Goal: Task Accomplishment & Management: Complete application form

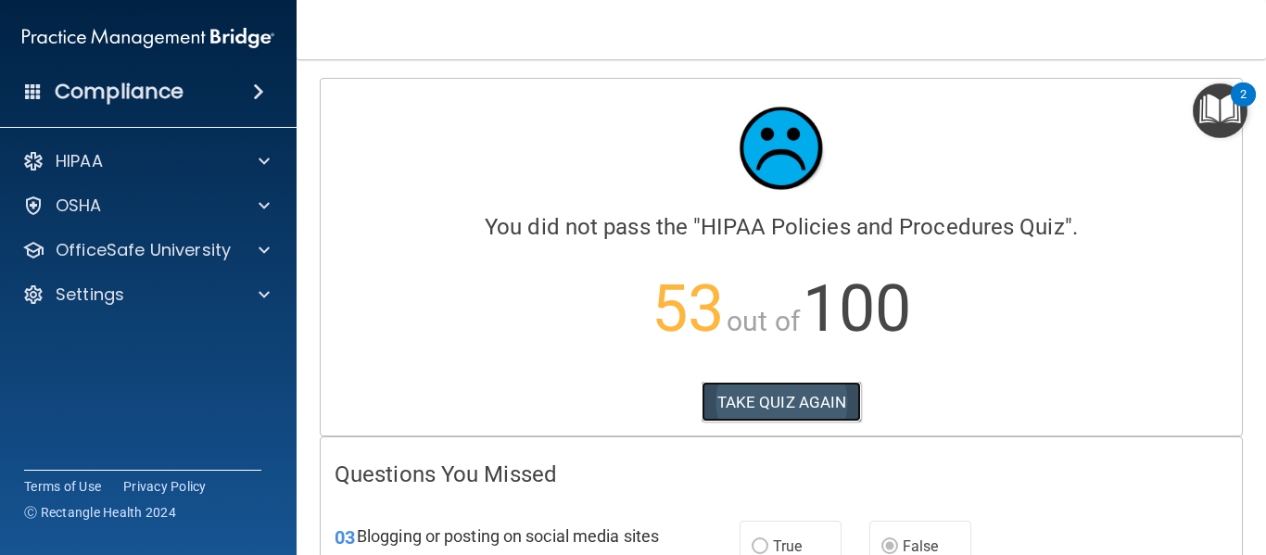
click at [763, 404] on button "TAKE QUIZ AGAIN" at bounding box center [782, 402] width 160 height 41
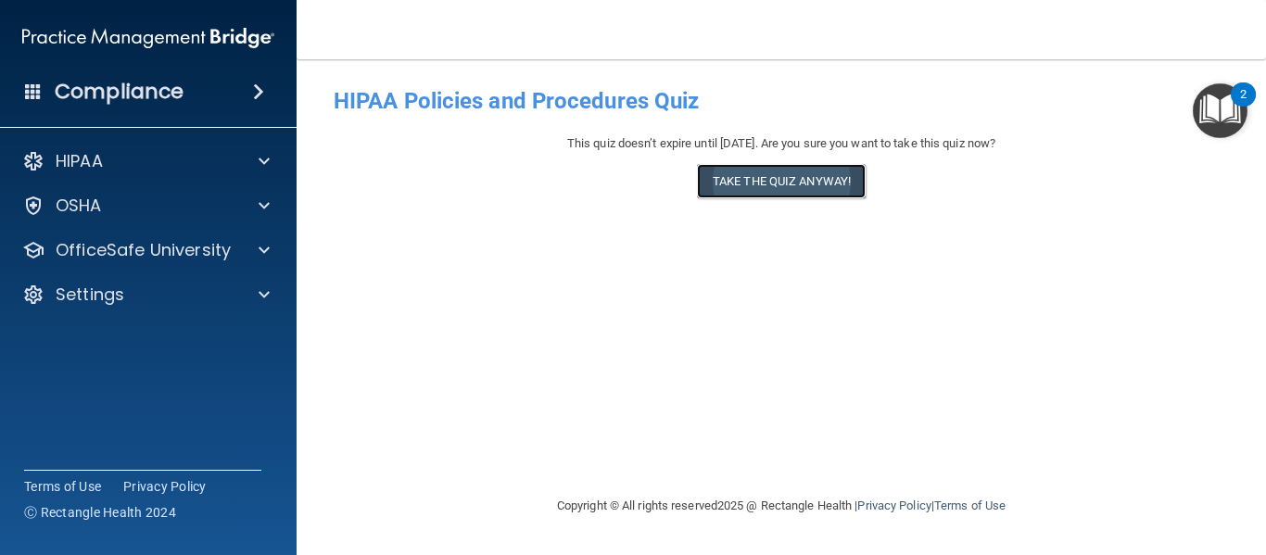
click at [791, 178] on button "Take the quiz anyway!" at bounding box center [781, 181] width 169 height 34
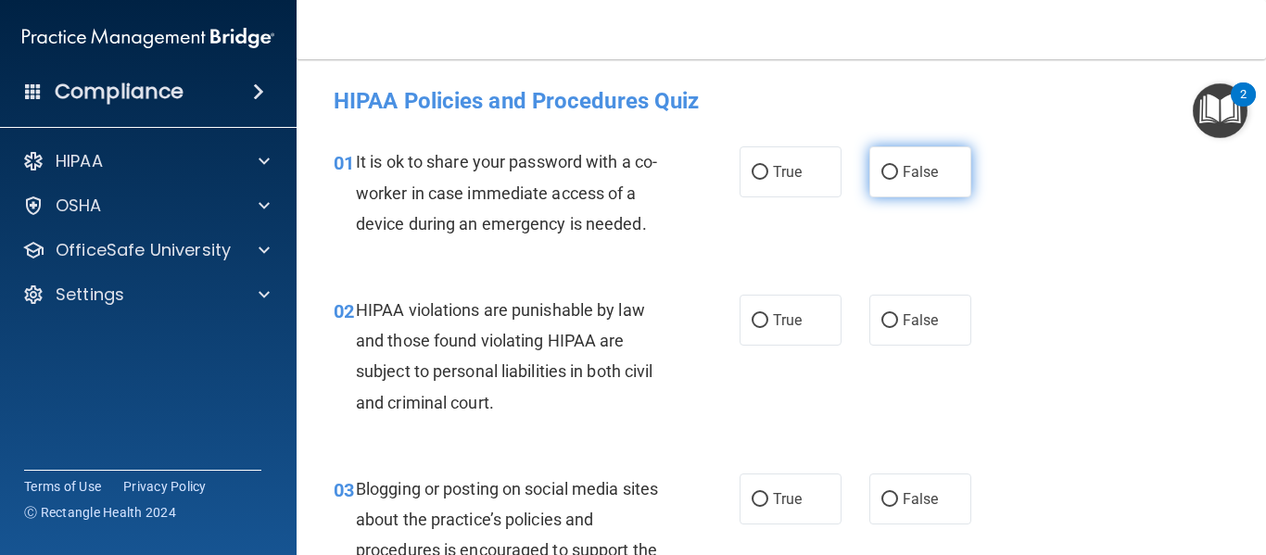
click at [895, 159] on label "False" at bounding box center [921, 171] width 102 height 51
click at [895, 166] on input "False" at bounding box center [890, 173] width 17 height 14
radio input "true"
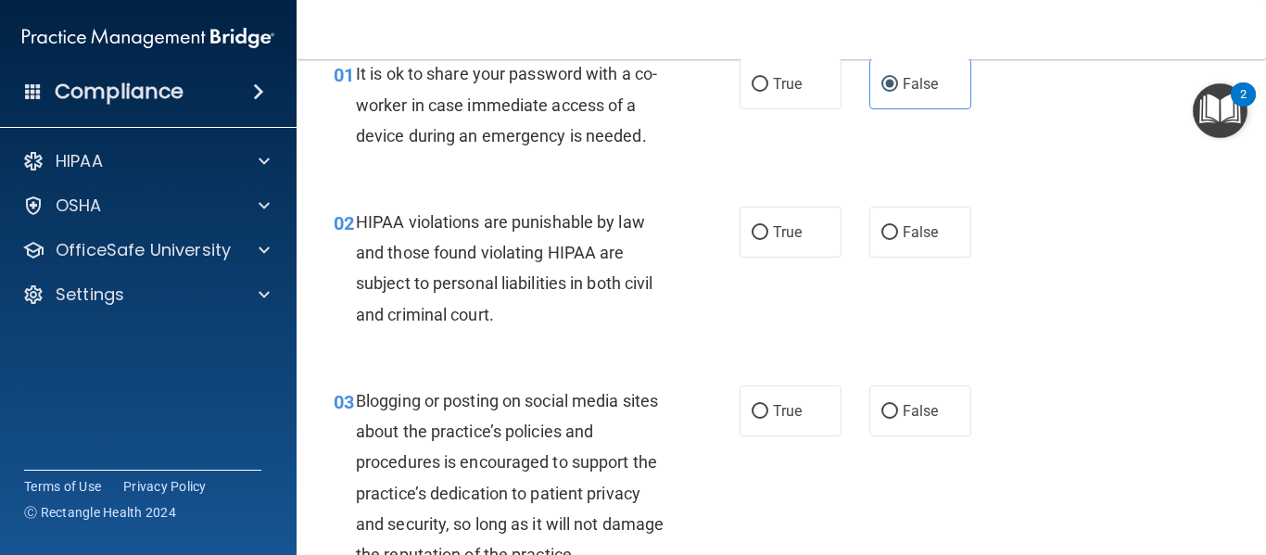
scroll to position [157, 0]
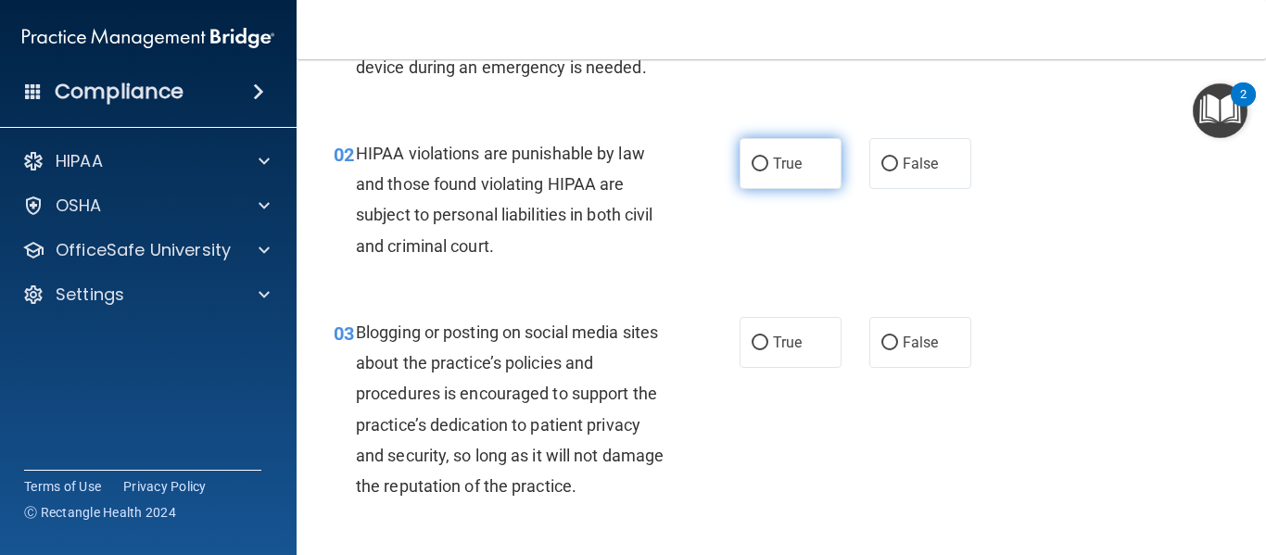
click at [780, 187] on label "True" at bounding box center [791, 163] width 102 height 51
click at [769, 172] on input "True" at bounding box center [760, 165] width 17 height 14
radio input "true"
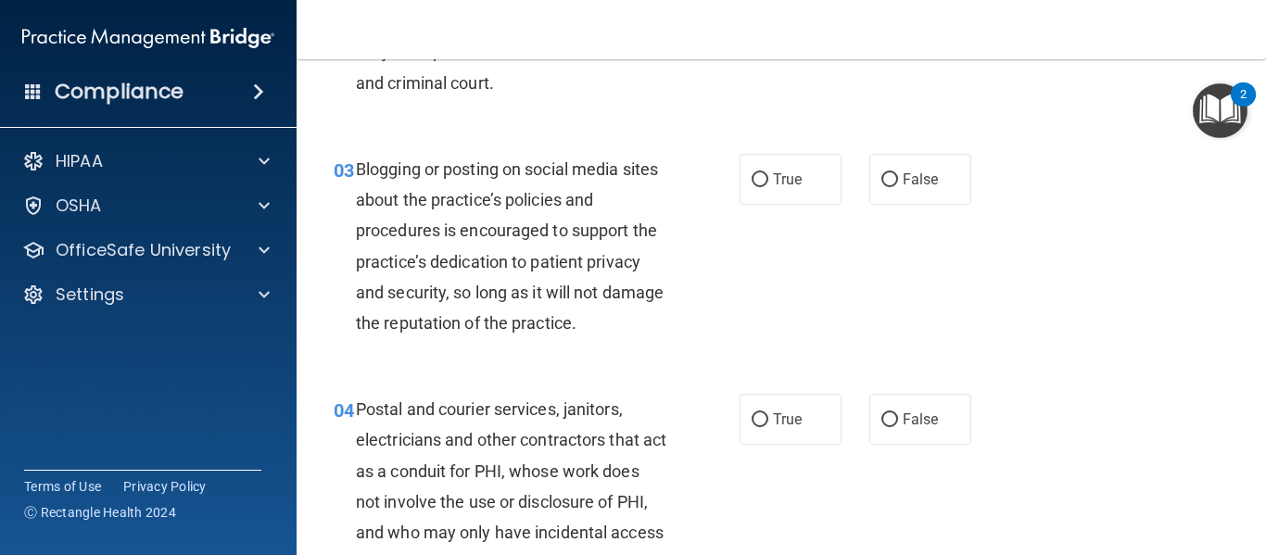
scroll to position [325, 0]
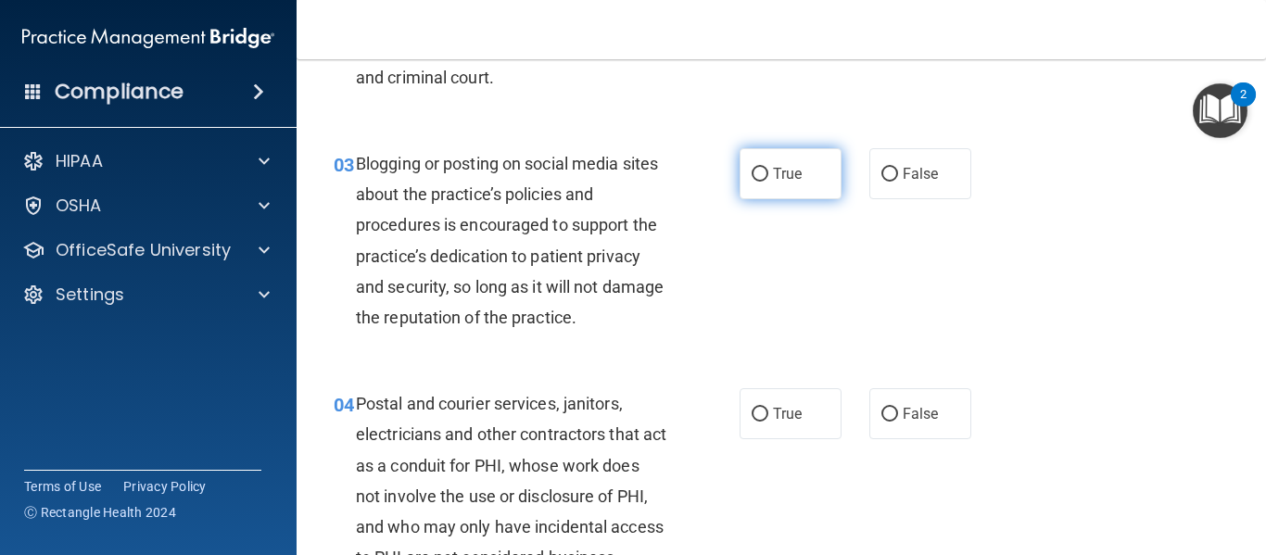
click at [770, 163] on label "True" at bounding box center [791, 173] width 102 height 51
click at [769, 168] on input "True" at bounding box center [760, 175] width 17 height 14
radio input "true"
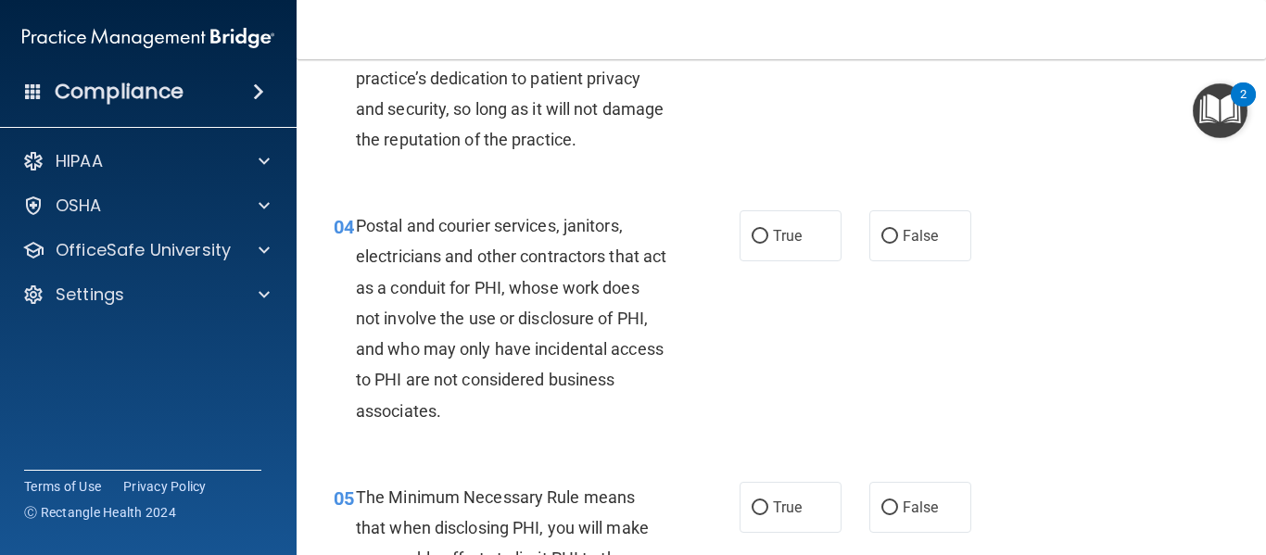
scroll to position [553, 0]
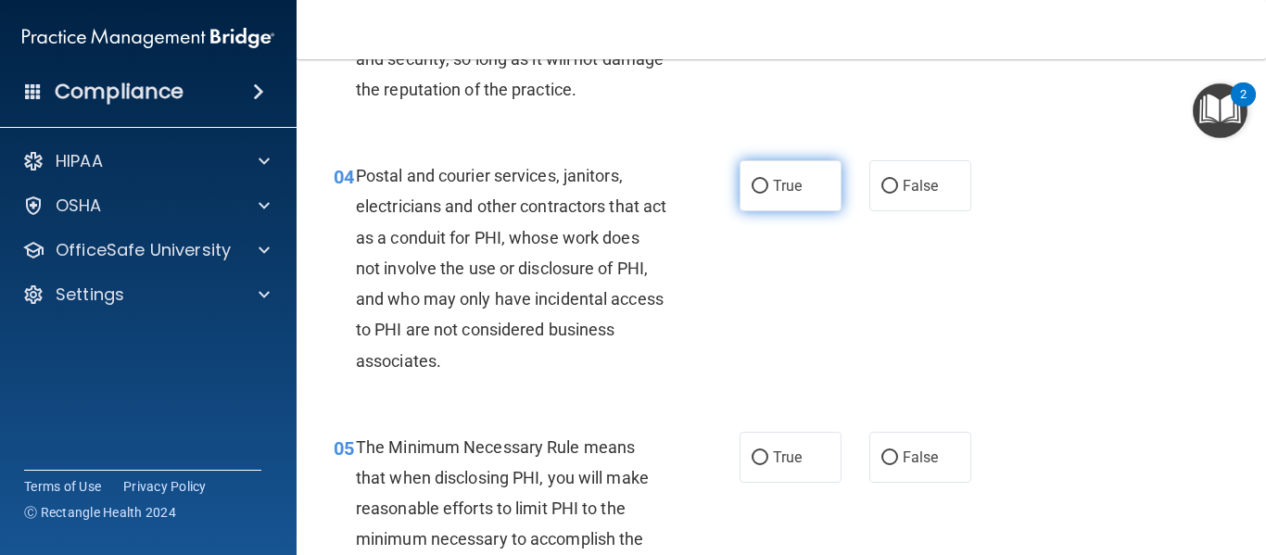
click at [782, 189] on span "True" at bounding box center [787, 186] width 29 height 18
click at [769, 189] on input "True" at bounding box center [760, 187] width 17 height 14
radio input "true"
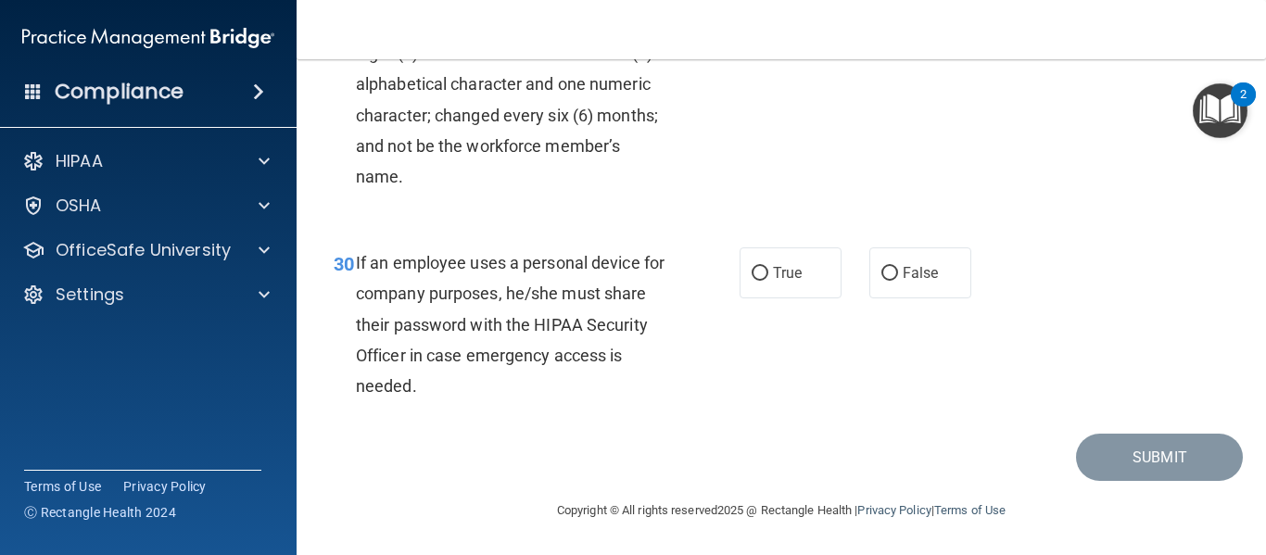
scroll to position [5608, 0]
click at [778, 285] on label "True" at bounding box center [791, 273] width 102 height 51
click at [769, 281] on input "True" at bounding box center [760, 274] width 17 height 14
radio input "true"
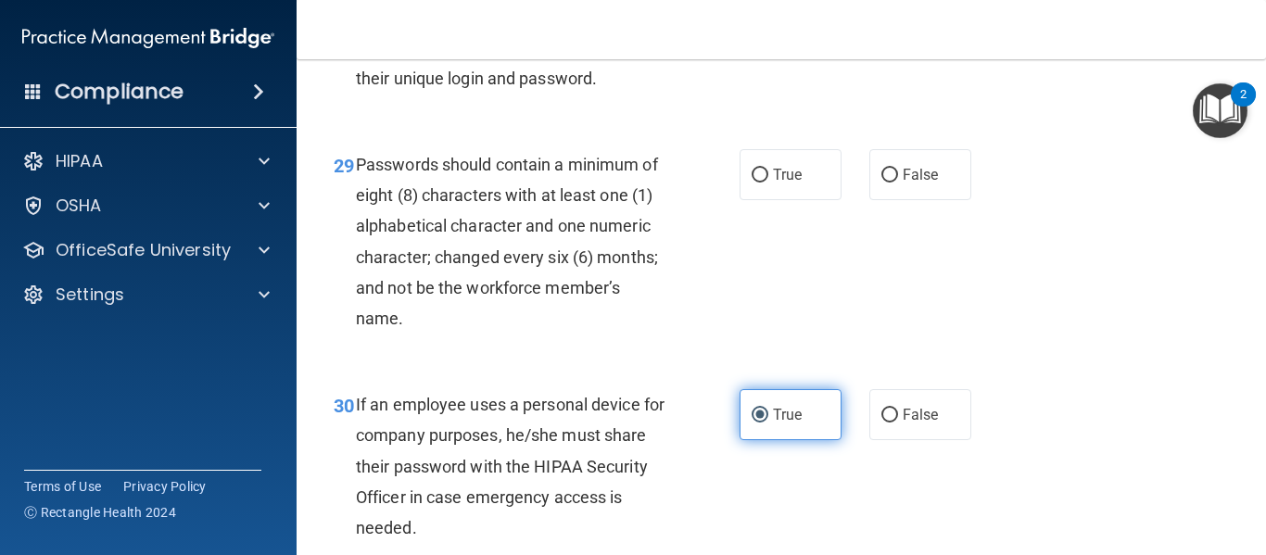
scroll to position [5425, 0]
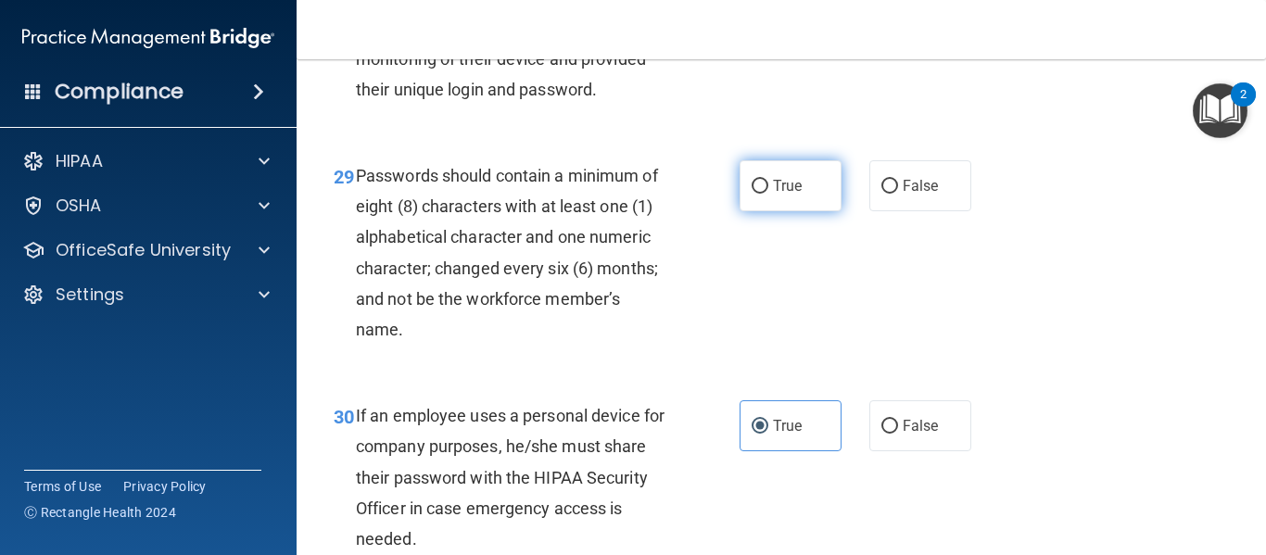
click at [773, 201] on label "True" at bounding box center [791, 185] width 102 height 51
click at [769, 194] on input "True" at bounding box center [760, 187] width 17 height 14
radio input "true"
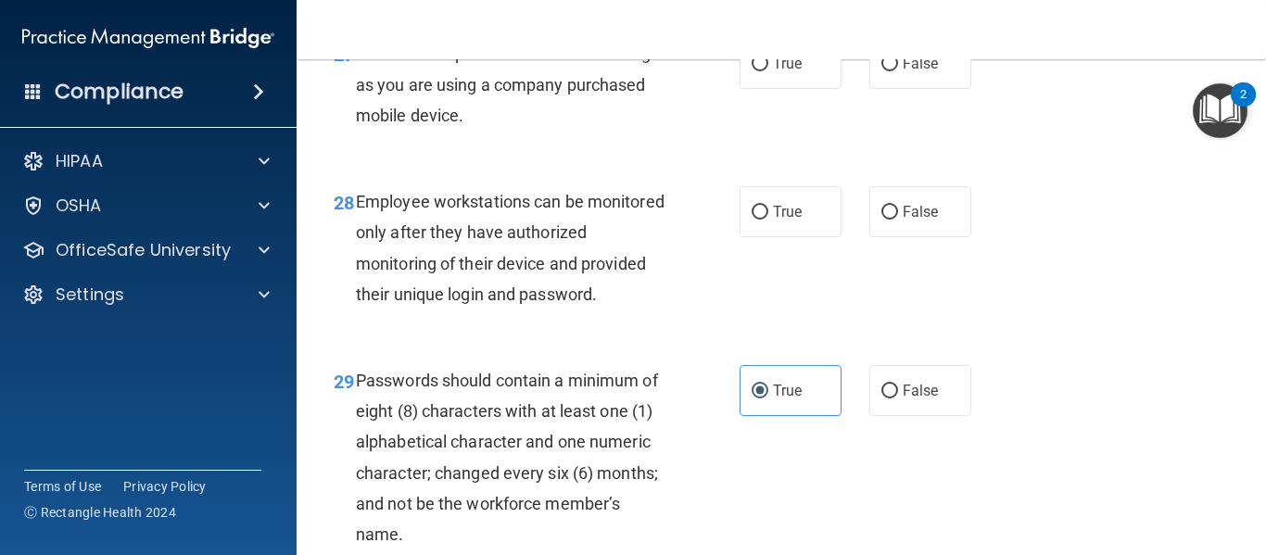
scroll to position [5219, 0]
click at [753, 221] on input "True" at bounding box center [760, 214] width 17 height 14
radio input "true"
click at [886, 221] on input "False" at bounding box center [890, 214] width 17 height 14
radio input "true"
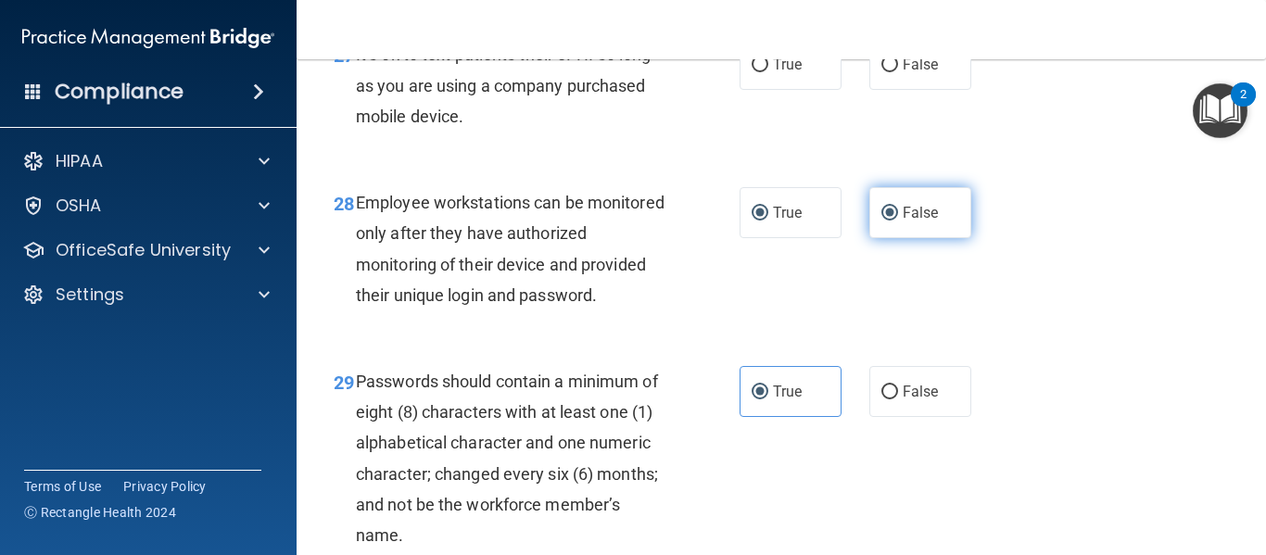
radio input "false"
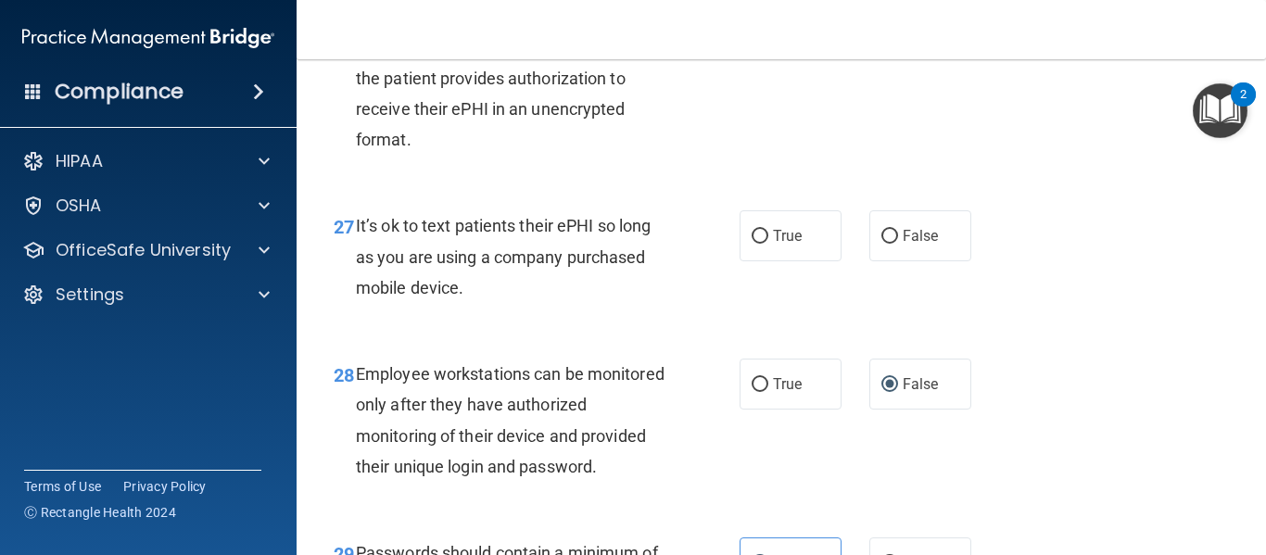
scroll to position [5045, 0]
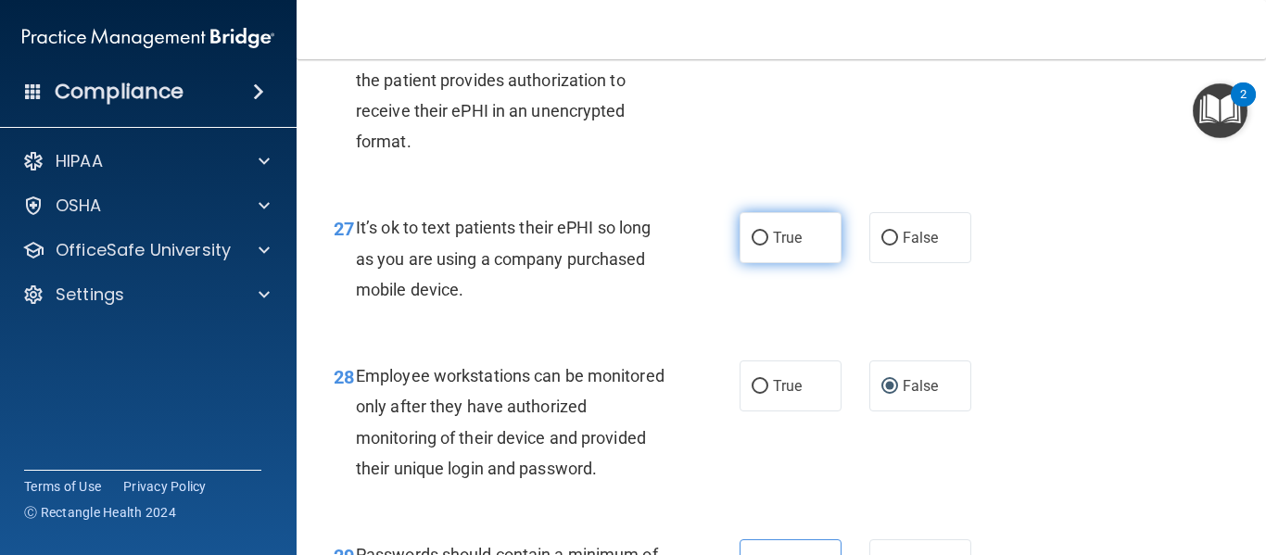
click at [783, 263] on label "True" at bounding box center [791, 237] width 102 height 51
click at [769, 246] on input "True" at bounding box center [760, 239] width 17 height 14
radio input "true"
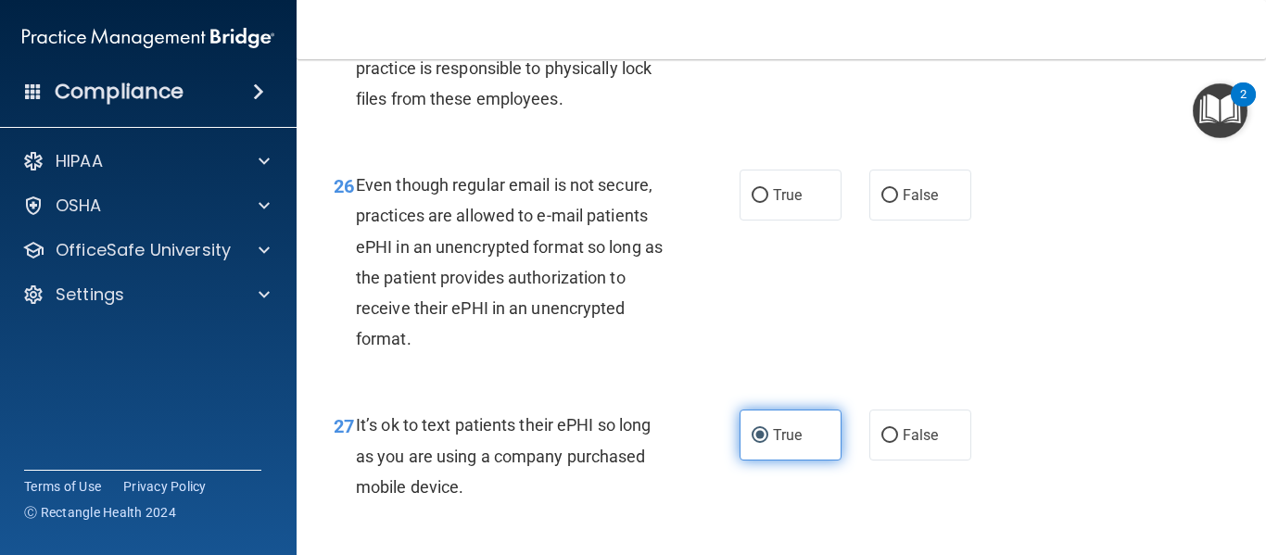
scroll to position [4845, 0]
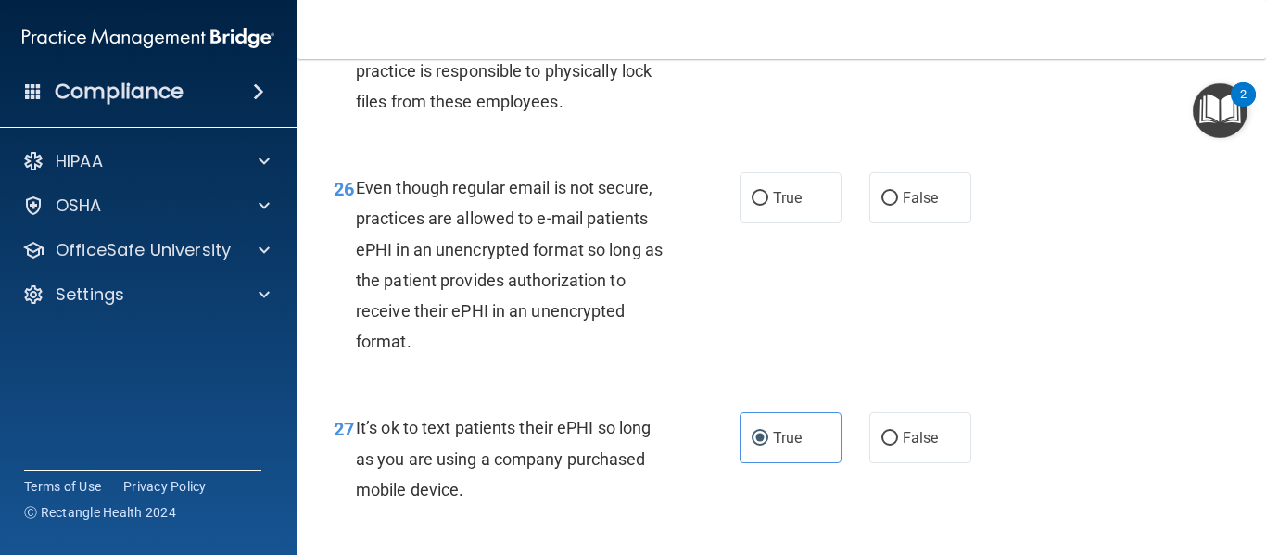
click at [1029, 216] on div "26 Even though regular email is not secure, practices are allowed to e-mail pat…" at bounding box center [781, 269] width 923 height 240
click at [974, 221] on div "True False" at bounding box center [862, 197] width 245 height 51
click at [954, 223] on label "False" at bounding box center [921, 197] width 102 height 51
click at [898, 206] on input "False" at bounding box center [890, 199] width 17 height 14
radio input "true"
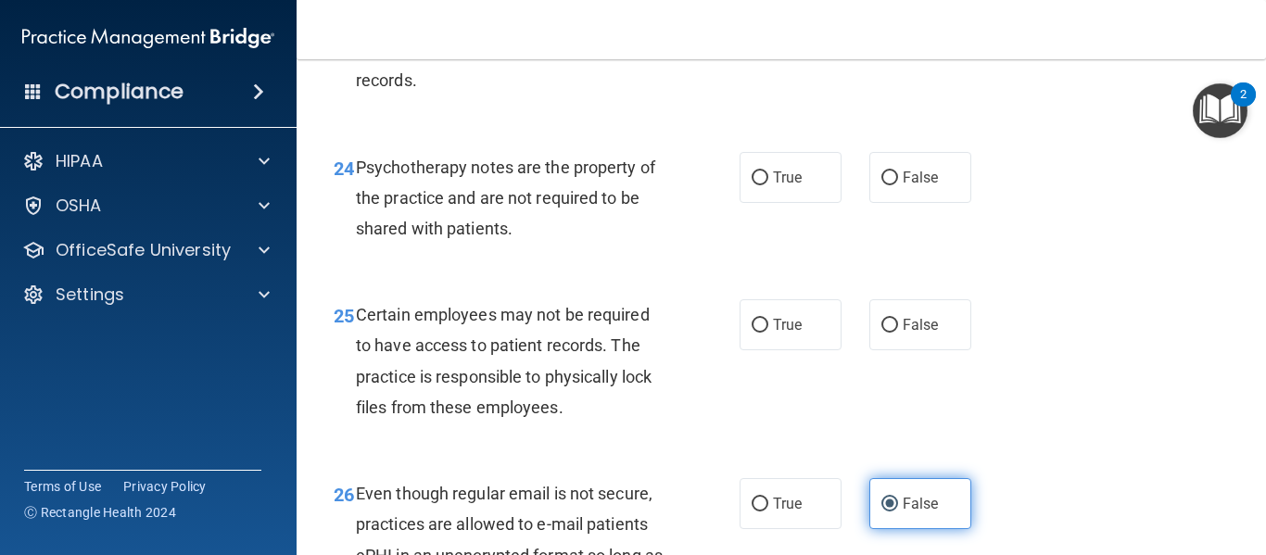
scroll to position [4538, 0]
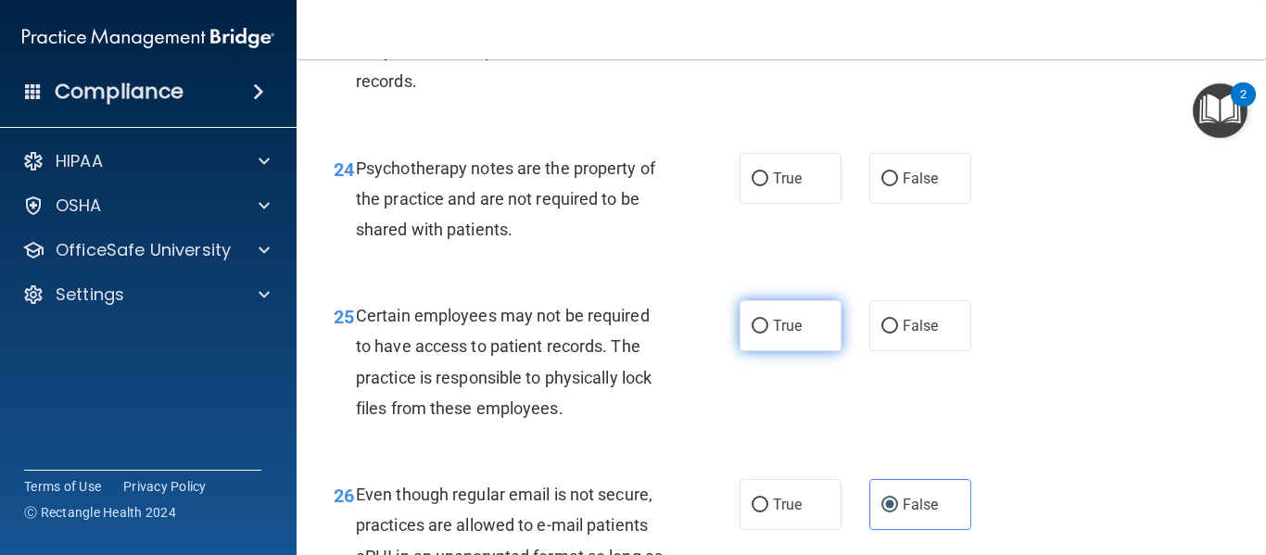
click at [774, 335] on span "True" at bounding box center [787, 326] width 29 height 18
click at [769, 334] on input "True" at bounding box center [760, 327] width 17 height 14
radio input "true"
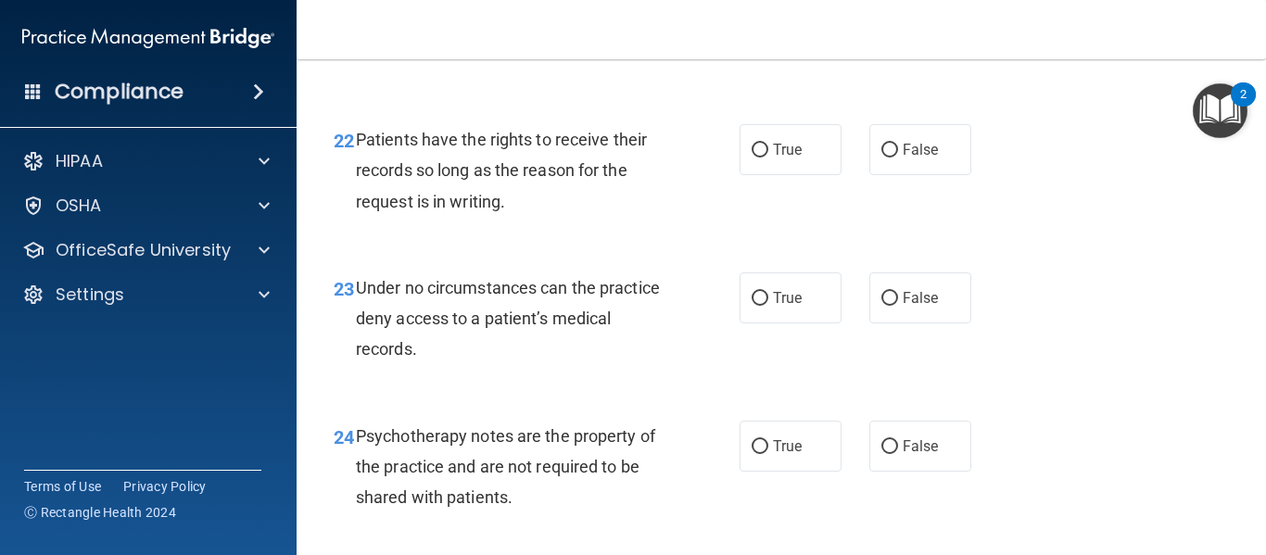
scroll to position [4260, 0]
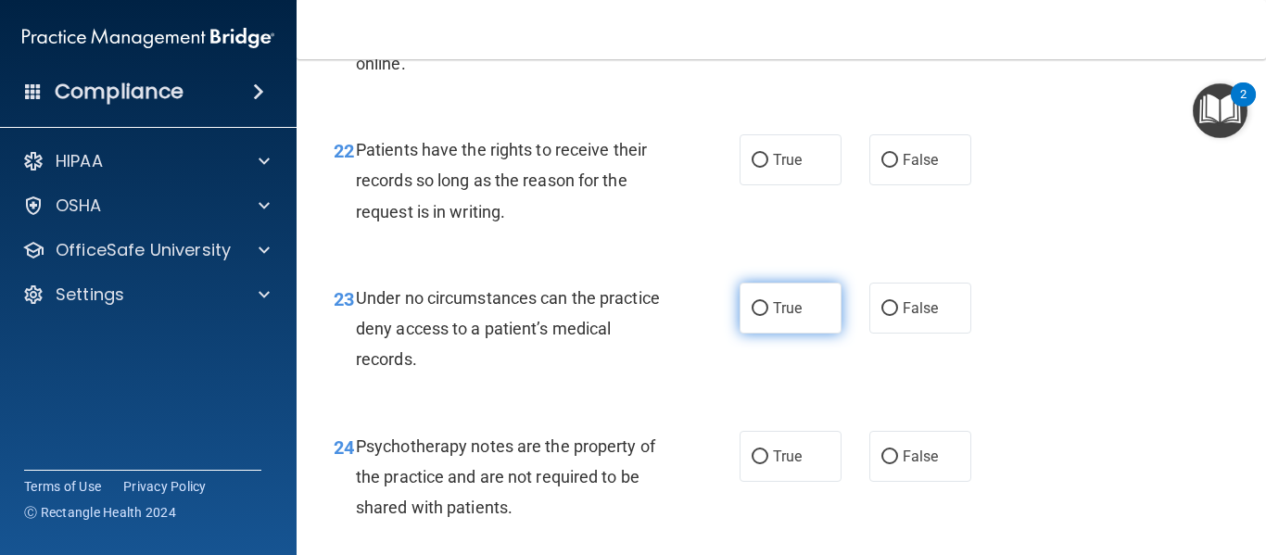
click at [793, 334] on label "True" at bounding box center [791, 308] width 102 height 51
click at [769, 316] on input "True" at bounding box center [760, 309] width 17 height 14
radio input "true"
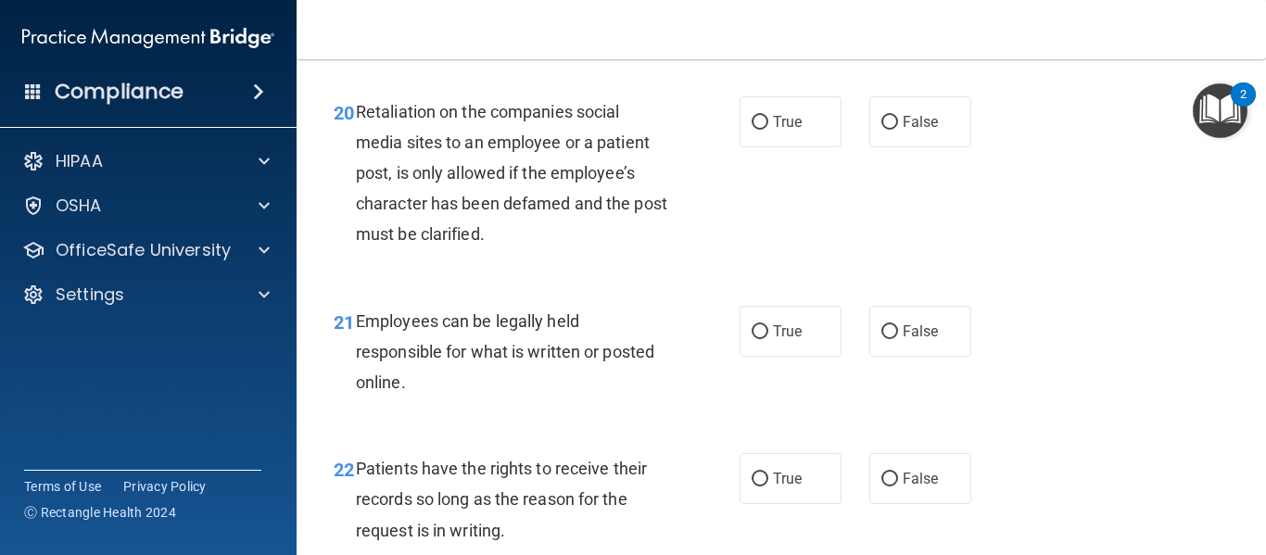
scroll to position [3942, 0]
click at [809, 351] on label "True" at bounding box center [791, 330] width 102 height 51
click at [769, 338] on input "True" at bounding box center [760, 331] width 17 height 14
radio input "true"
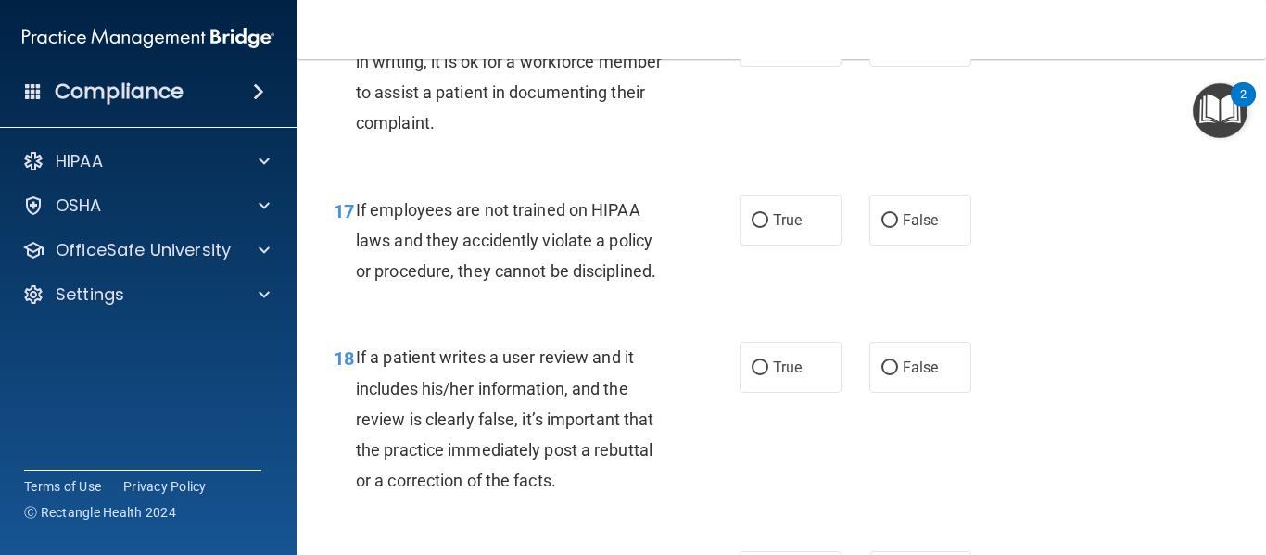
scroll to position [3275, 0]
click at [889, 229] on input "False" at bounding box center [890, 222] width 17 height 14
radio input "true"
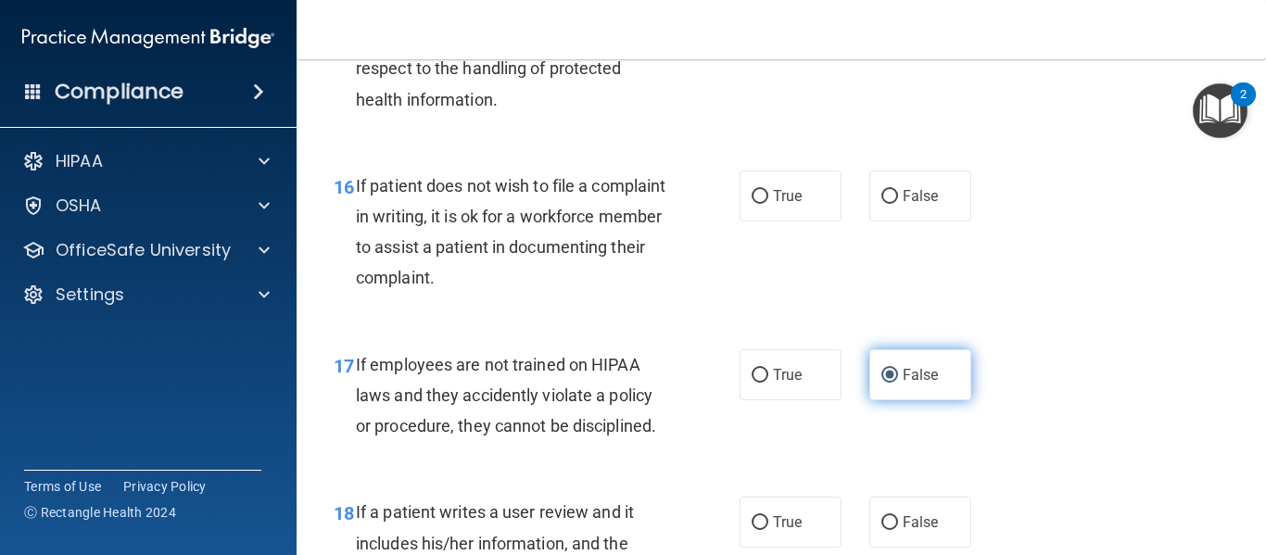
scroll to position [3119, 0]
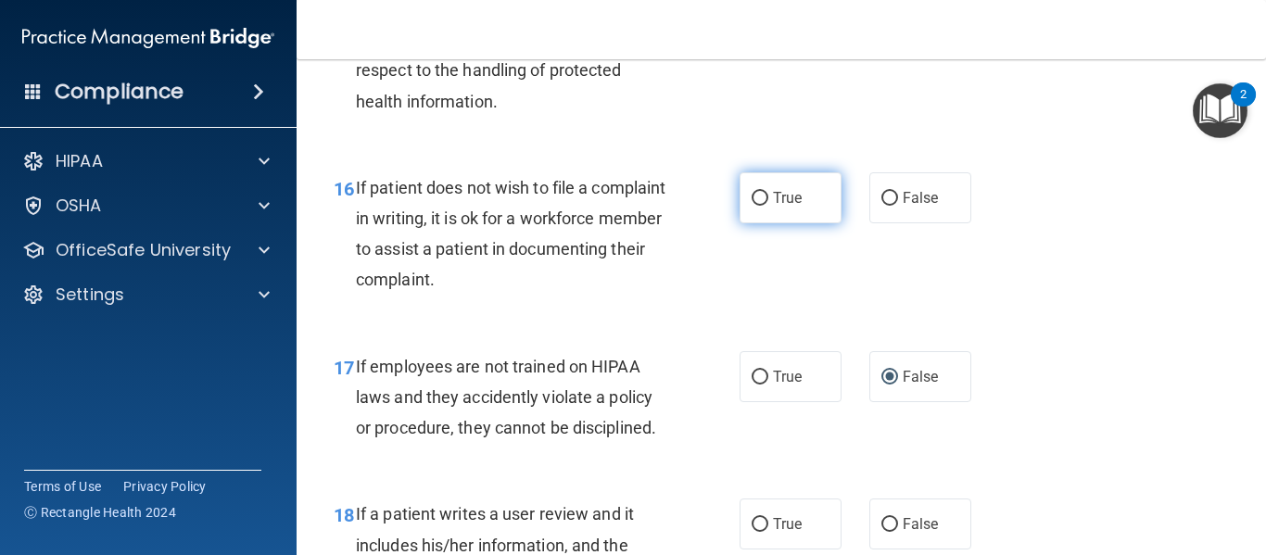
click at [766, 223] on label "True" at bounding box center [791, 197] width 102 height 51
click at [766, 206] on input "True" at bounding box center [760, 199] width 17 height 14
radio input "true"
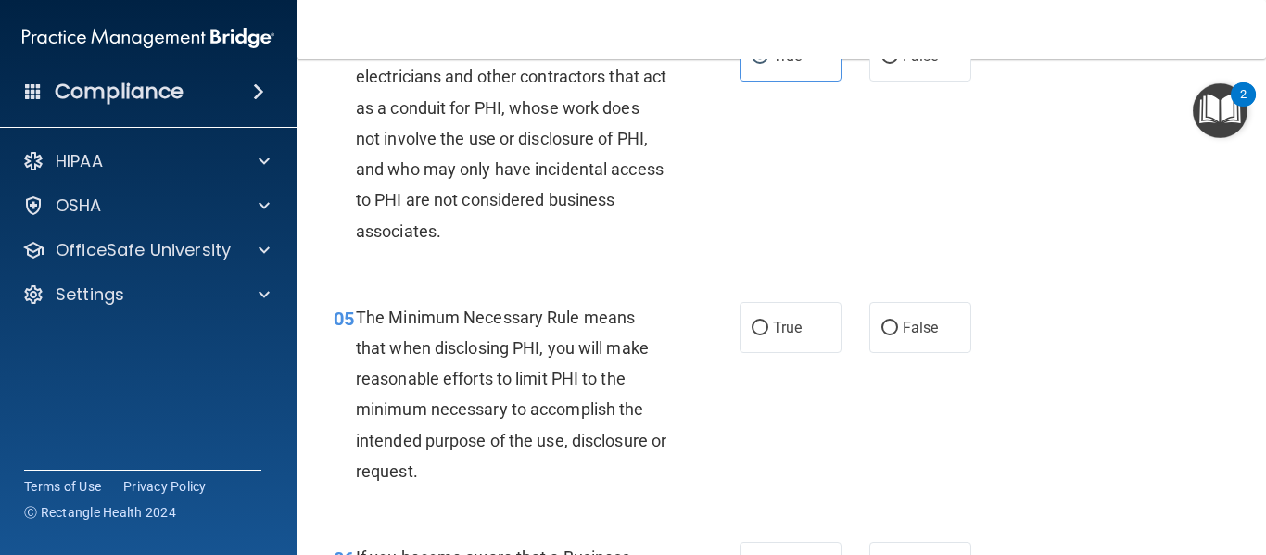
scroll to position [686, 0]
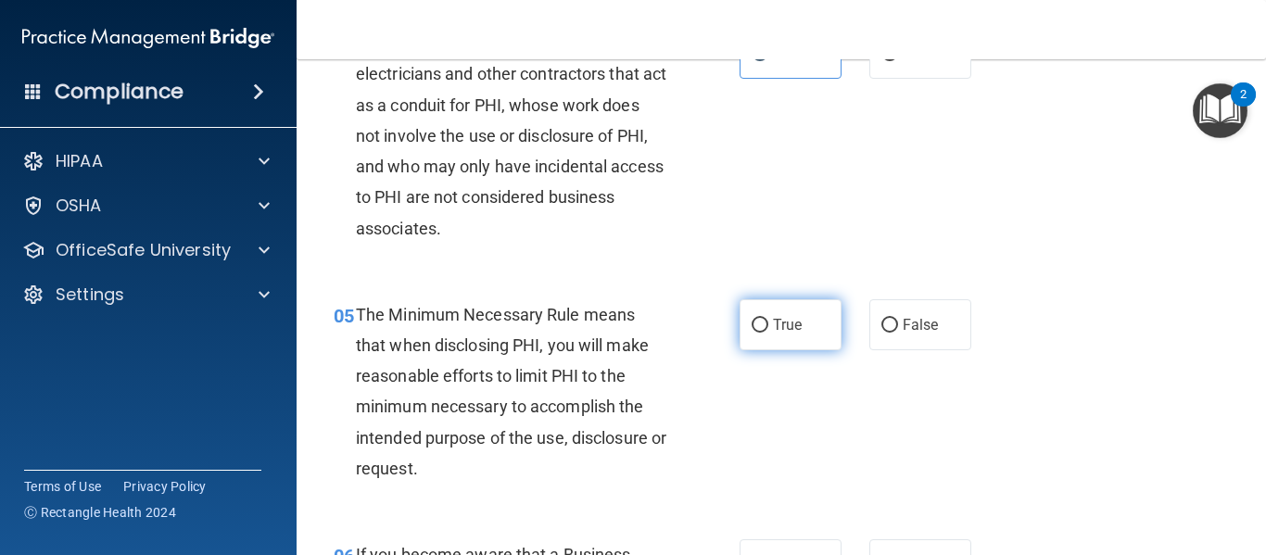
click at [830, 299] on label "True" at bounding box center [791, 324] width 102 height 51
click at [769, 319] on input "True" at bounding box center [760, 326] width 17 height 14
radio input "true"
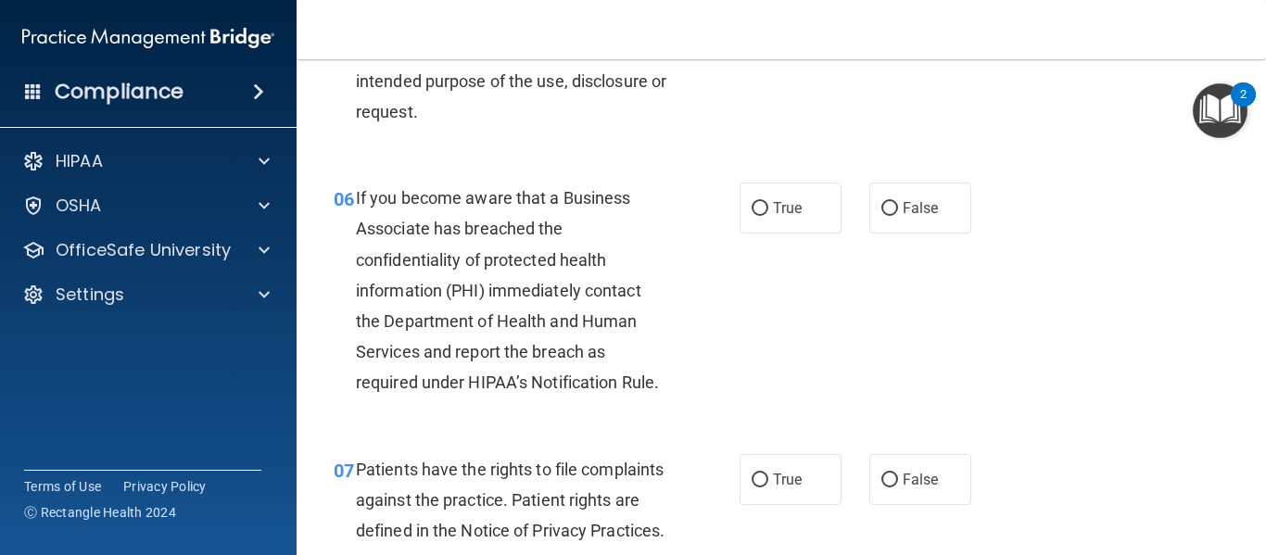
scroll to position [1050, 0]
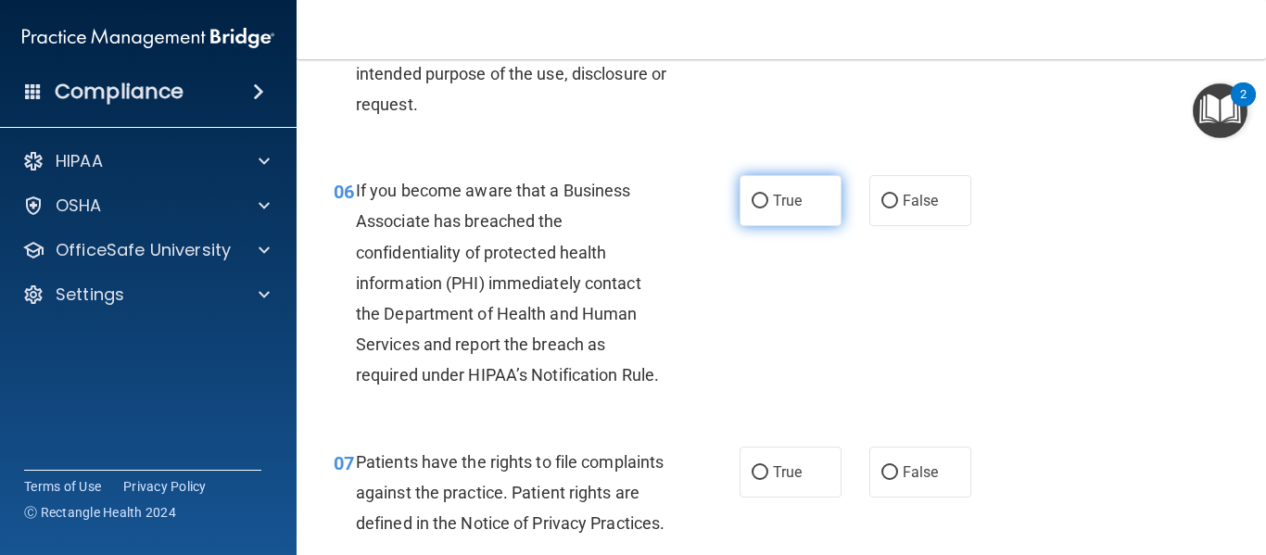
click at [796, 210] on label "True" at bounding box center [791, 200] width 102 height 51
click at [769, 209] on input "True" at bounding box center [760, 202] width 17 height 14
radio input "true"
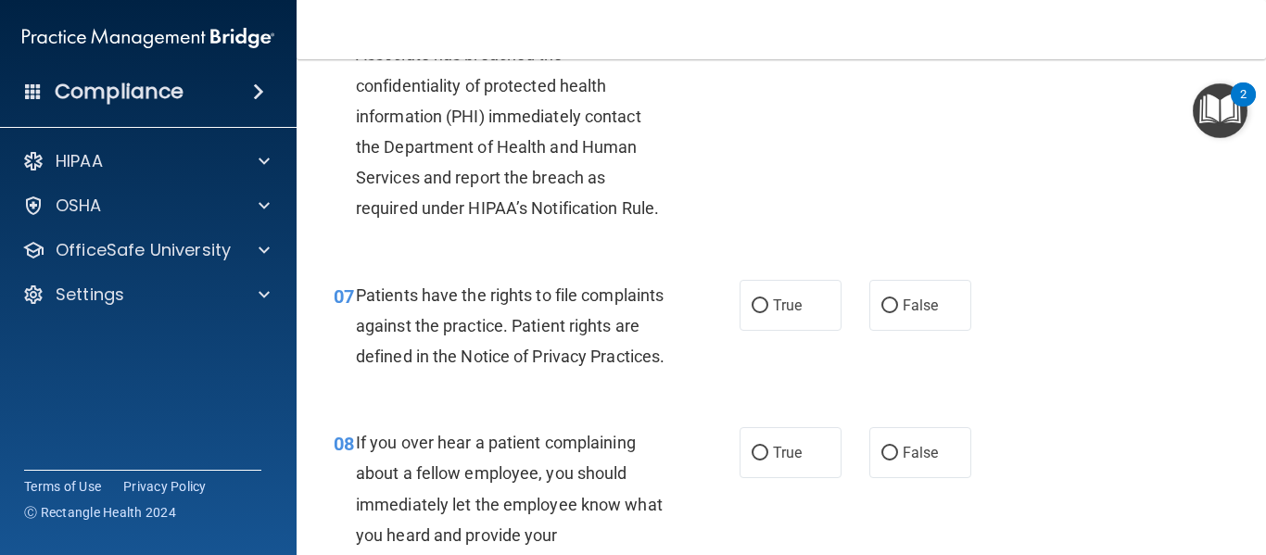
scroll to position [1279, 0]
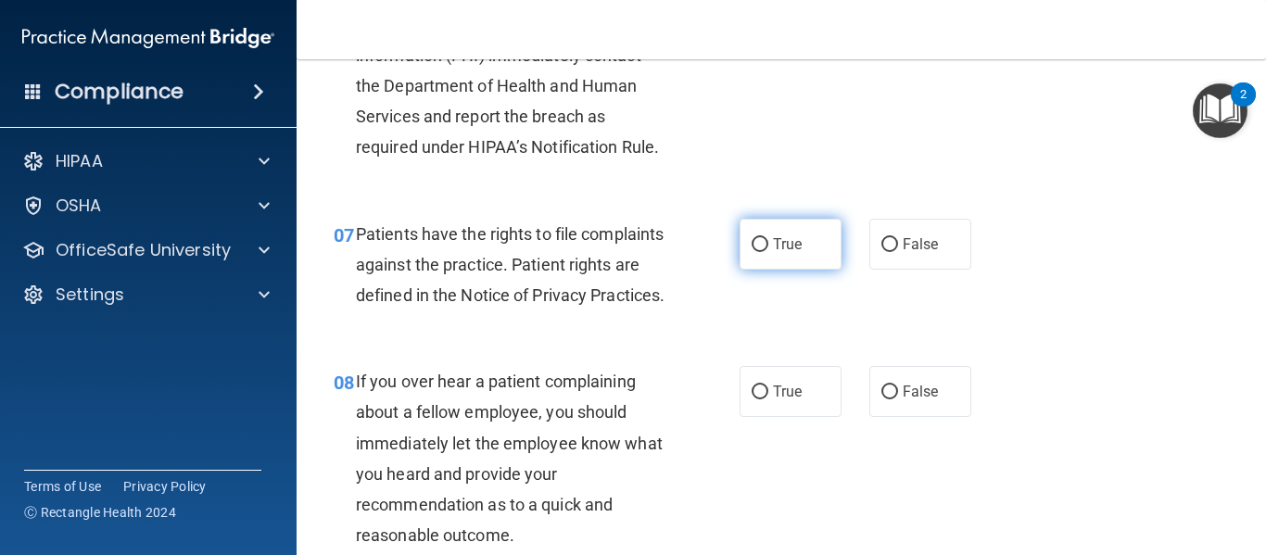
click at [811, 255] on label "True" at bounding box center [791, 244] width 102 height 51
click at [769, 252] on input "True" at bounding box center [760, 245] width 17 height 14
radio input "true"
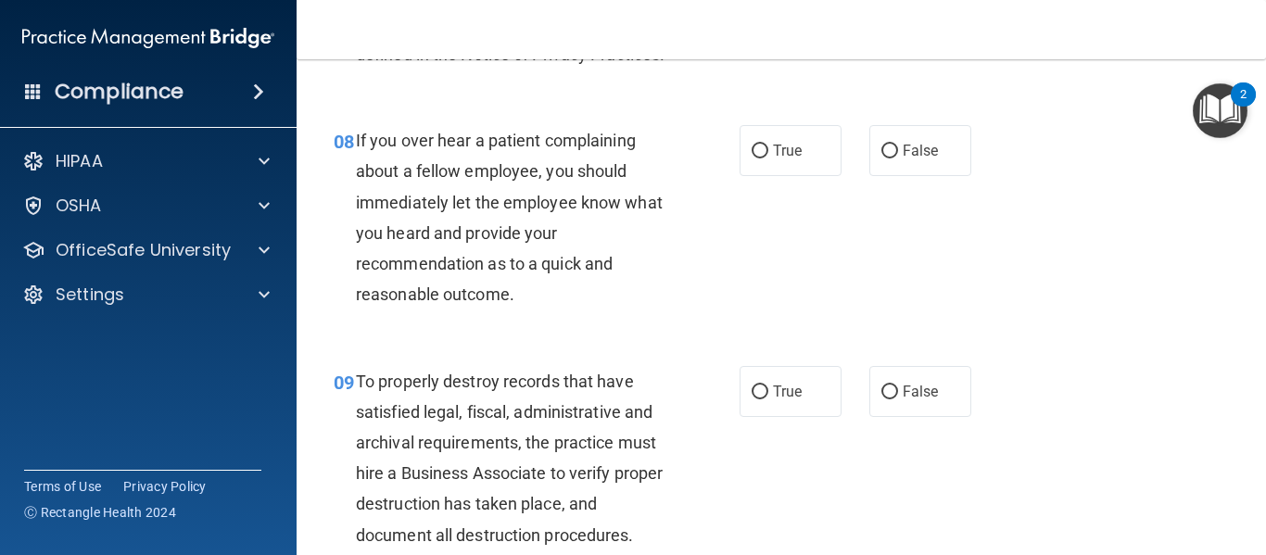
scroll to position [1527, 0]
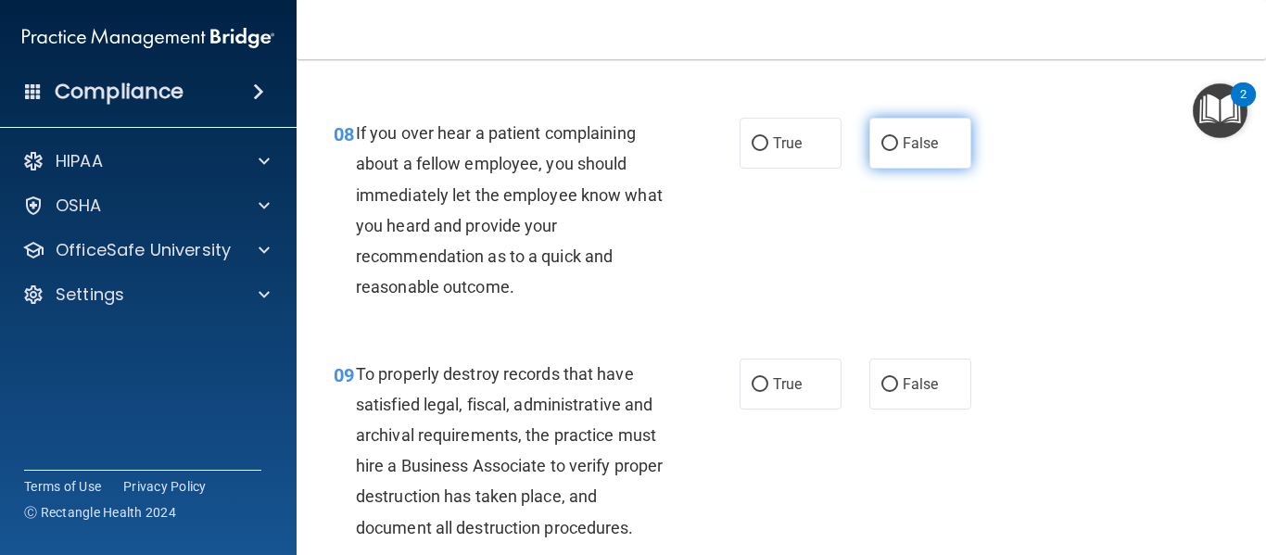
click at [889, 151] on input "False" at bounding box center [890, 144] width 17 height 14
radio input "true"
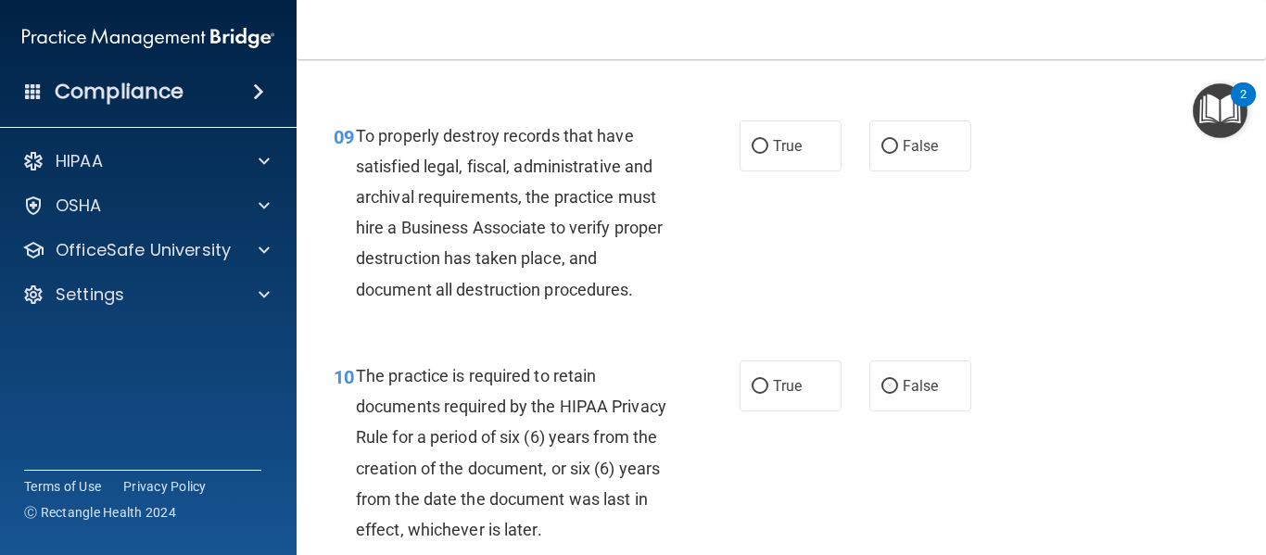
scroll to position [1768, 0]
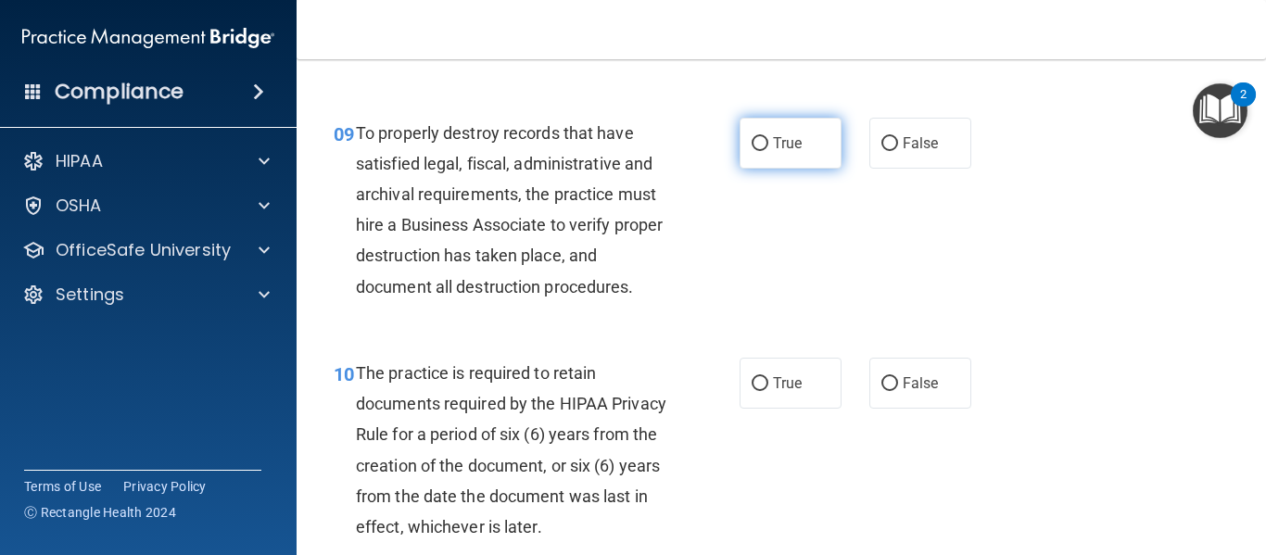
click at [760, 169] on label "True" at bounding box center [791, 143] width 102 height 51
click at [760, 151] on input "True" at bounding box center [760, 144] width 17 height 14
radio input "true"
click at [760, 169] on label "True" at bounding box center [791, 143] width 102 height 51
click at [760, 151] on input "True" at bounding box center [760, 144] width 17 height 14
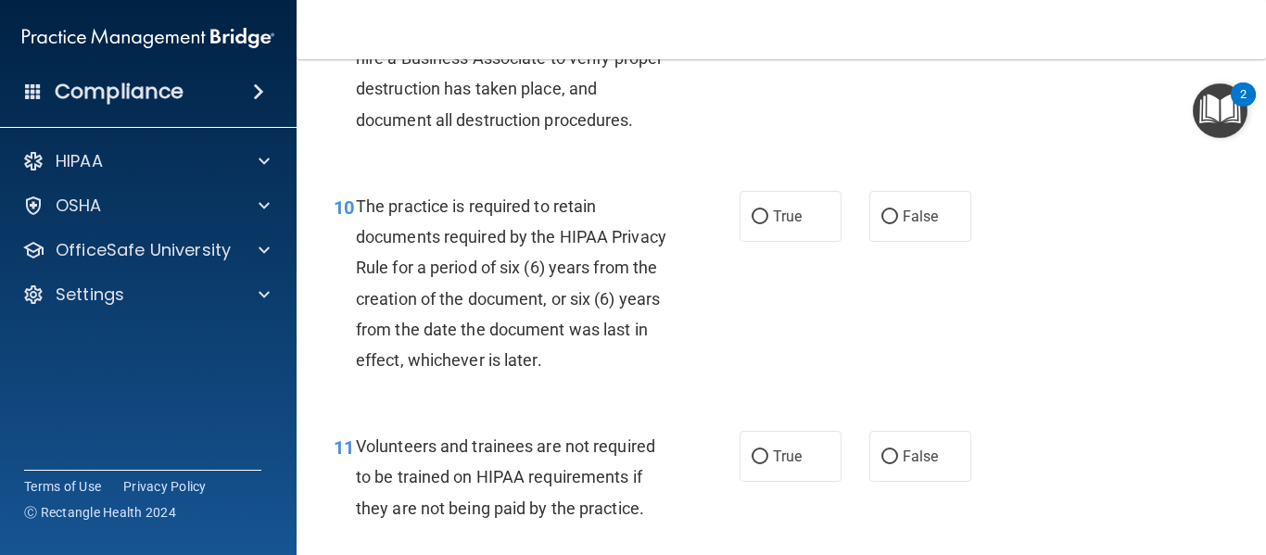
scroll to position [1939, 0]
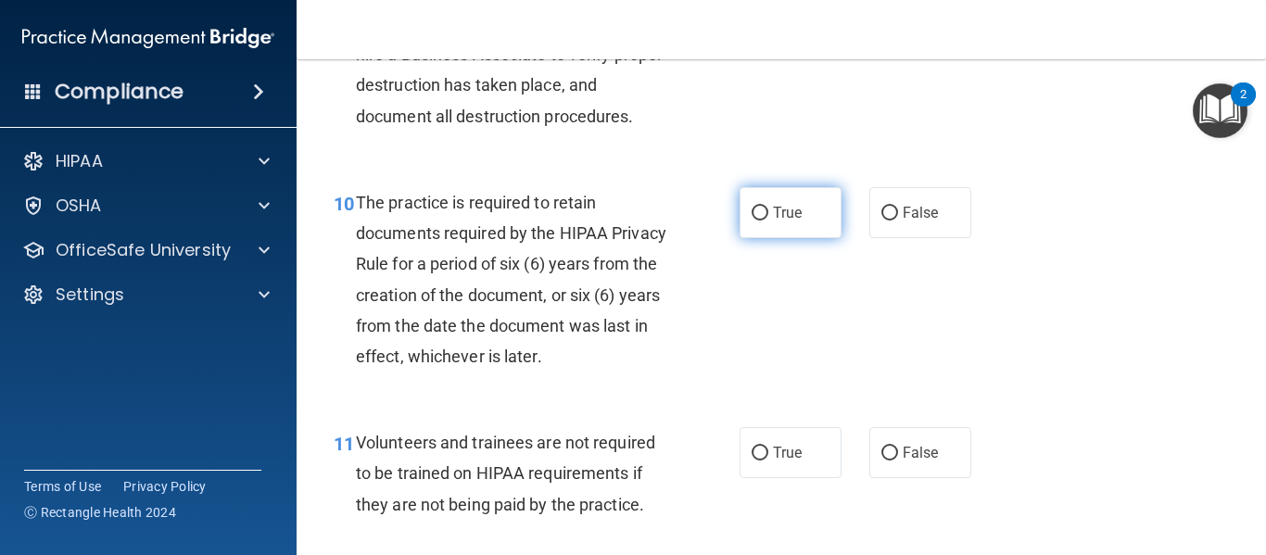
click at [793, 222] on span "True" at bounding box center [787, 213] width 29 height 18
click at [769, 221] on input "True" at bounding box center [760, 214] width 17 height 14
radio input "true"
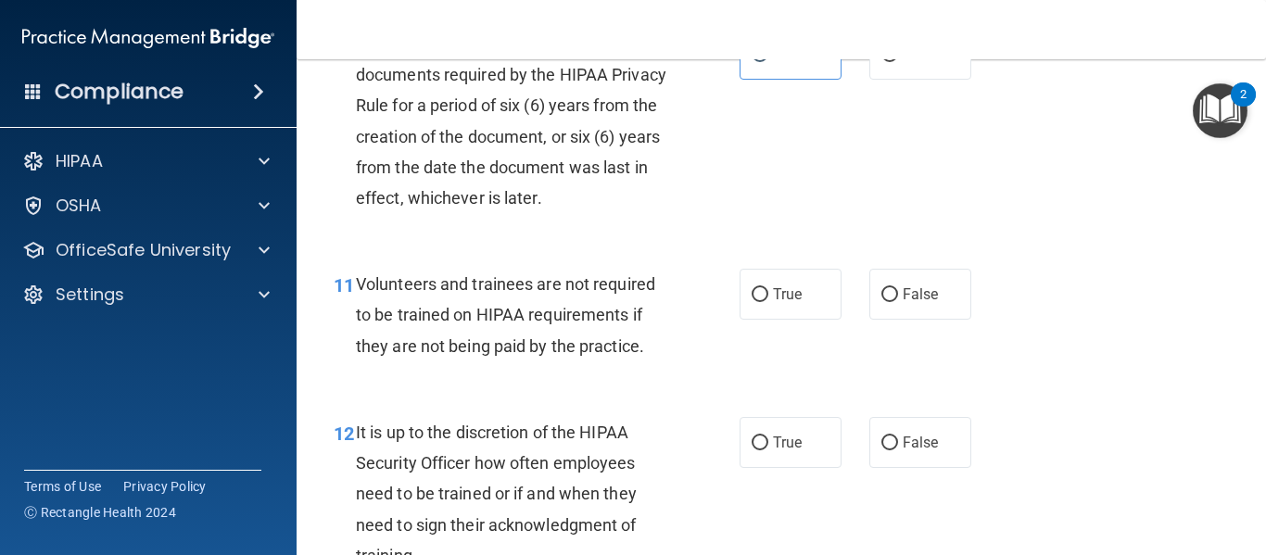
scroll to position [2095, 0]
click at [977, 322] on div "True False" at bounding box center [862, 296] width 245 height 51
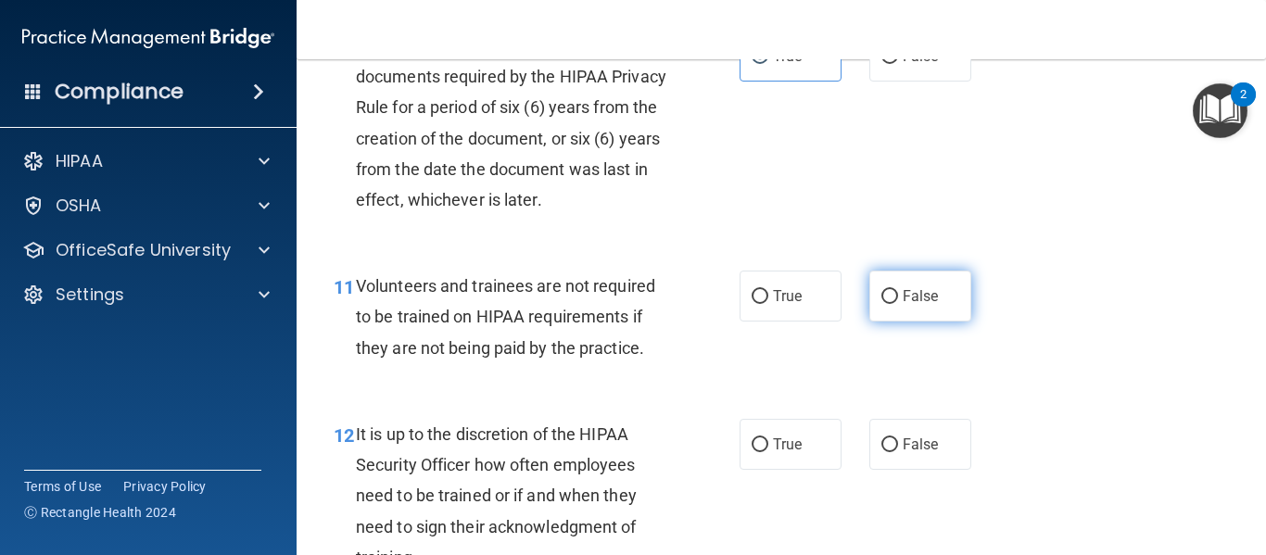
click at [913, 322] on label "False" at bounding box center [921, 296] width 102 height 51
click at [898, 304] on input "False" at bounding box center [890, 297] width 17 height 14
radio input "true"
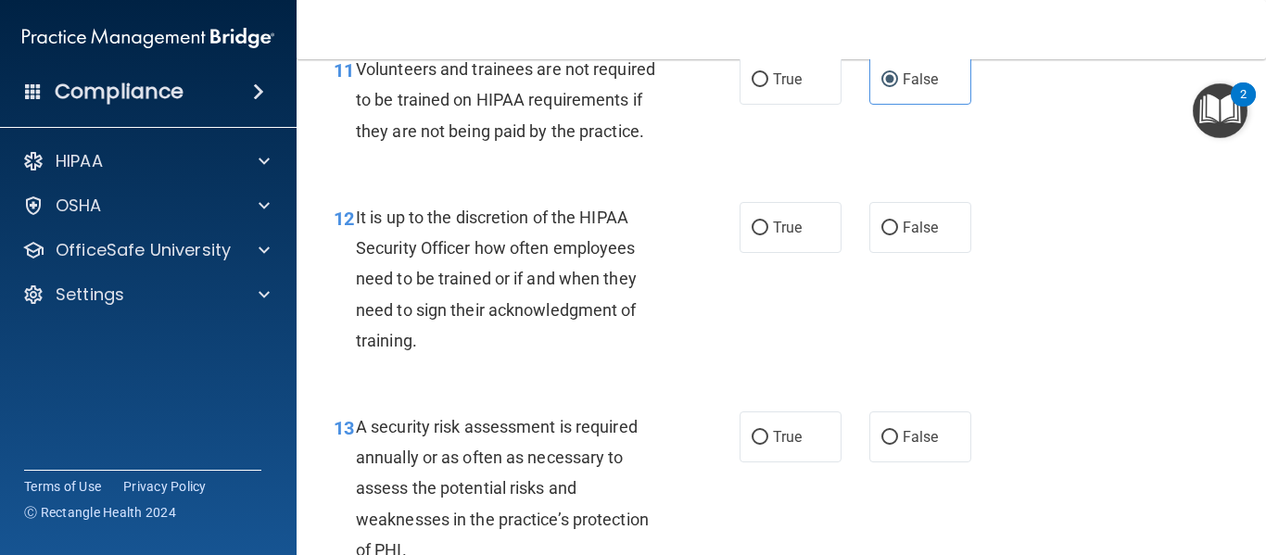
scroll to position [2313, 0]
click at [798, 252] on label "True" at bounding box center [791, 226] width 102 height 51
click at [769, 235] on input "True" at bounding box center [760, 228] width 17 height 14
radio input "true"
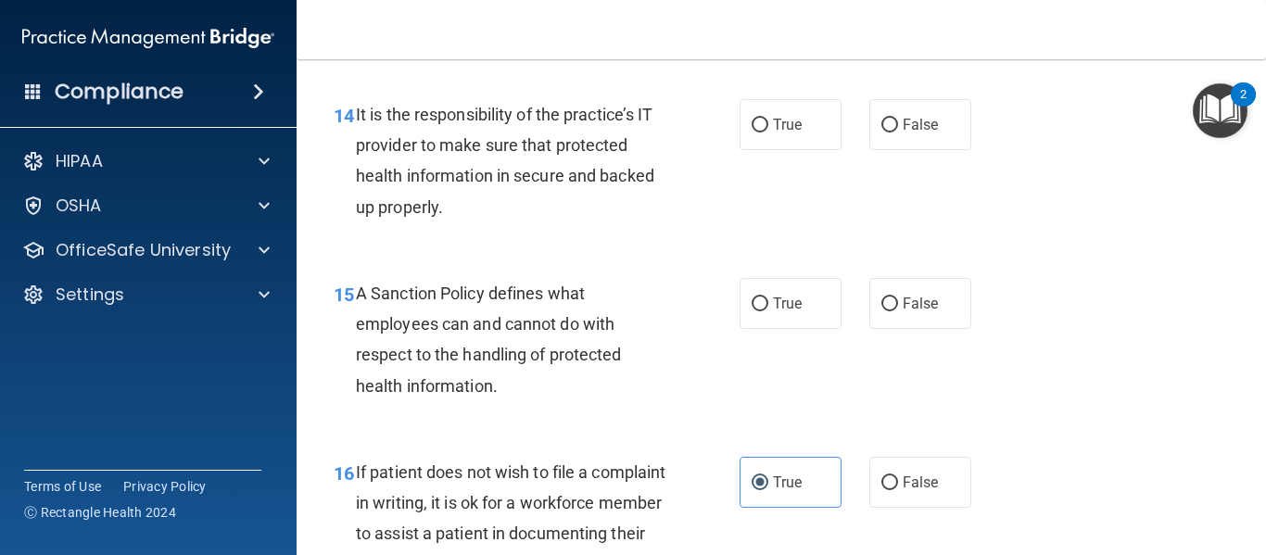
scroll to position [2831, 0]
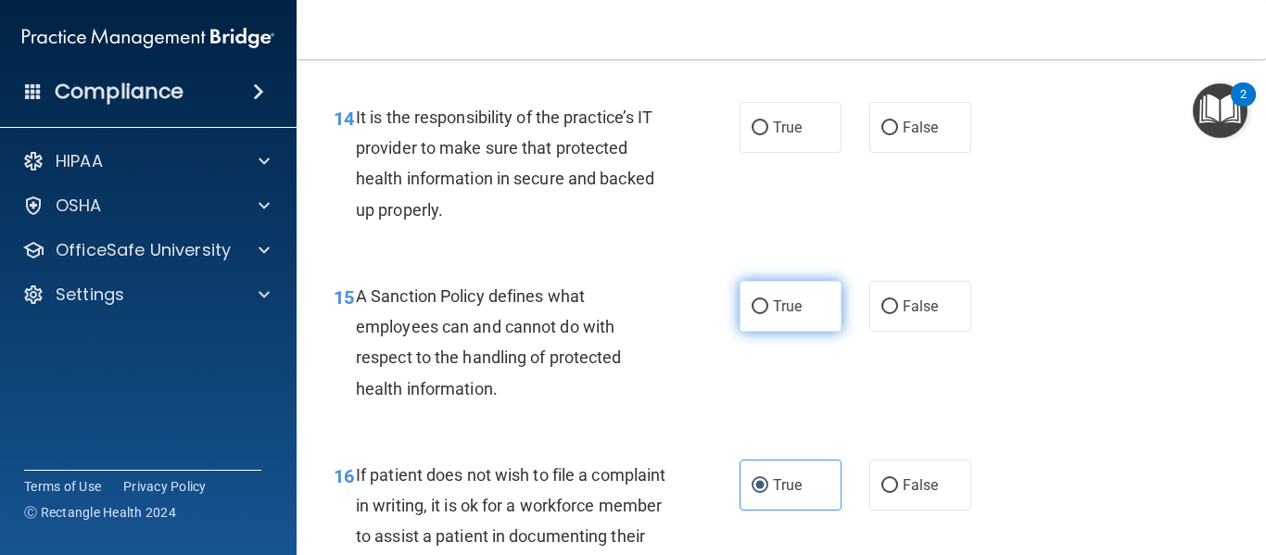
click at [819, 332] on label "True" at bounding box center [791, 306] width 102 height 51
click at [769, 314] on input "True" at bounding box center [760, 307] width 17 height 14
radio input "true"
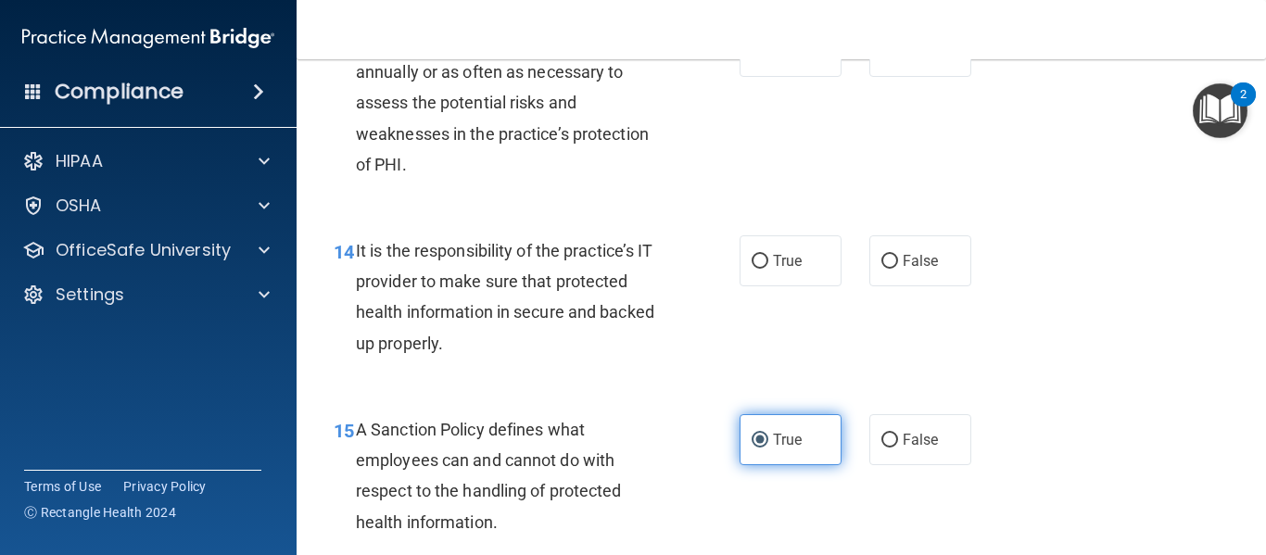
scroll to position [2693, 0]
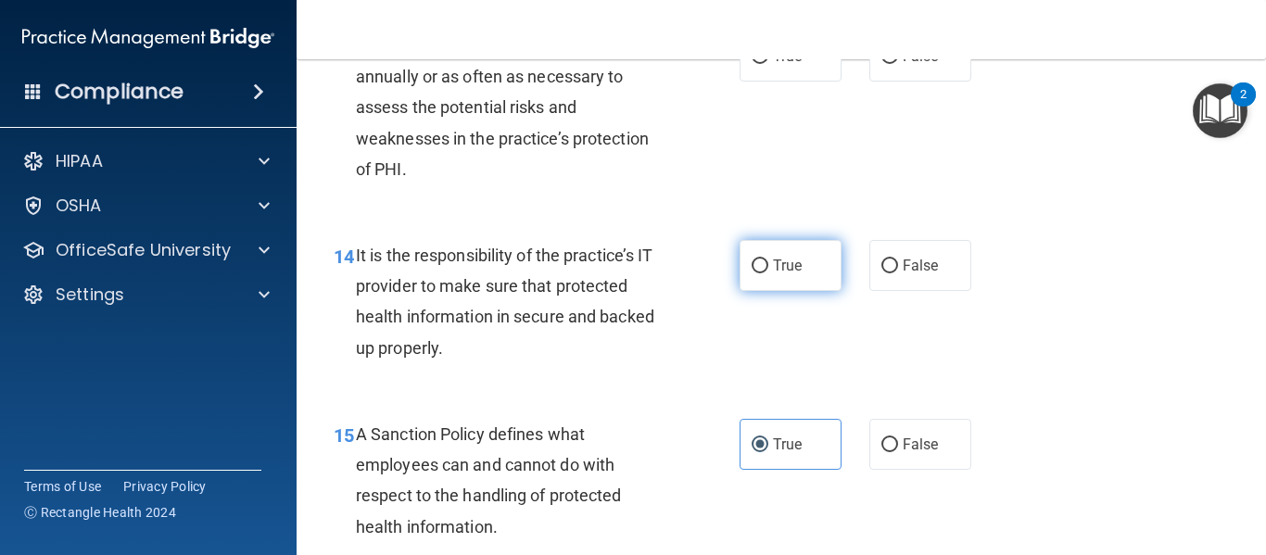
click at [793, 274] on span "True" at bounding box center [787, 266] width 29 height 18
click at [769, 274] on input "True" at bounding box center [760, 267] width 17 height 14
radio input "true"
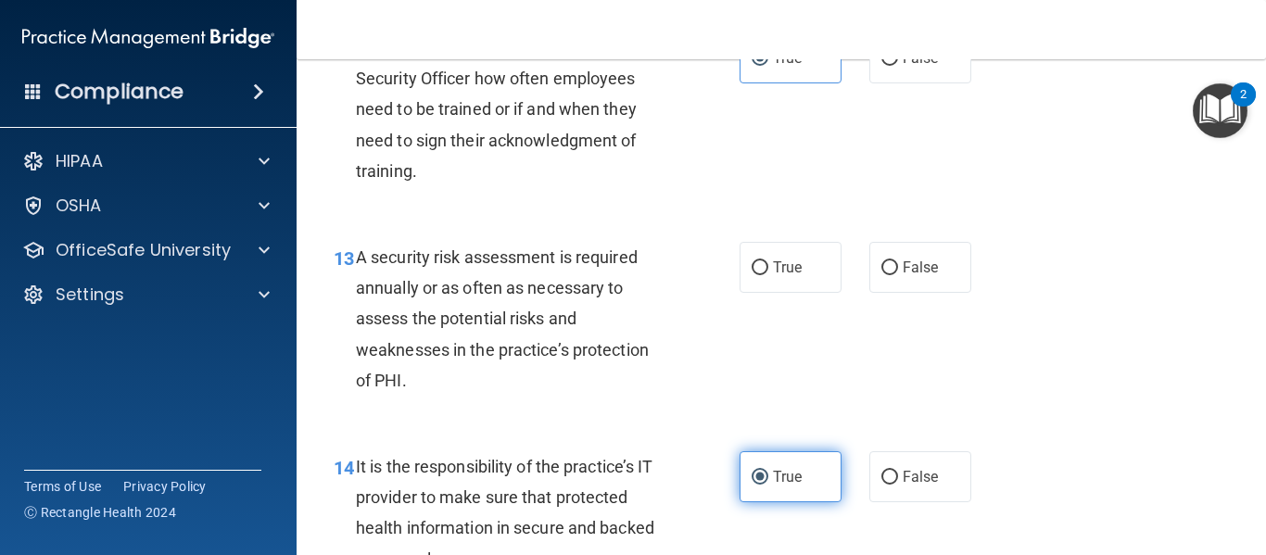
scroll to position [2481, 0]
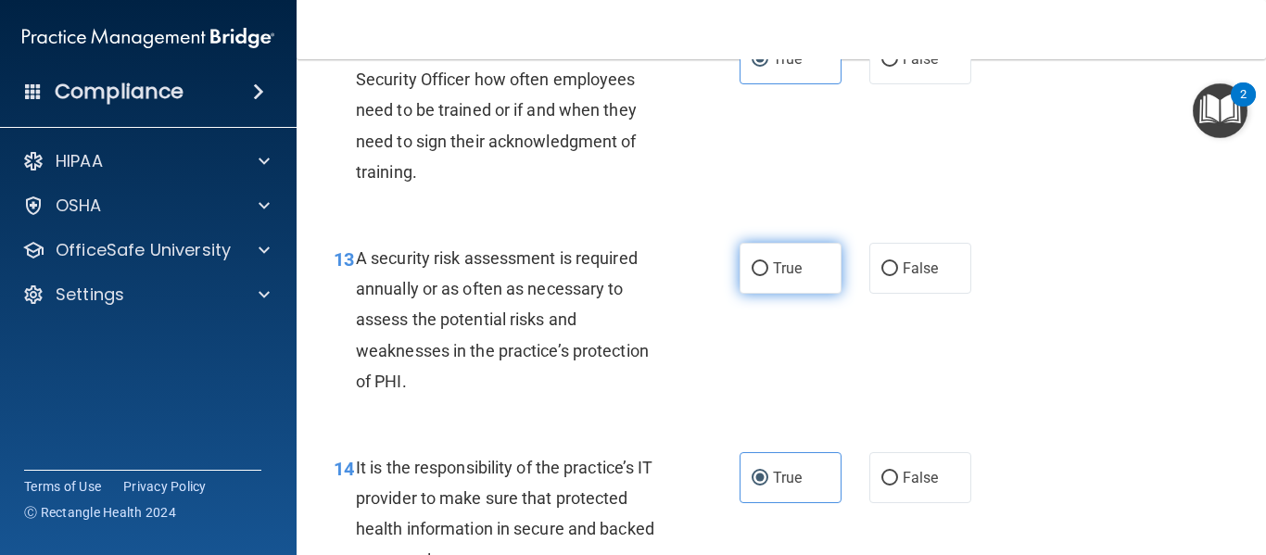
click at [792, 277] on span "True" at bounding box center [787, 269] width 29 height 18
click at [769, 276] on input "True" at bounding box center [760, 269] width 17 height 14
radio input "true"
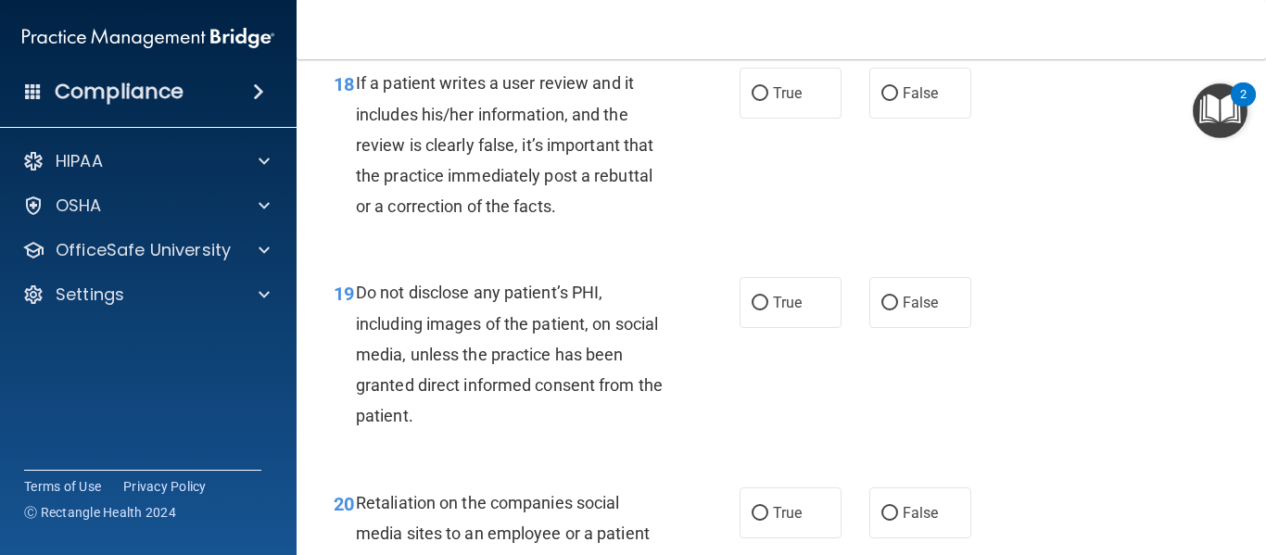
scroll to position [3581, 0]
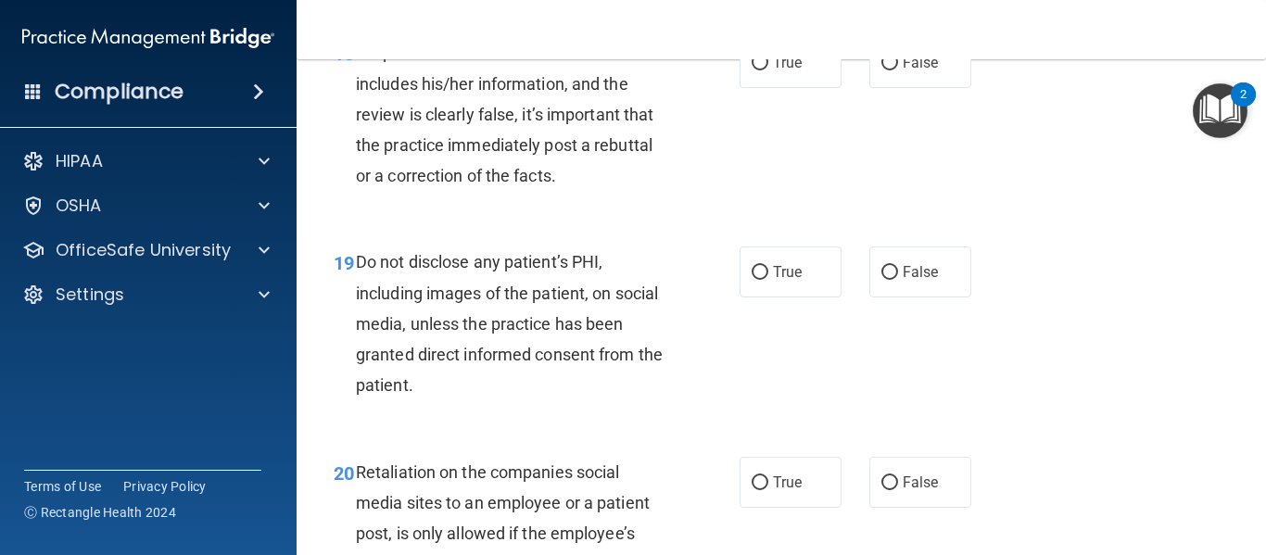
click at [792, 281] on span "True" at bounding box center [787, 272] width 29 height 18
click at [769, 280] on input "True" at bounding box center [760, 273] width 17 height 14
radio input "true"
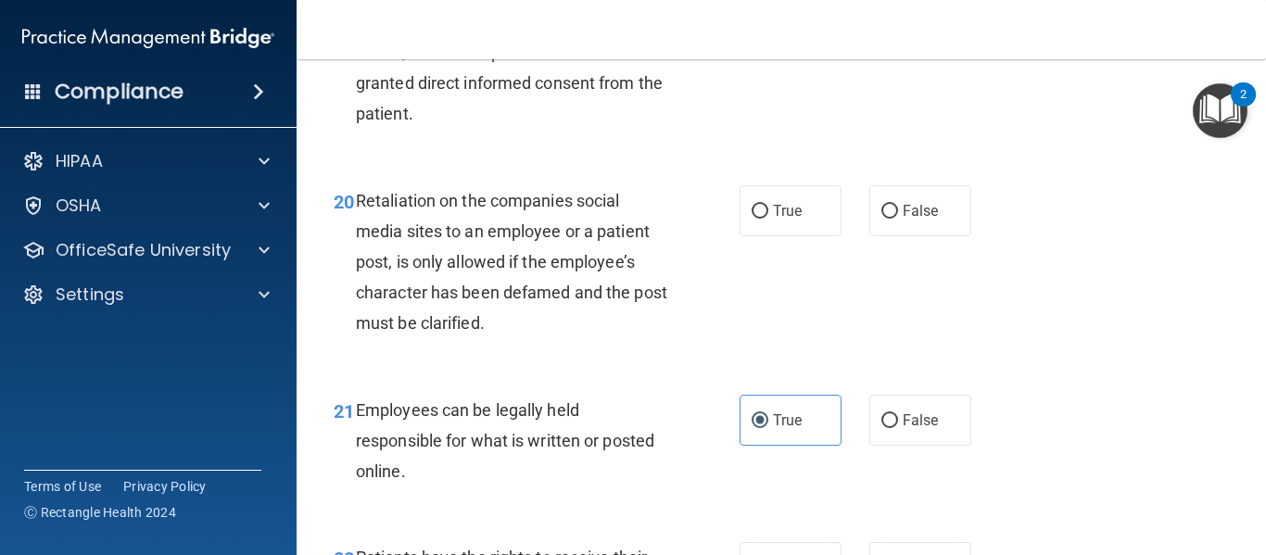
scroll to position [3855, 0]
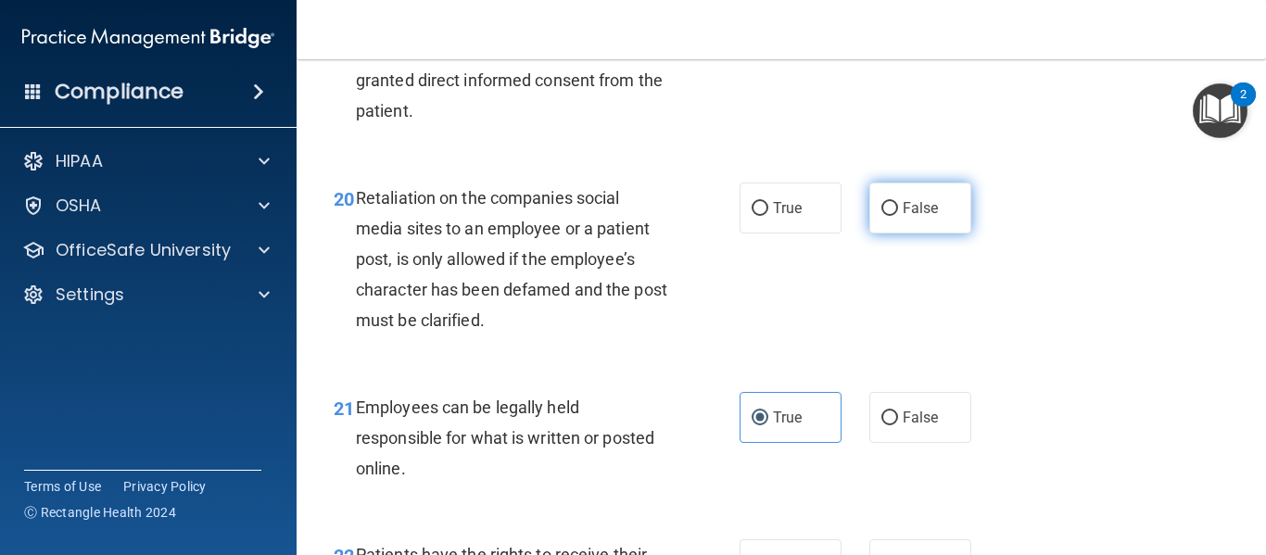
click at [875, 234] on label "False" at bounding box center [921, 208] width 102 height 51
click at [882, 216] on input "False" at bounding box center [890, 209] width 17 height 14
radio input "true"
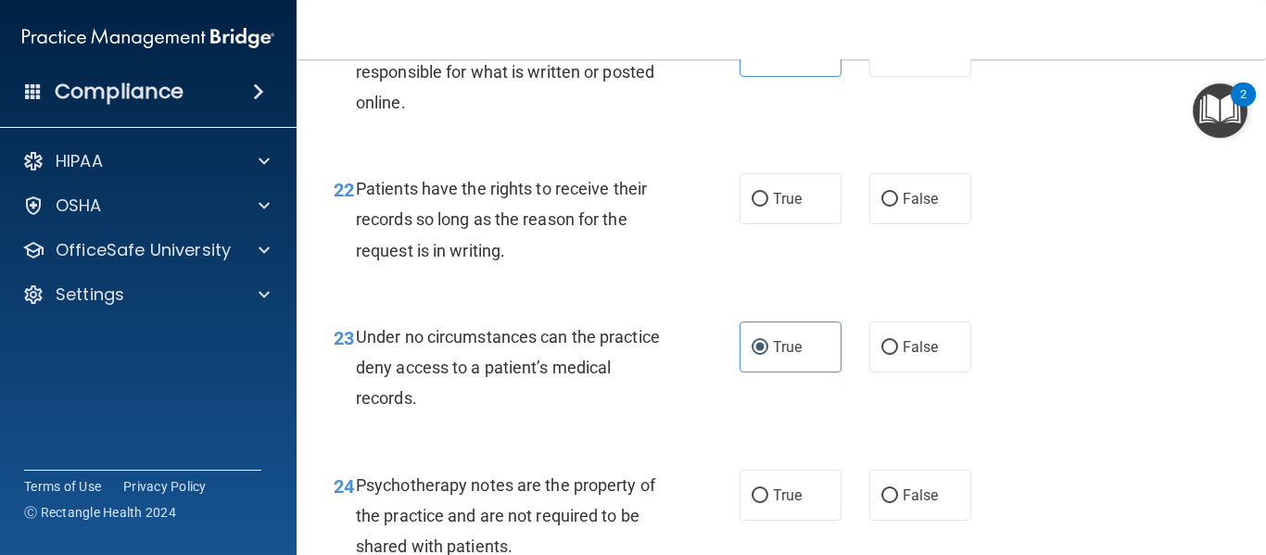
scroll to position [4225, 0]
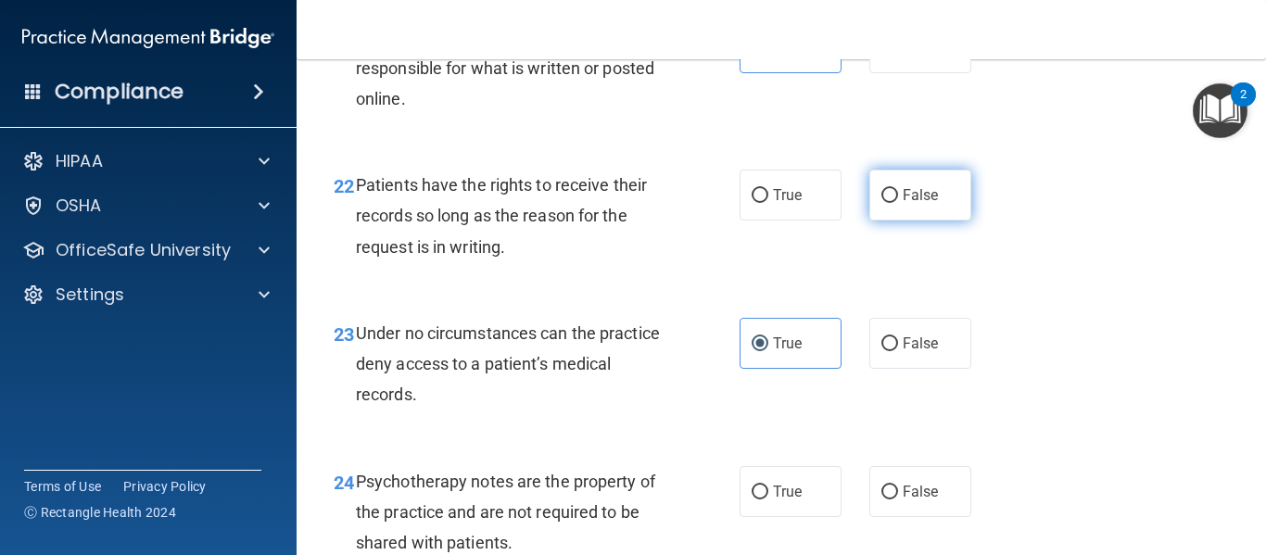
click at [955, 221] on label "False" at bounding box center [921, 195] width 102 height 51
click at [898, 203] on input "False" at bounding box center [890, 196] width 17 height 14
radio input "true"
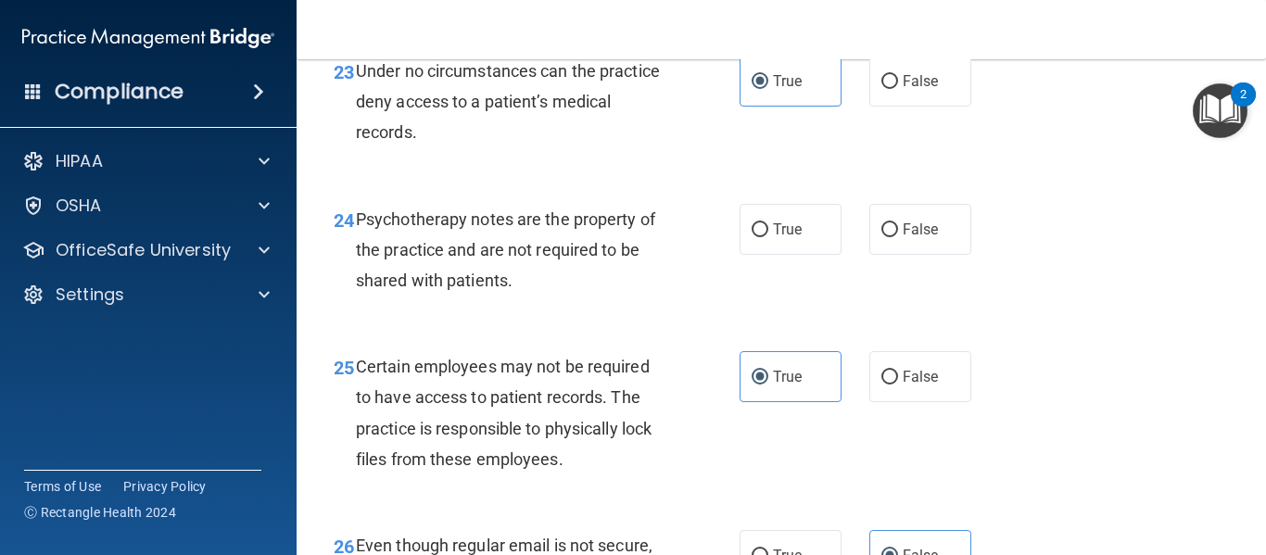
scroll to position [4483, 0]
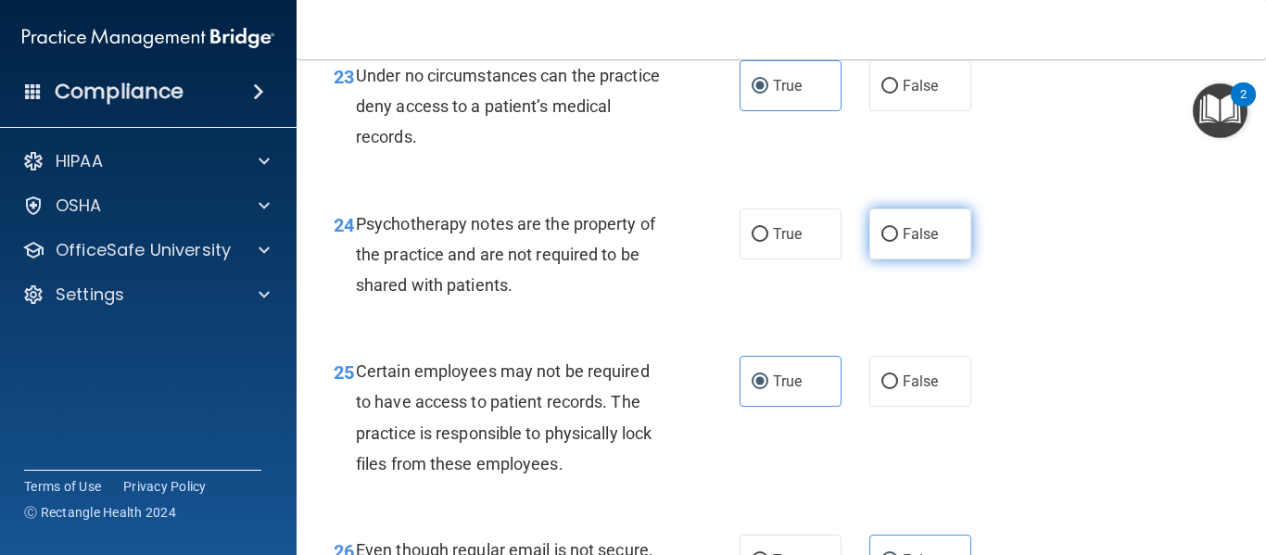
click at [914, 243] on span "False" at bounding box center [921, 234] width 36 height 18
click at [898, 242] on input "False" at bounding box center [890, 235] width 17 height 14
radio input "true"
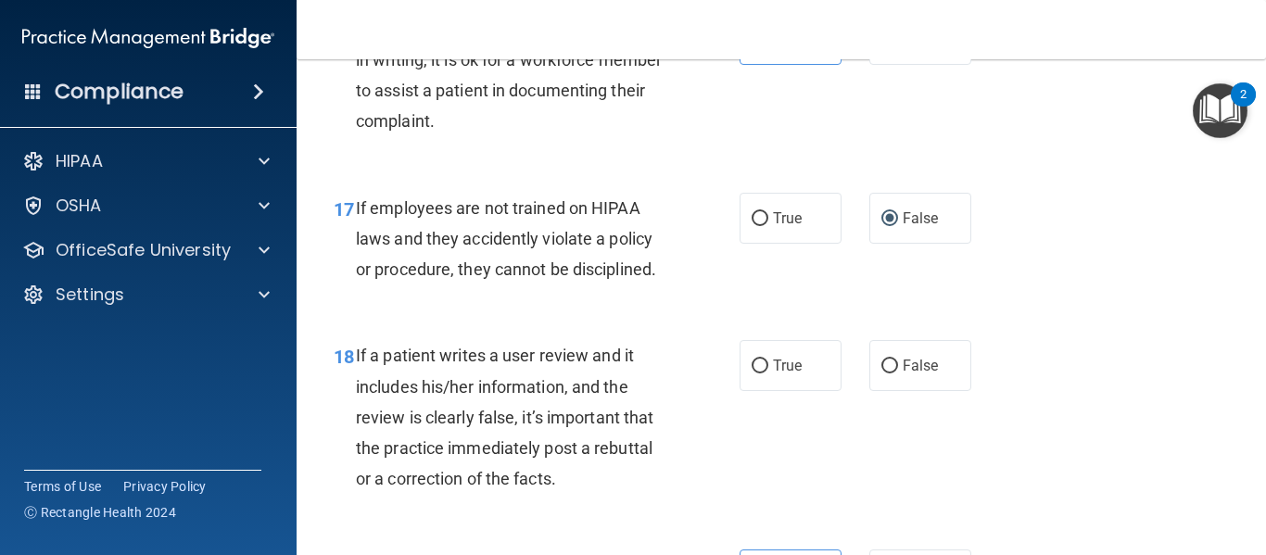
scroll to position [3329, 0]
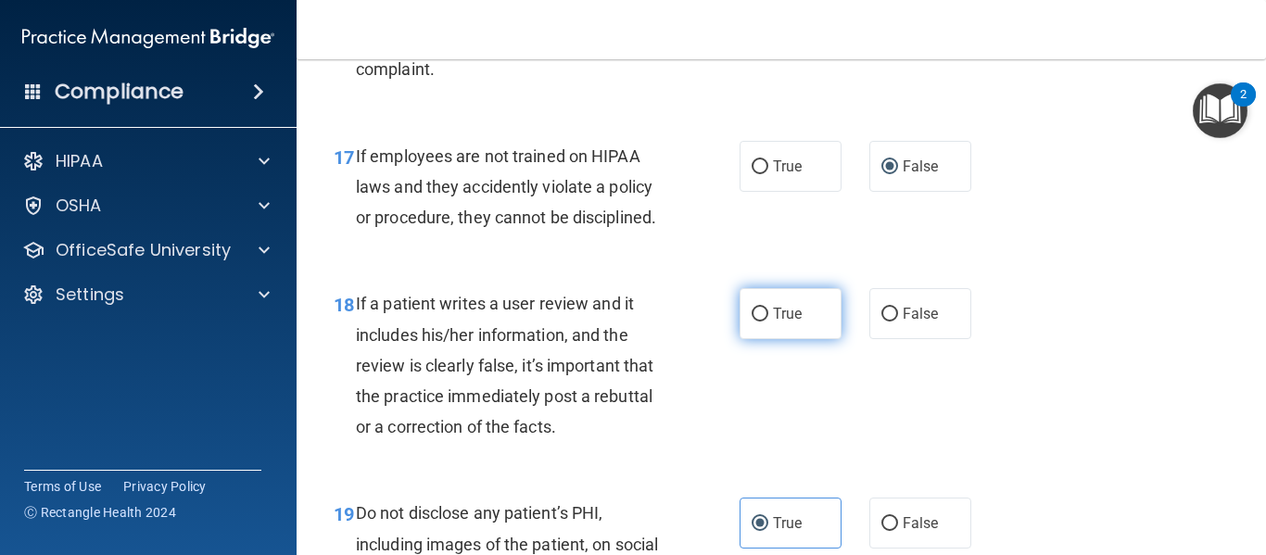
click at [804, 339] on label "True" at bounding box center [791, 313] width 102 height 51
click at [769, 322] on input "True" at bounding box center [760, 315] width 17 height 14
radio input "true"
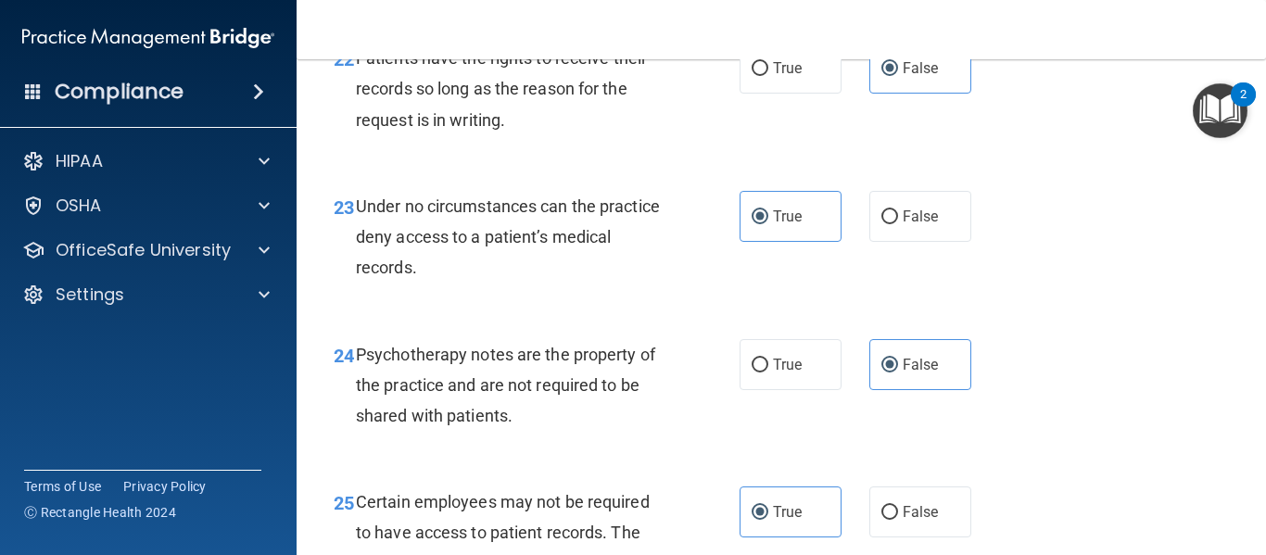
scroll to position [5608, 0]
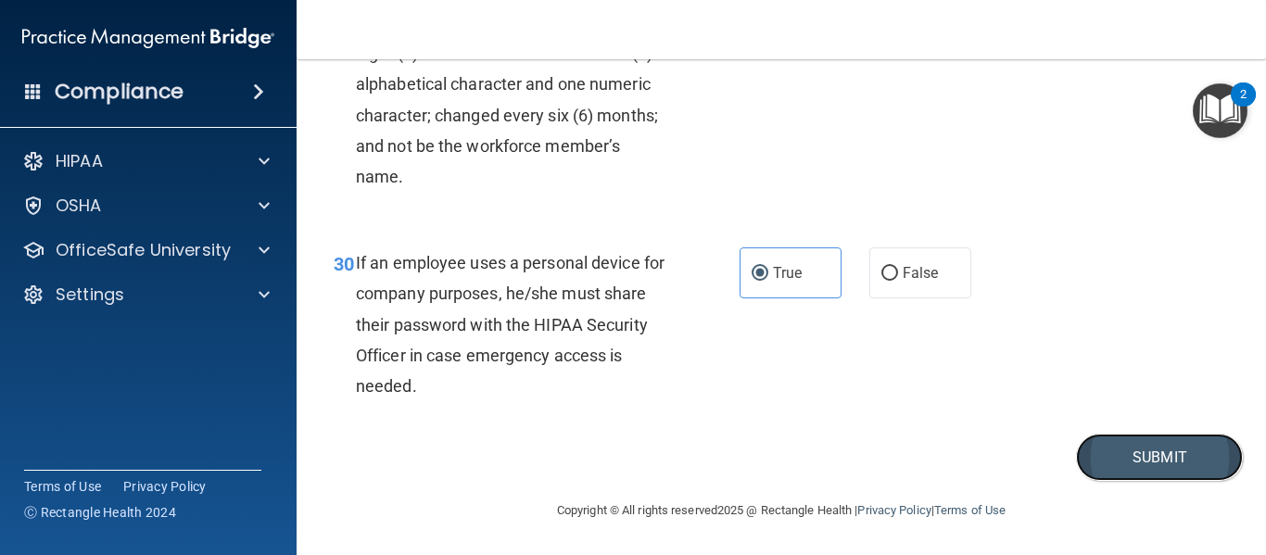
click at [1099, 468] on button "Submit" at bounding box center [1159, 457] width 167 height 47
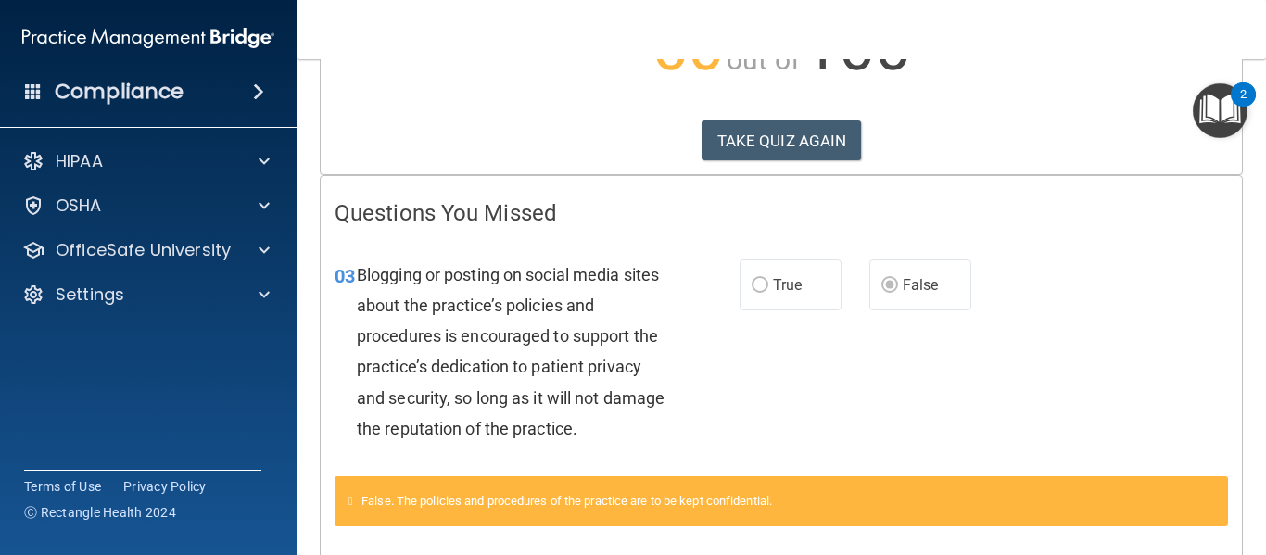
scroll to position [282, 0]
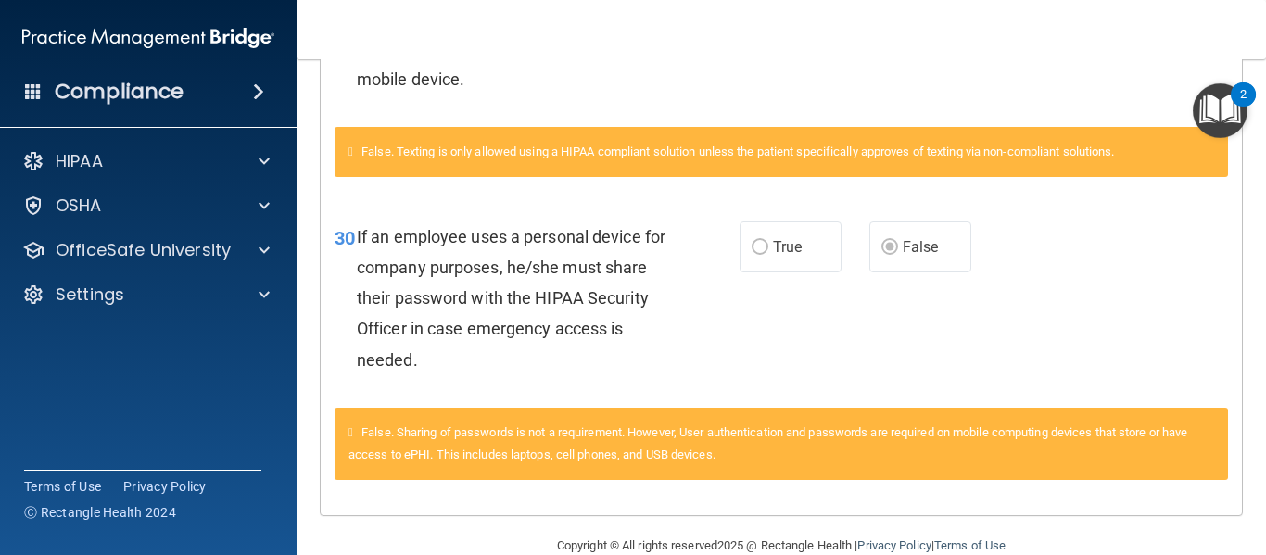
scroll to position [3422, 0]
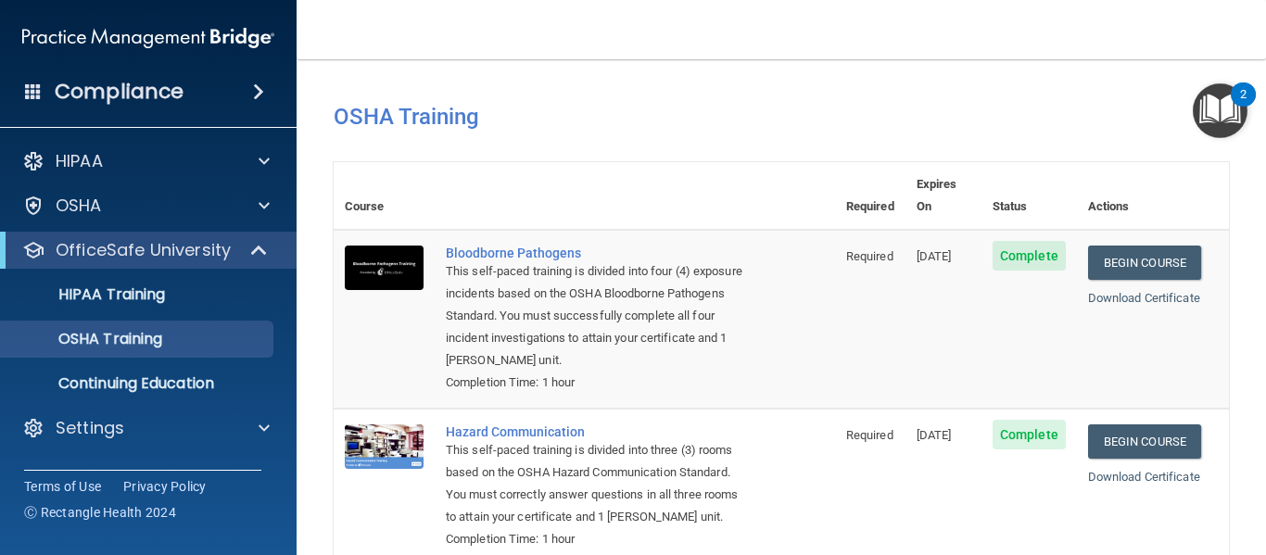
scroll to position [419, 0]
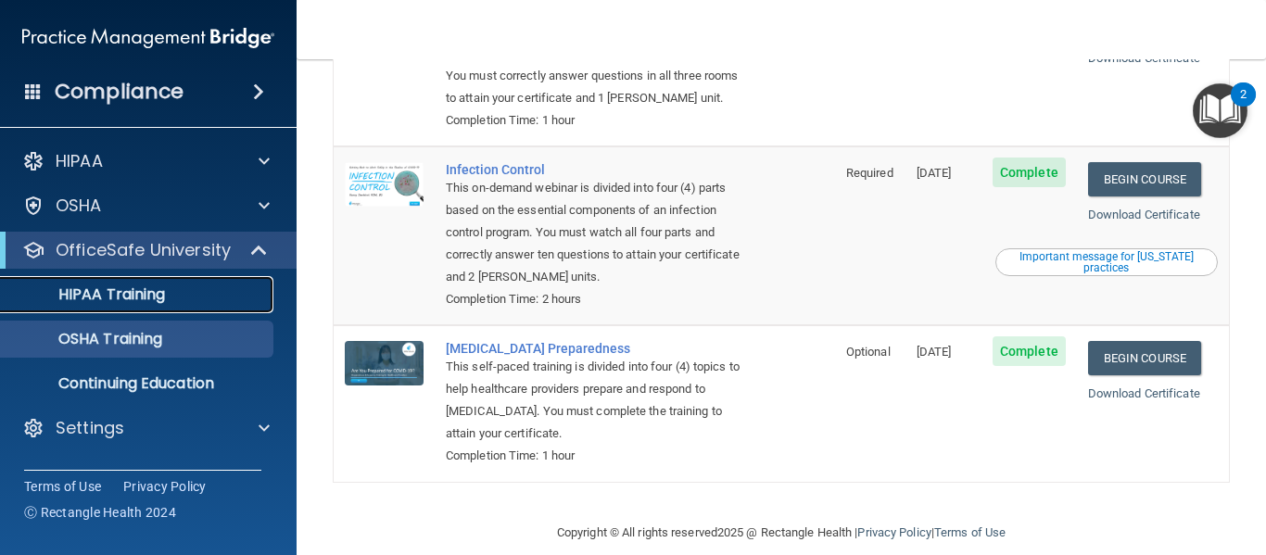
click at [114, 286] on p "HIPAA Training" at bounding box center [88, 295] width 153 height 19
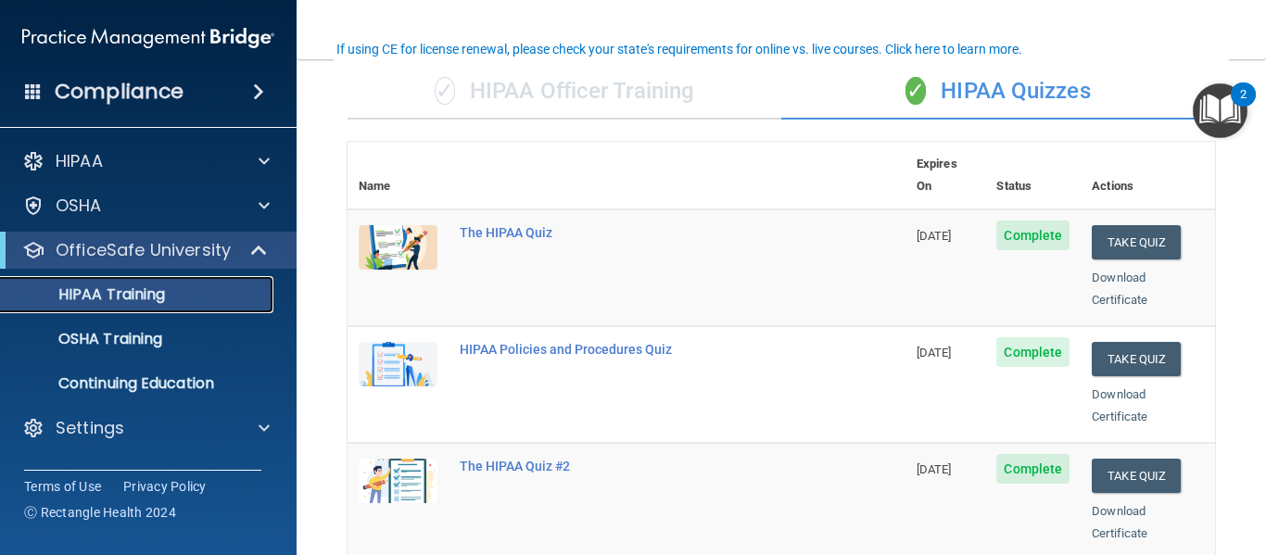
scroll to position [141, 0]
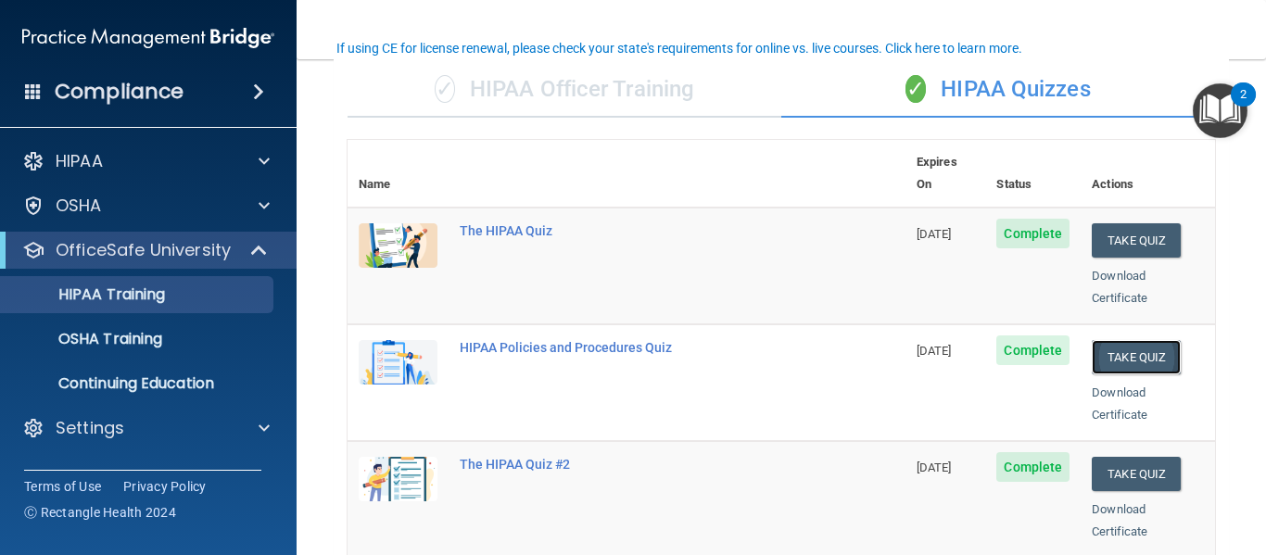
click at [1133, 340] on button "Take Quiz" at bounding box center [1136, 357] width 89 height 34
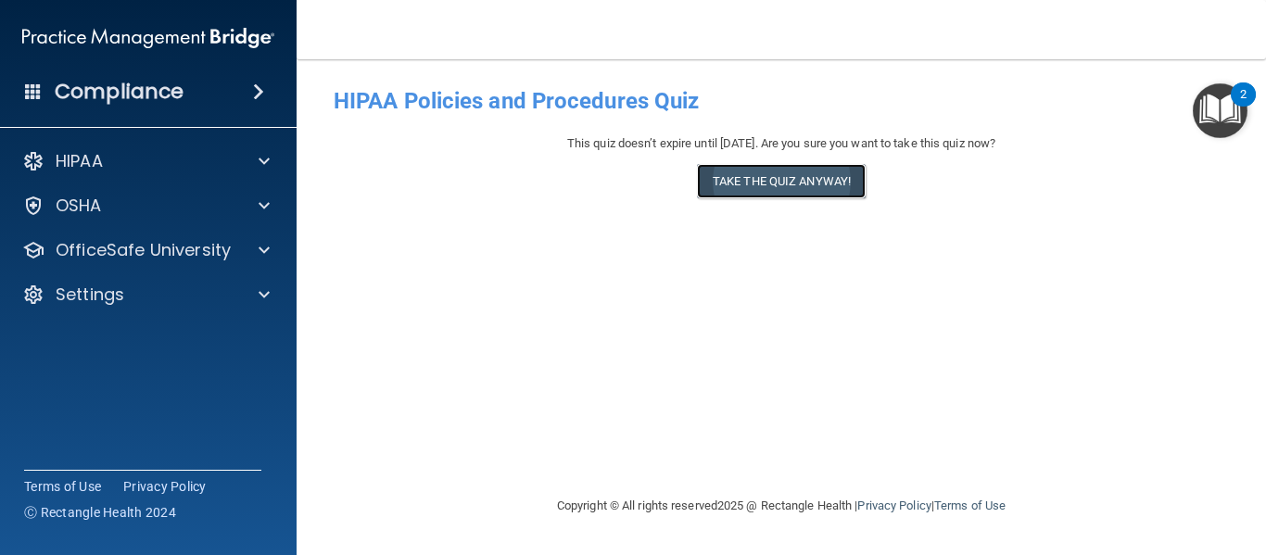
click at [762, 184] on button "Take the quiz anyway!" at bounding box center [781, 181] width 169 height 34
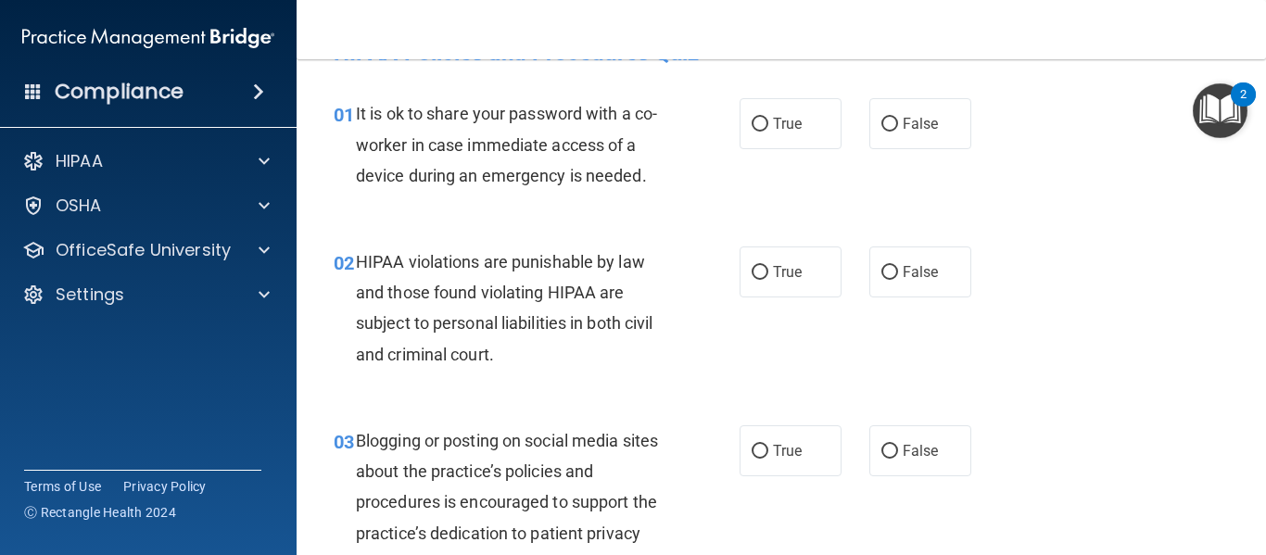
scroll to position [53, 0]
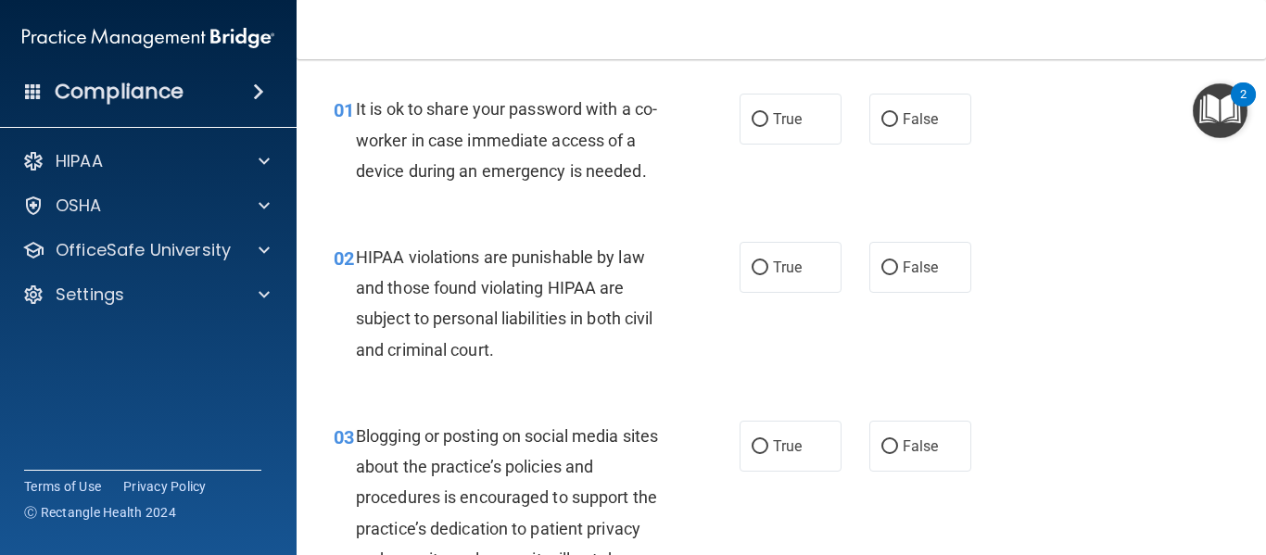
click at [931, 435] on label "False" at bounding box center [921, 446] width 102 height 51
click at [898, 440] on input "False" at bounding box center [890, 447] width 17 height 14
radio input "true"
click at [806, 465] on label "True" at bounding box center [791, 446] width 102 height 51
click at [769, 454] on input "True" at bounding box center [760, 447] width 17 height 14
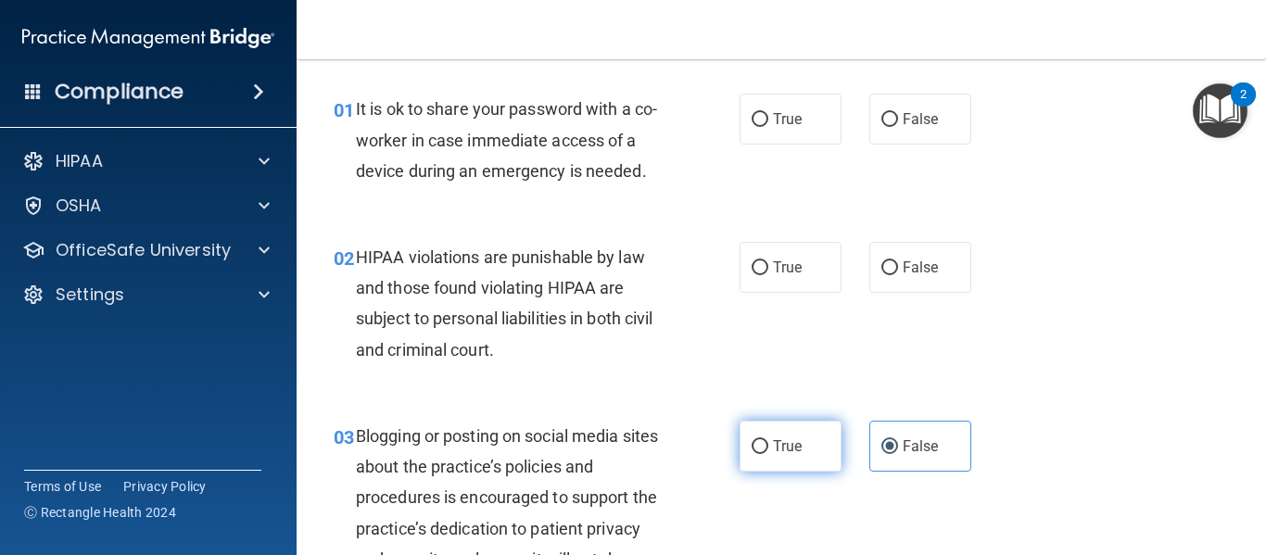
radio input "true"
radio input "false"
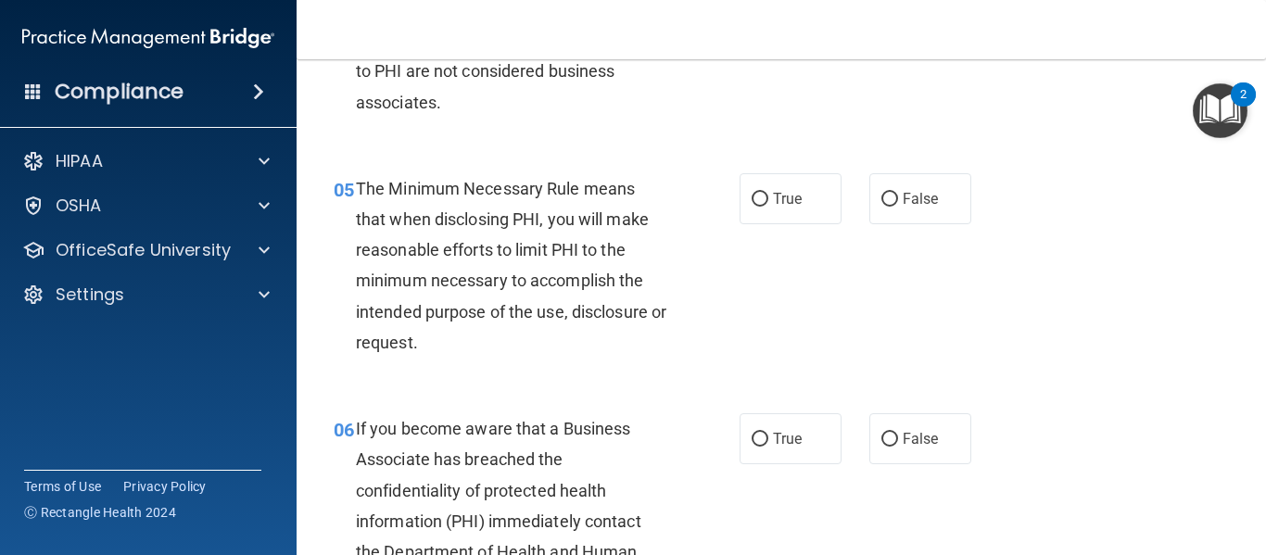
scroll to position [912, 0]
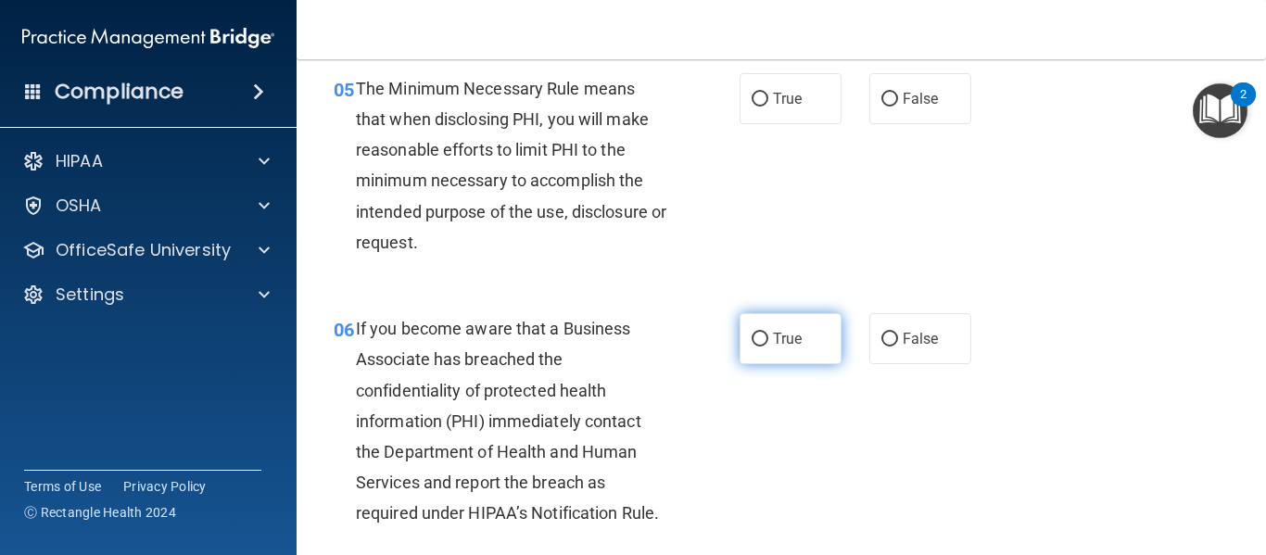
click at [796, 337] on span "True" at bounding box center [787, 339] width 29 height 18
click at [769, 337] on input "True" at bounding box center [760, 340] width 17 height 14
radio input "true"
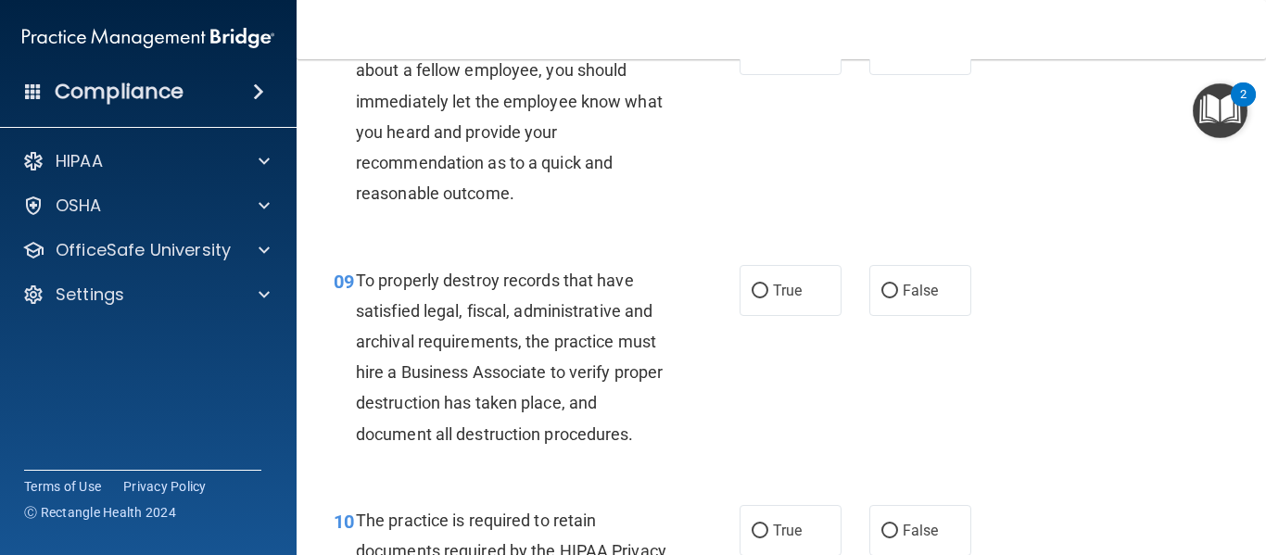
scroll to position [1620, 0]
click at [769, 312] on label "True" at bounding box center [791, 291] width 102 height 51
click at [769, 299] on input "True" at bounding box center [760, 293] width 17 height 14
radio input "true"
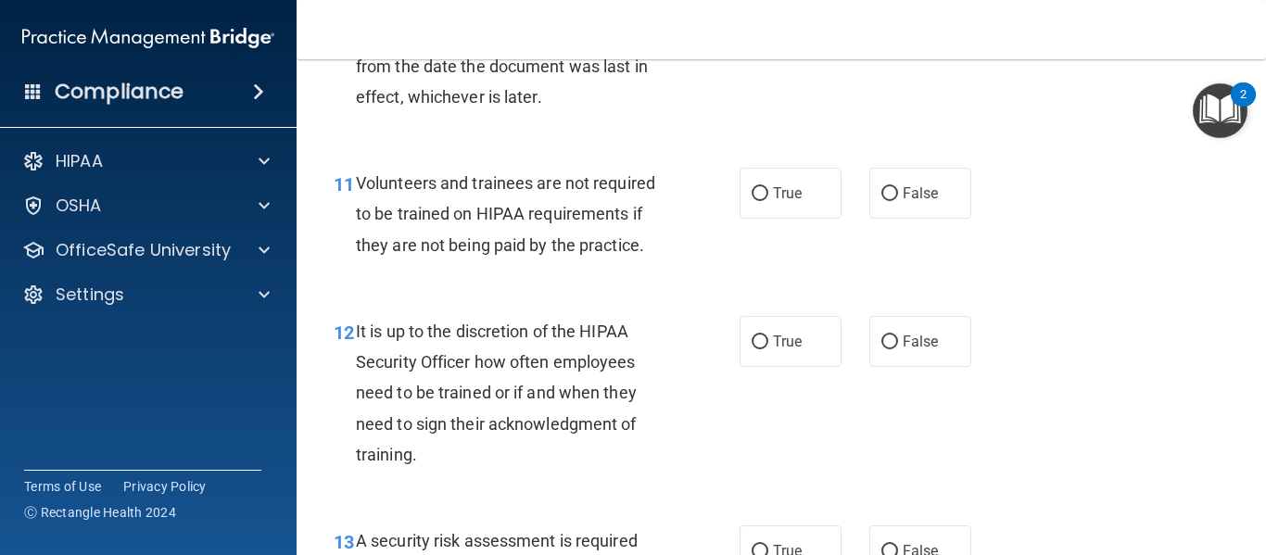
scroll to position [2199, 0]
click at [791, 354] on label "True" at bounding box center [791, 340] width 102 height 51
click at [769, 349] on input "True" at bounding box center [760, 342] width 17 height 14
radio input "true"
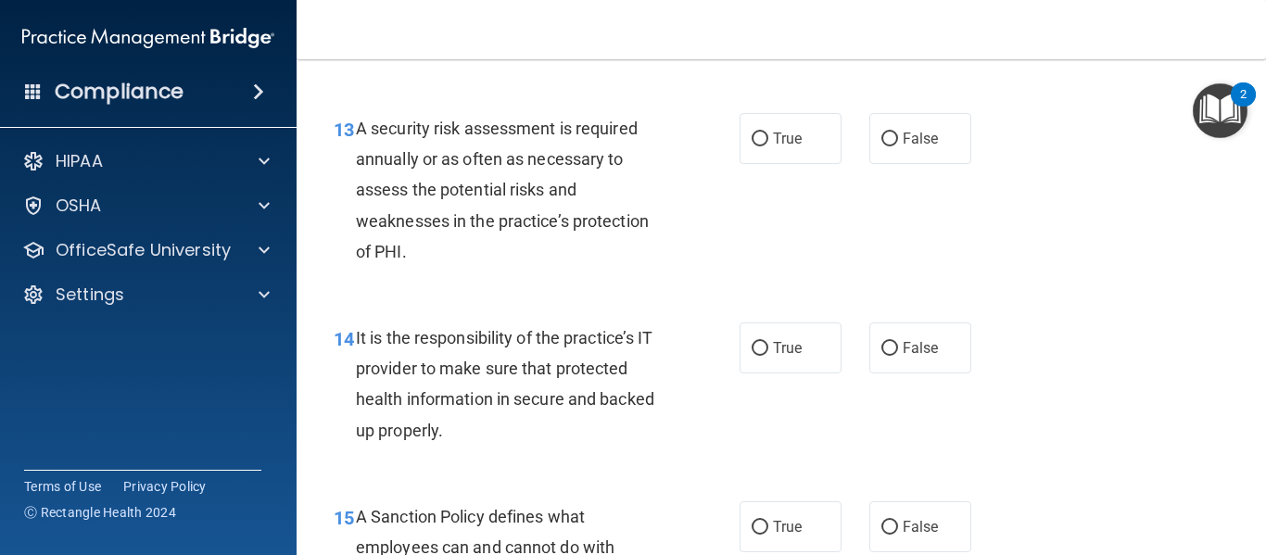
scroll to position [2613, 0]
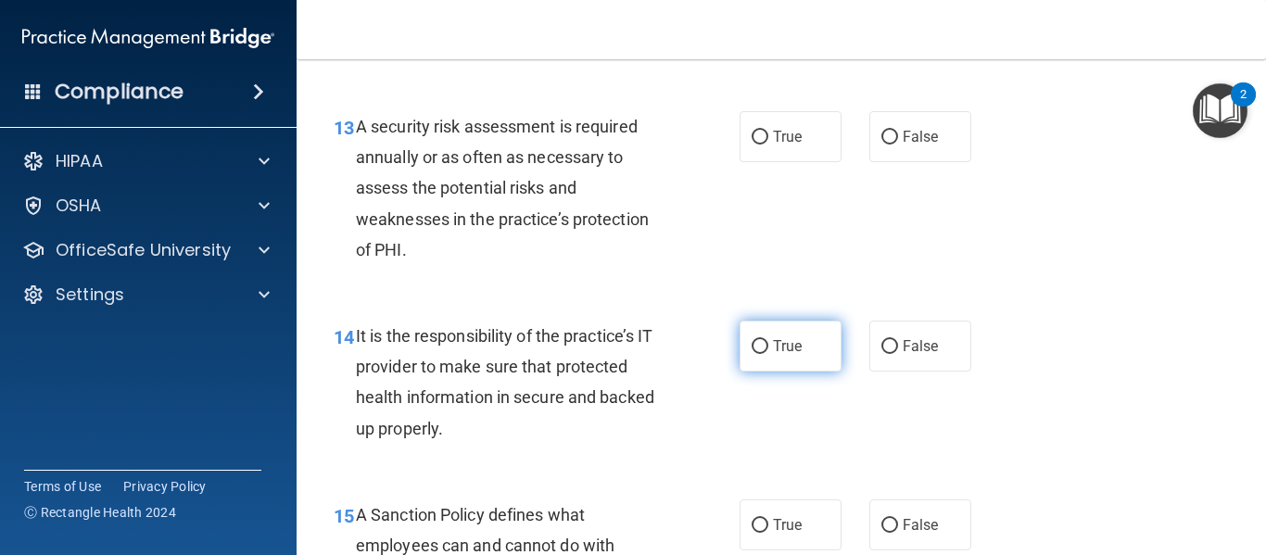
click at [812, 372] on label "True" at bounding box center [791, 346] width 102 height 51
click at [769, 354] on input "True" at bounding box center [760, 347] width 17 height 14
radio input "true"
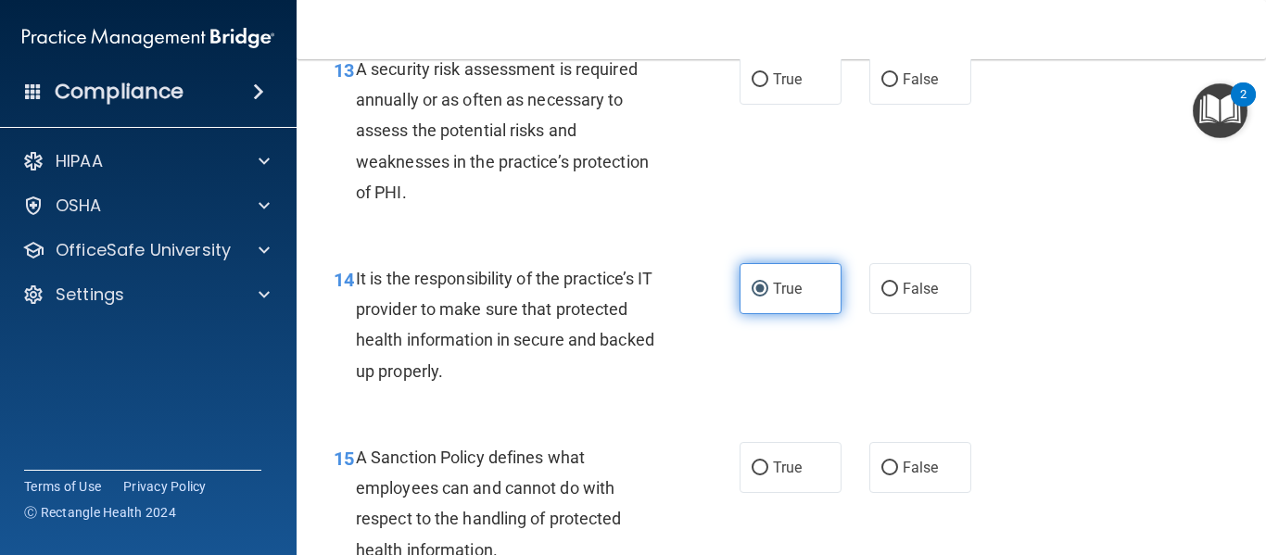
scroll to position [2685, 0]
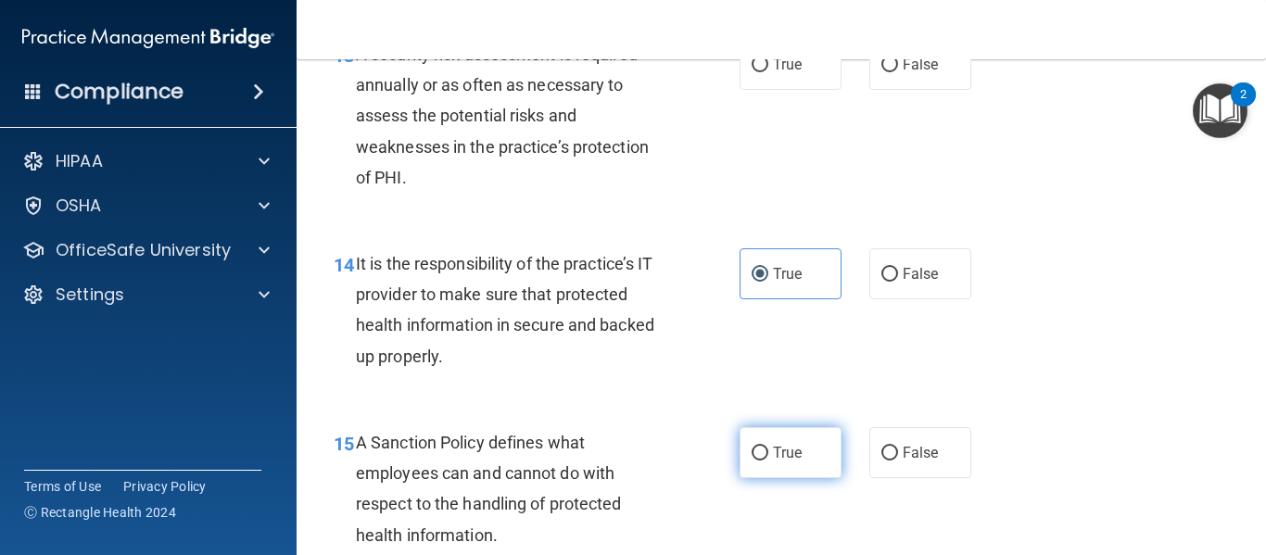
click at [776, 478] on label "True" at bounding box center [791, 452] width 102 height 51
click at [769, 461] on input "True" at bounding box center [760, 454] width 17 height 14
radio input "true"
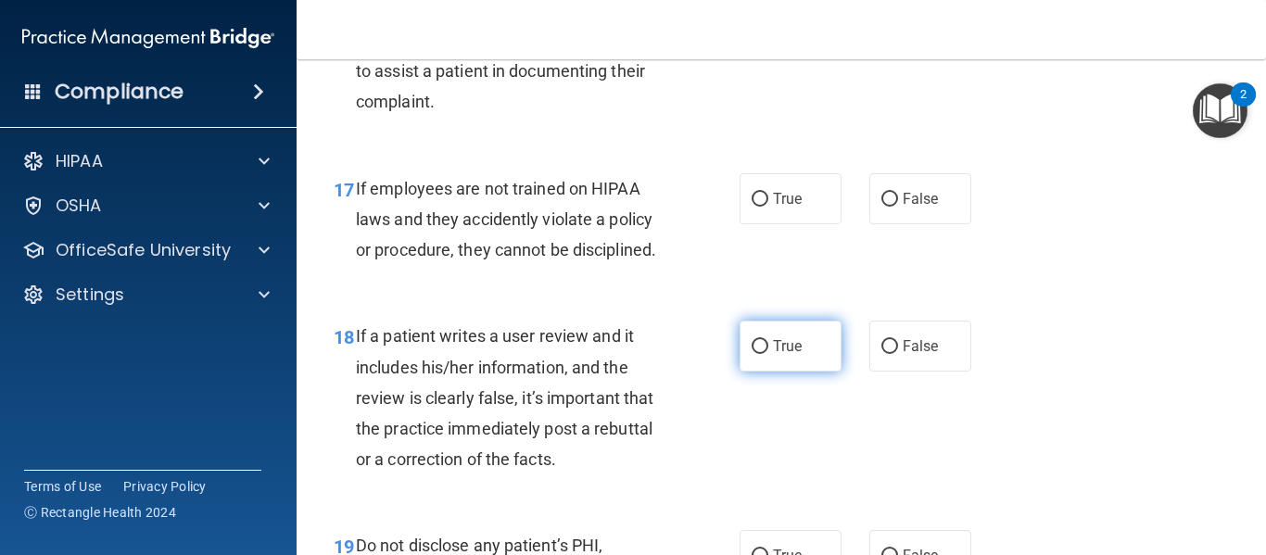
scroll to position [3311, 0]
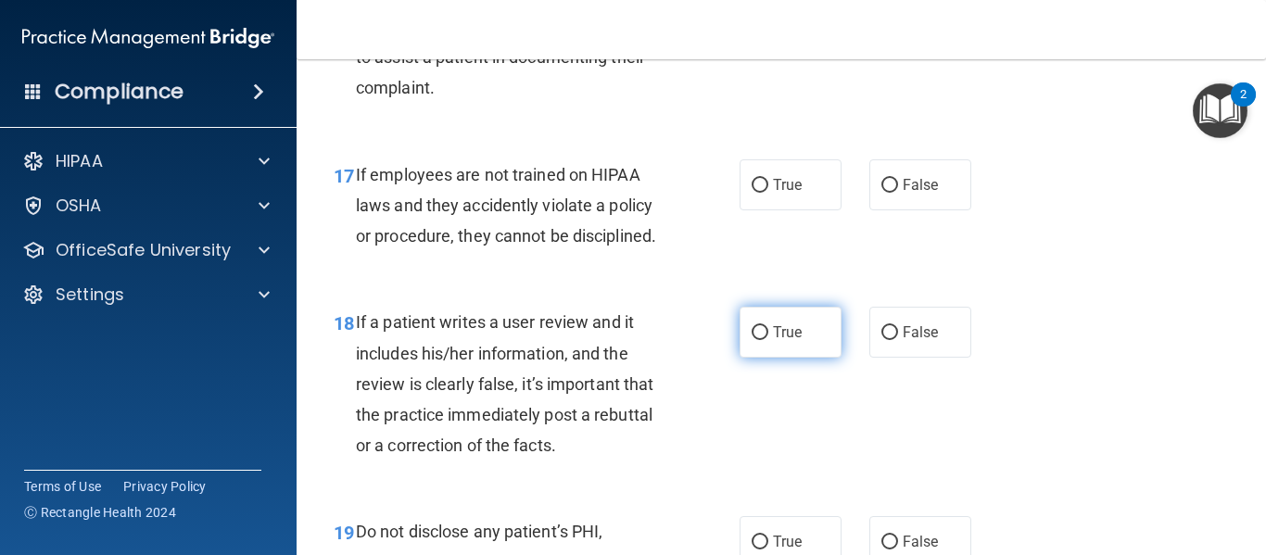
click at [794, 341] on span "True" at bounding box center [787, 333] width 29 height 18
click at [769, 340] on input "True" at bounding box center [760, 333] width 17 height 14
radio input "true"
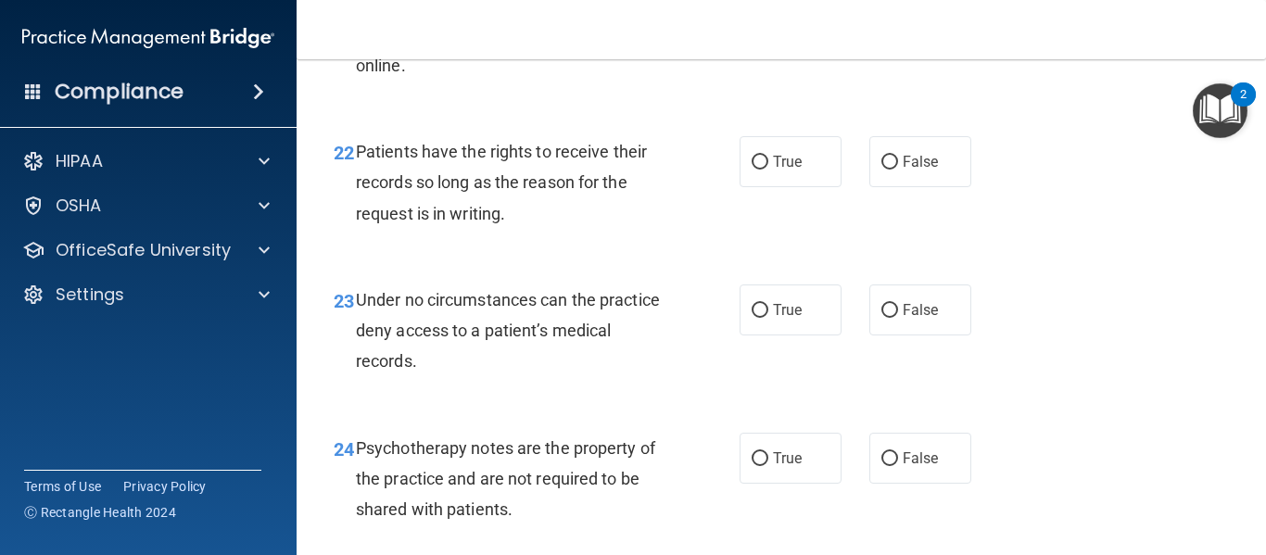
scroll to position [4276, 0]
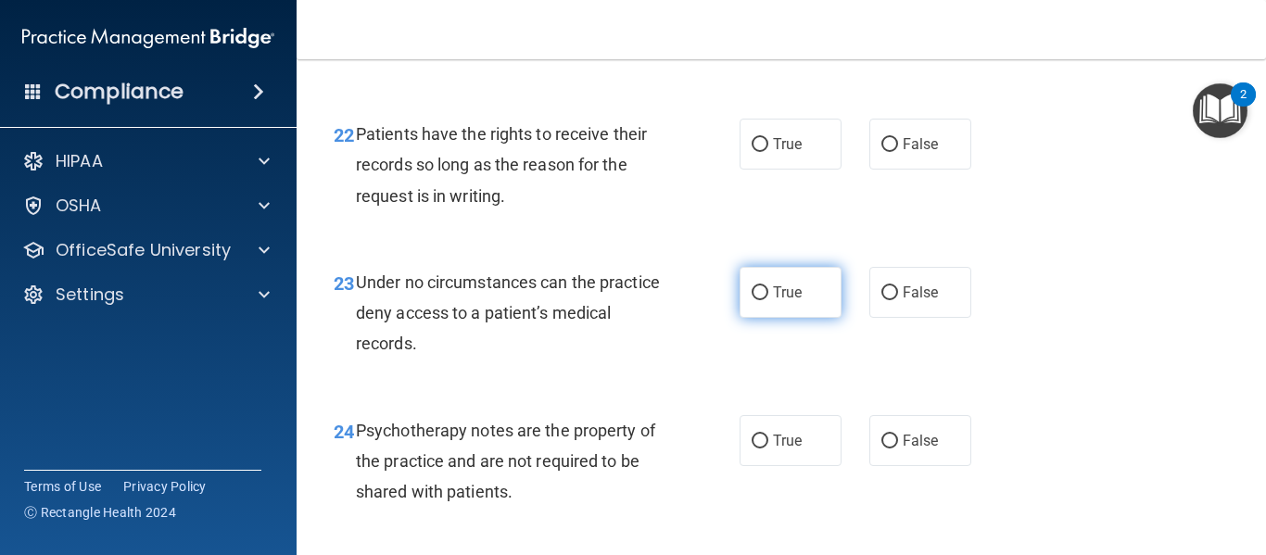
click at [778, 301] on span "True" at bounding box center [787, 293] width 29 height 18
click at [769, 300] on input "True" at bounding box center [760, 293] width 17 height 14
radio input "true"
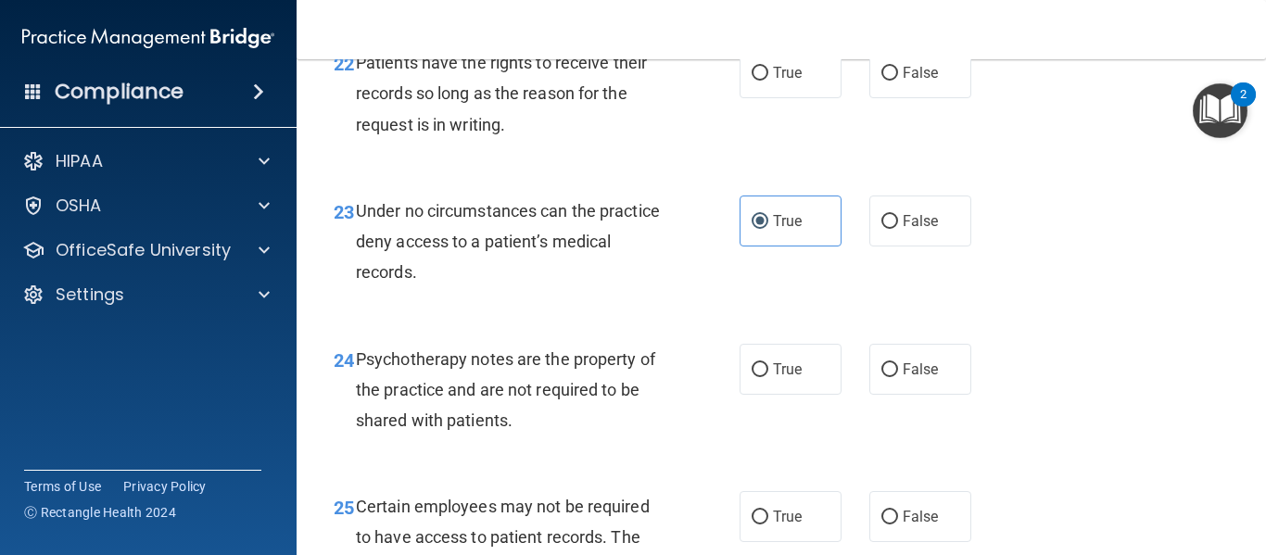
scroll to position [4371, 0]
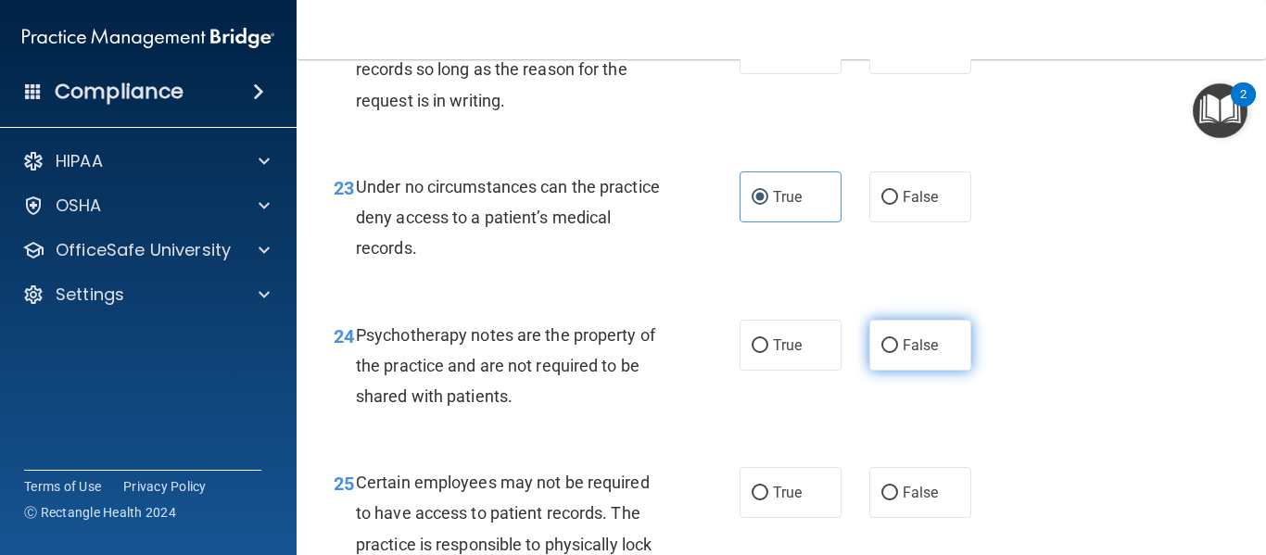
click at [920, 360] on label "False" at bounding box center [921, 345] width 102 height 51
click at [898, 353] on input "False" at bounding box center [890, 346] width 17 height 14
radio input "true"
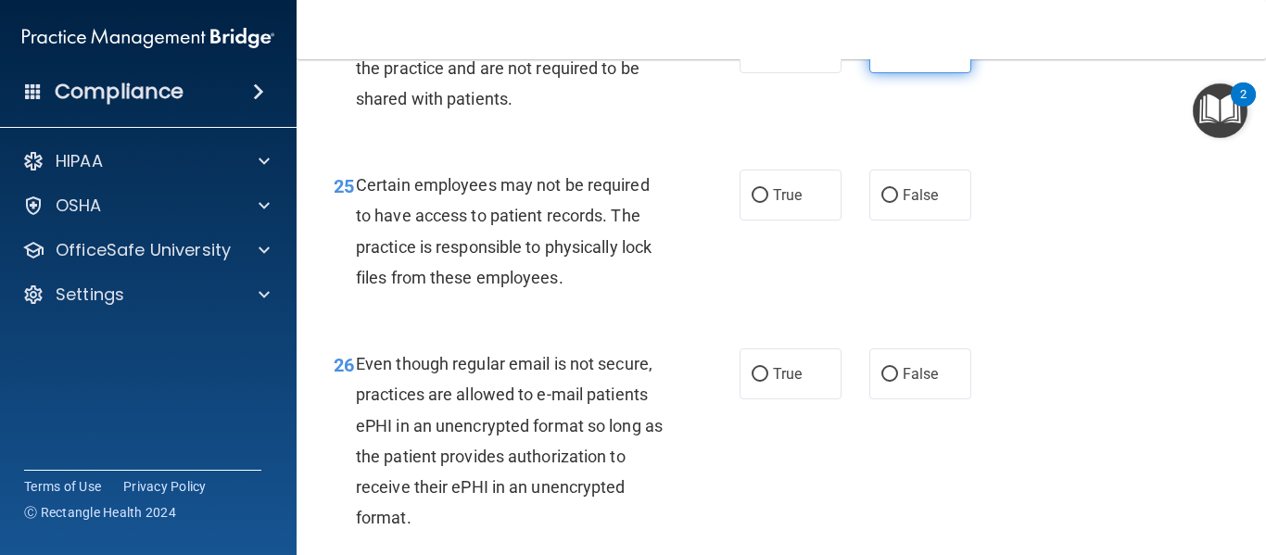
scroll to position [4672, 0]
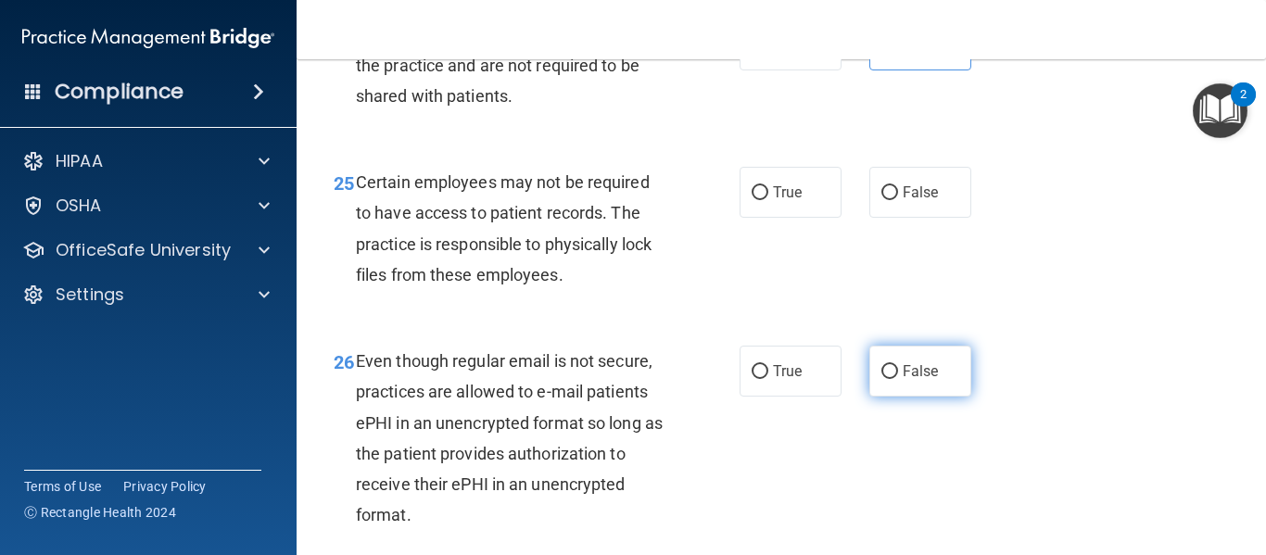
click at [931, 397] on label "False" at bounding box center [921, 371] width 102 height 51
click at [898, 379] on input "False" at bounding box center [890, 372] width 17 height 14
radio input "true"
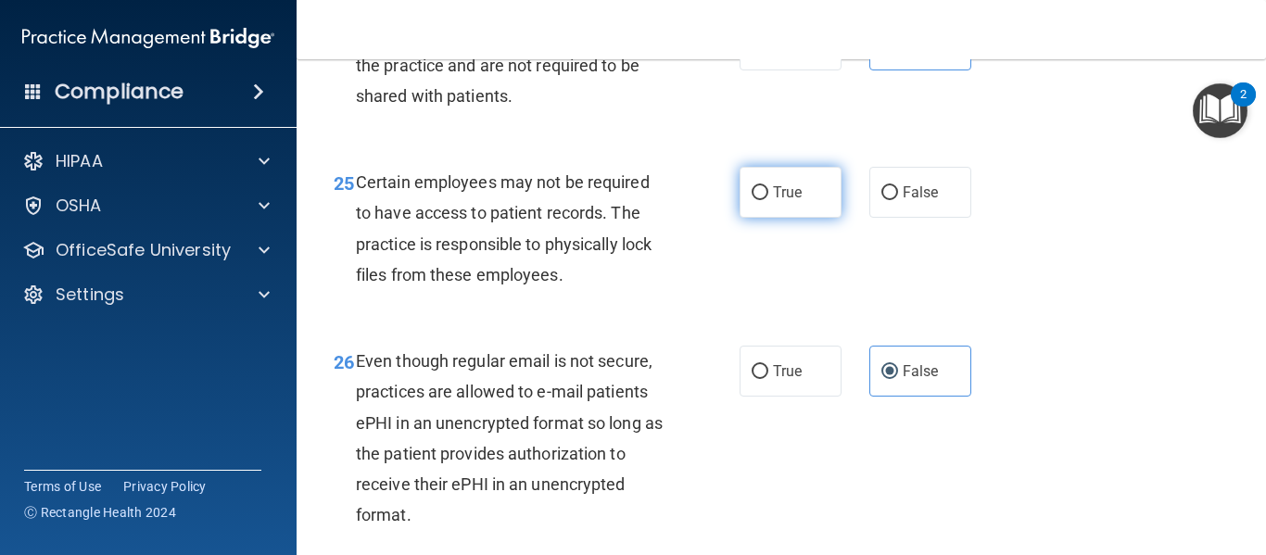
click at [768, 218] on label "True" at bounding box center [791, 192] width 102 height 51
click at [768, 200] on input "True" at bounding box center [760, 193] width 17 height 14
radio input "true"
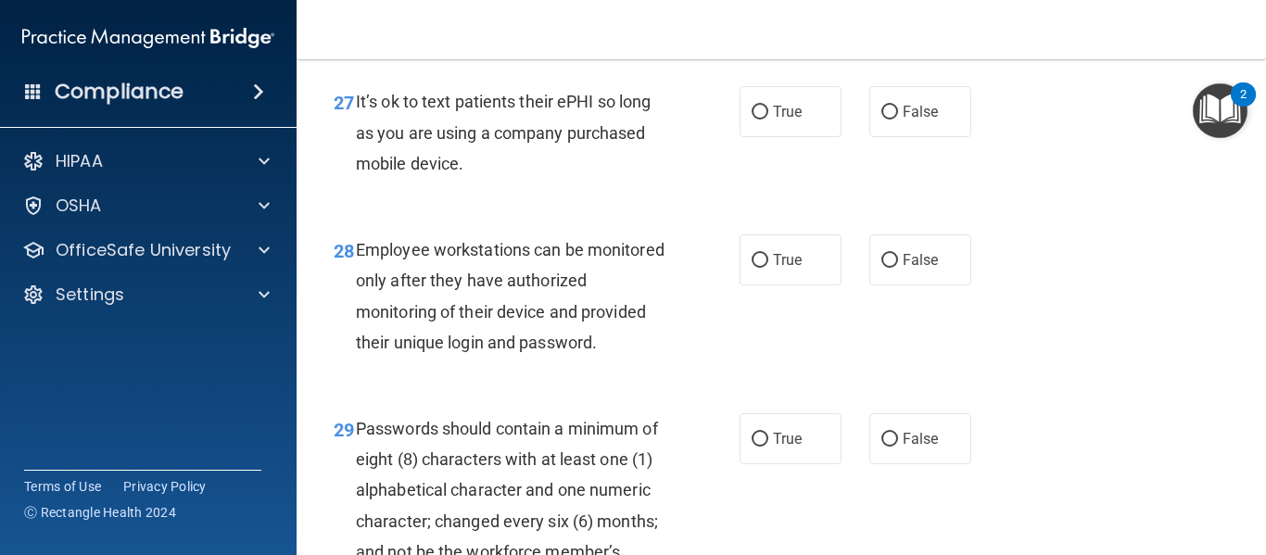
scroll to position [5206, 0]
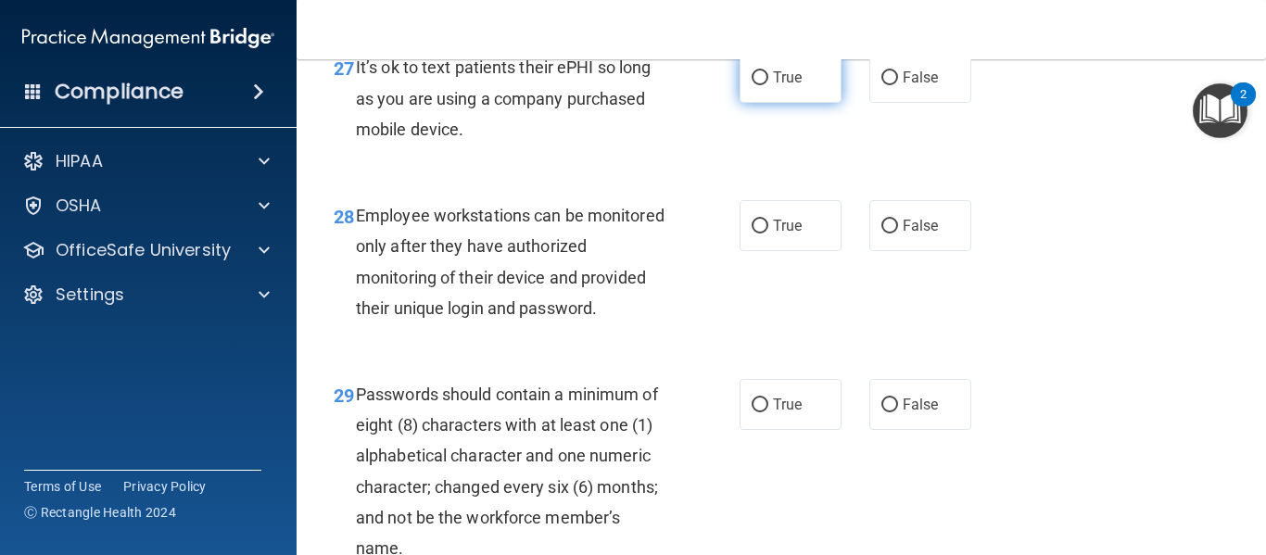
click at [818, 90] on label "True" at bounding box center [791, 77] width 102 height 51
click at [769, 85] on input "True" at bounding box center [760, 78] width 17 height 14
radio input "true"
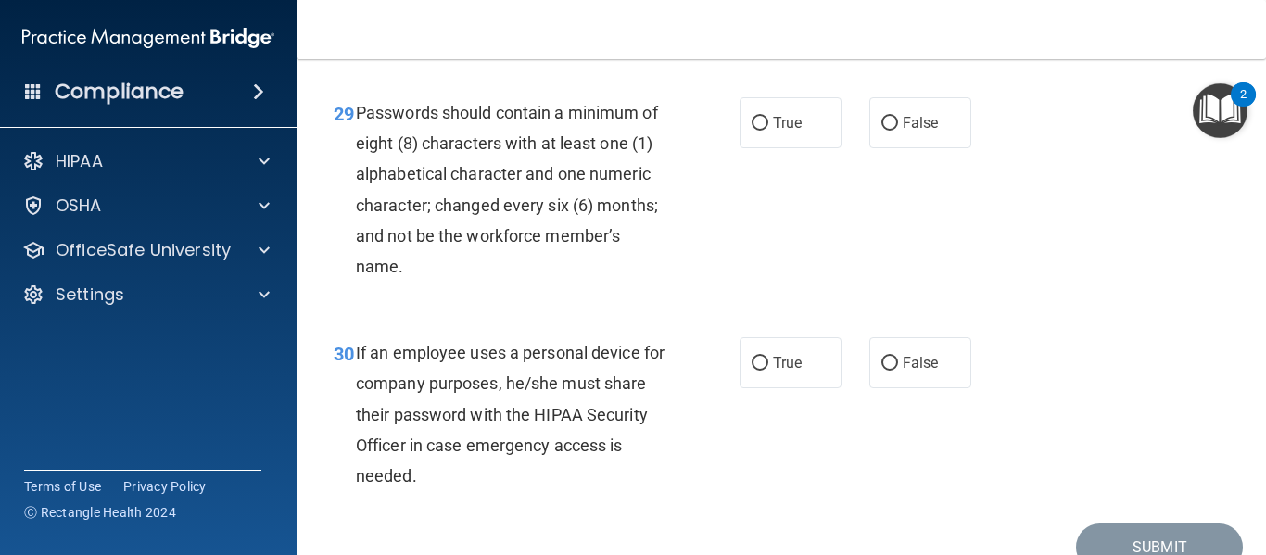
scroll to position [5513, 0]
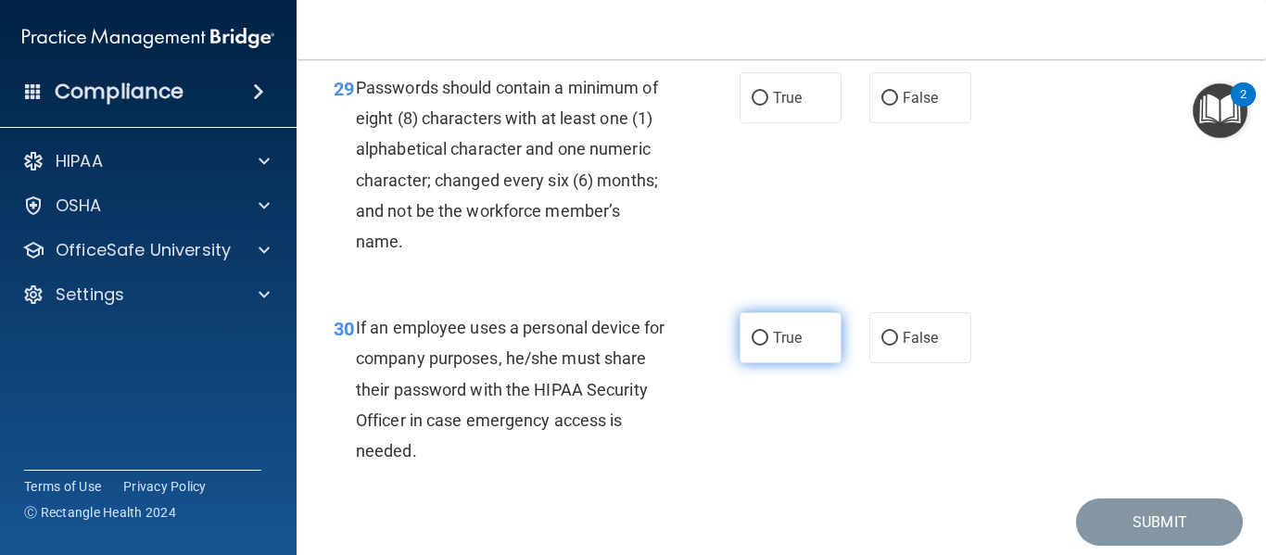
click at [779, 351] on label "True" at bounding box center [791, 337] width 102 height 51
click at [769, 346] on input "True" at bounding box center [760, 339] width 17 height 14
radio input "true"
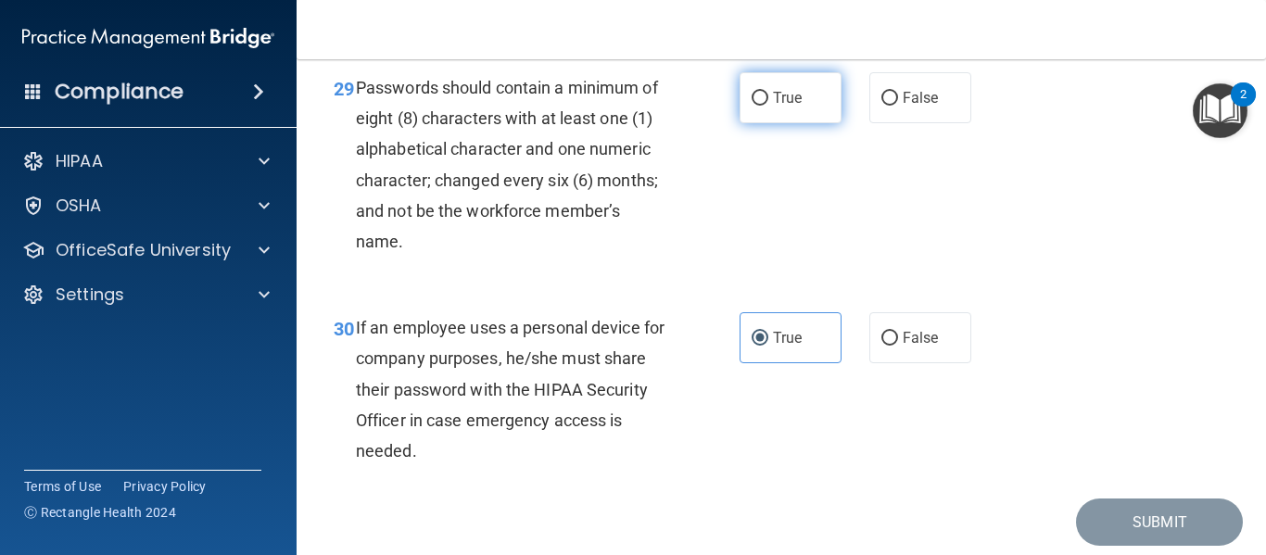
click at [763, 113] on label "True" at bounding box center [791, 97] width 102 height 51
click at [763, 106] on input "True" at bounding box center [760, 99] width 17 height 14
radio input "true"
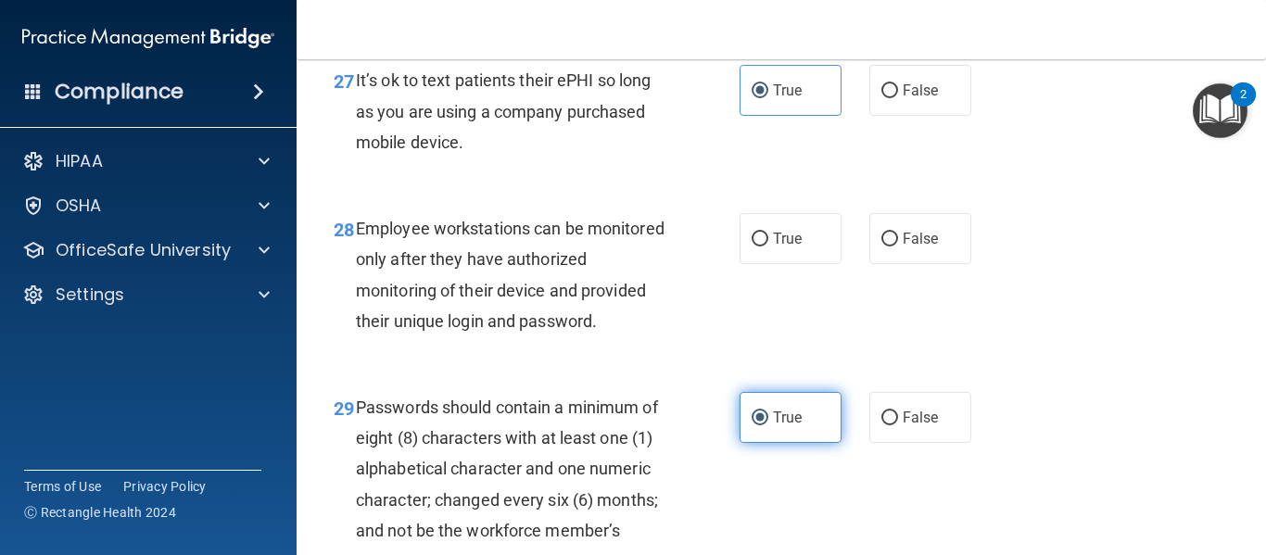
scroll to position [5191, 0]
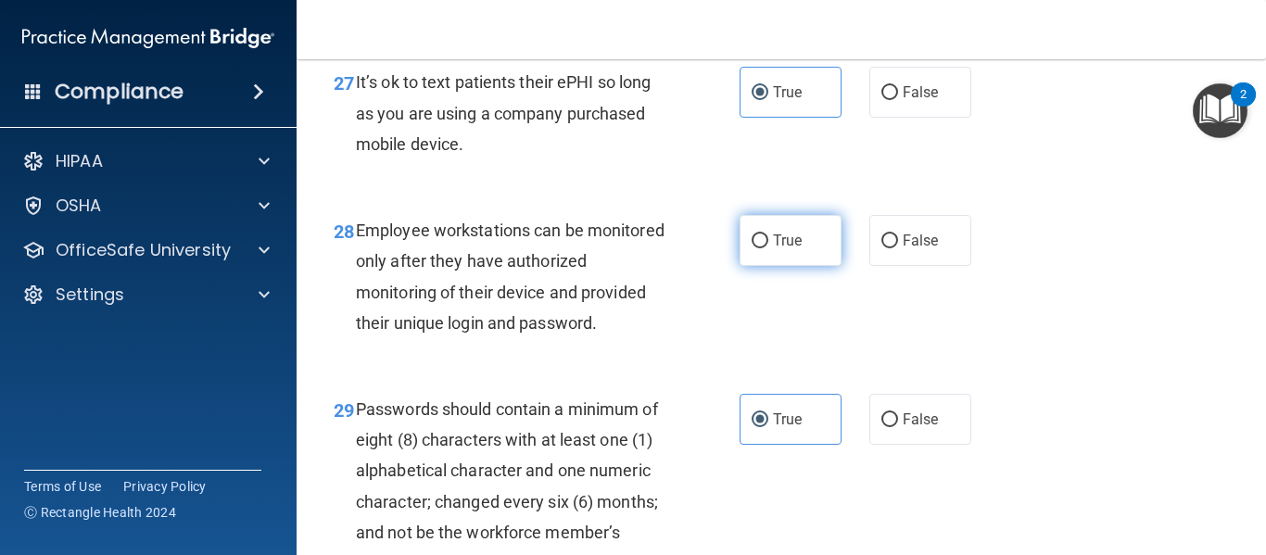
click at [793, 249] on span "True" at bounding box center [787, 241] width 29 height 18
click at [769, 248] on input "True" at bounding box center [760, 242] width 17 height 14
radio input "true"
click at [793, 249] on span "True" at bounding box center [787, 241] width 29 height 18
click at [769, 248] on input "True" at bounding box center [760, 242] width 17 height 14
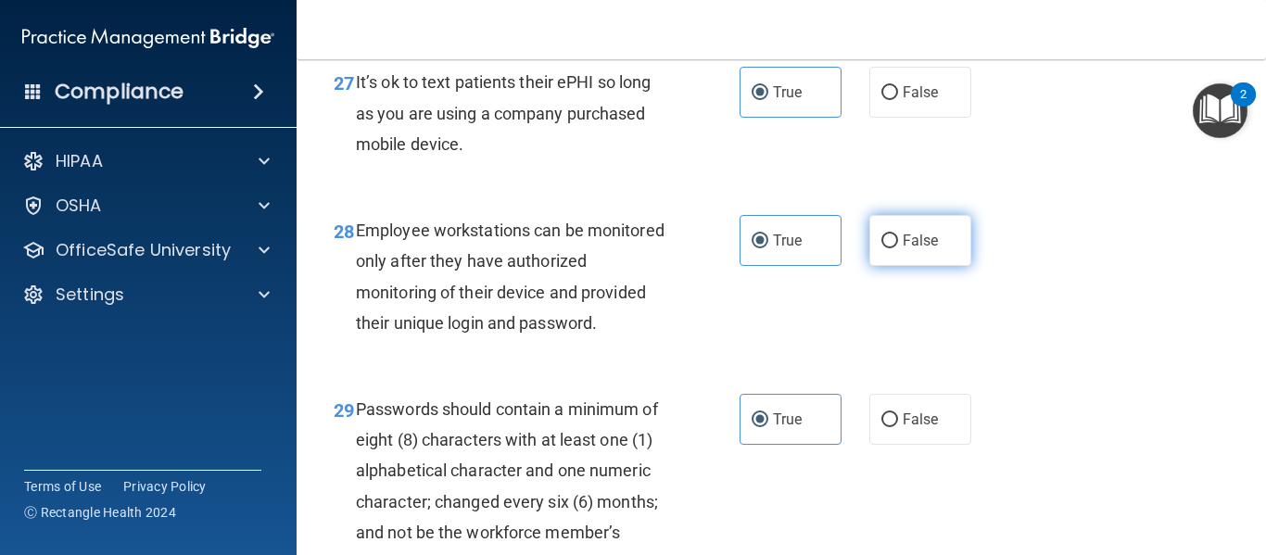
click at [873, 265] on label "False" at bounding box center [921, 240] width 102 height 51
click at [882, 248] on input "False" at bounding box center [890, 242] width 17 height 14
radio input "true"
radio input "false"
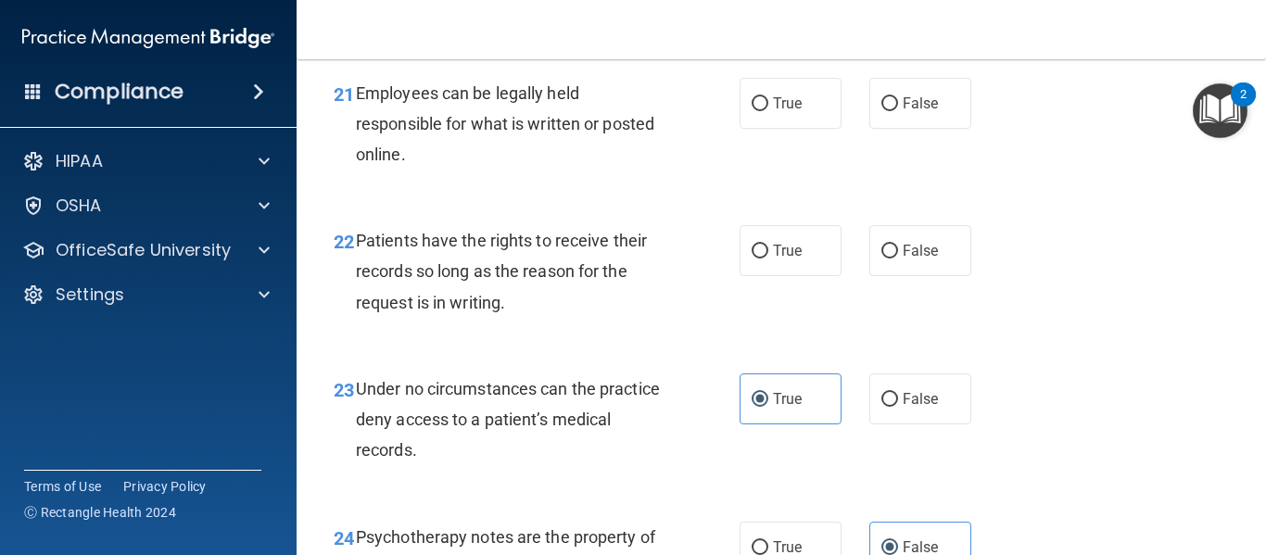
scroll to position [4160, 0]
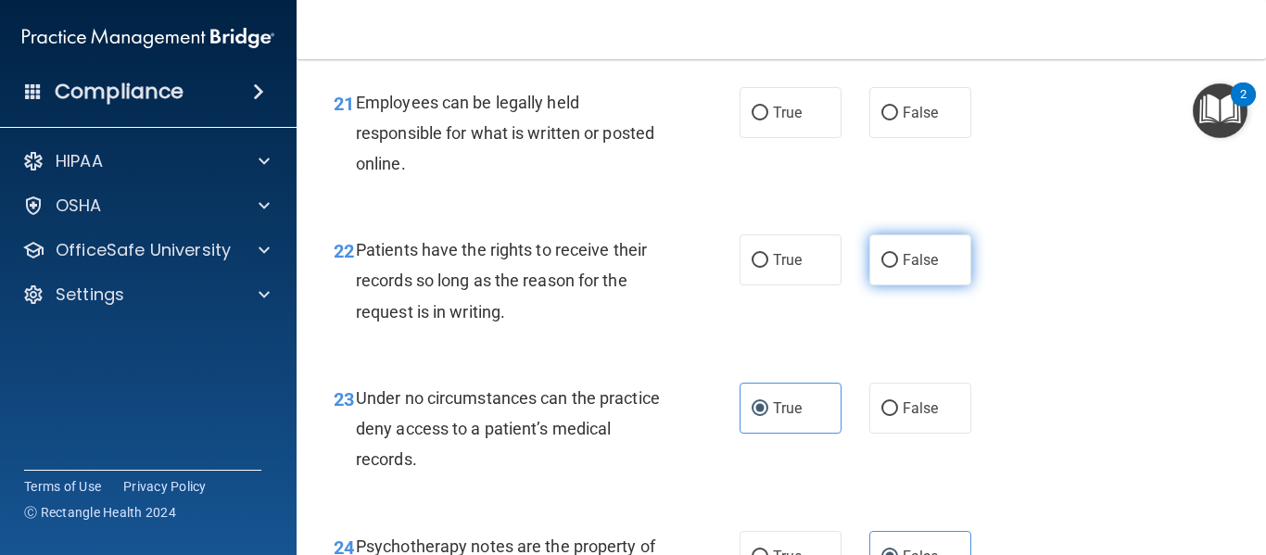
click at [883, 286] on label "False" at bounding box center [921, 260] width 102 height 51
click at [883, 268] on input "False" at bounding box center [890, 261] width 17 height 14
radio input "true"
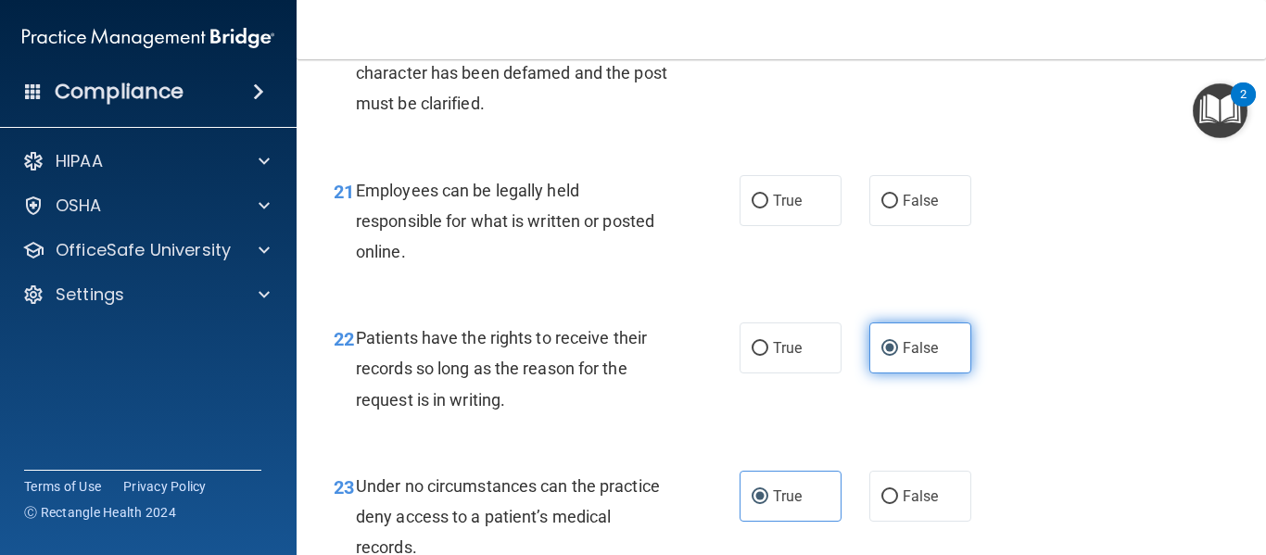
scroll to position [4064, 0]
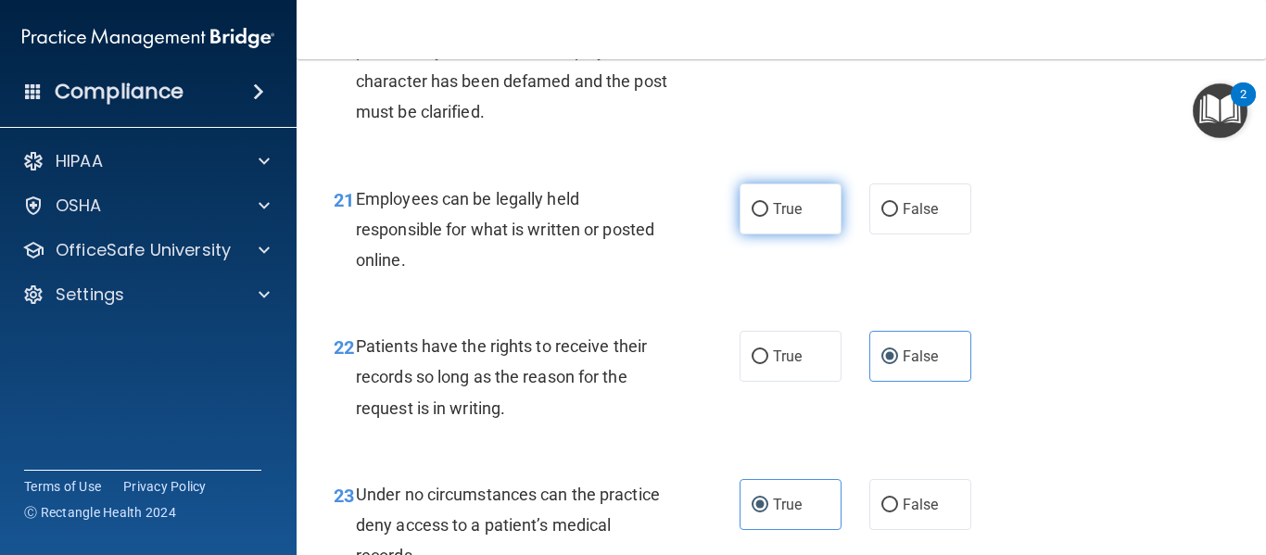
click at [741, 235] on label "True" at bounding box center [791, 209] width 102 height 51
click at [752, 217] on input "True" at bounding box center [760, 210] width 17 height 14
radio input "true"
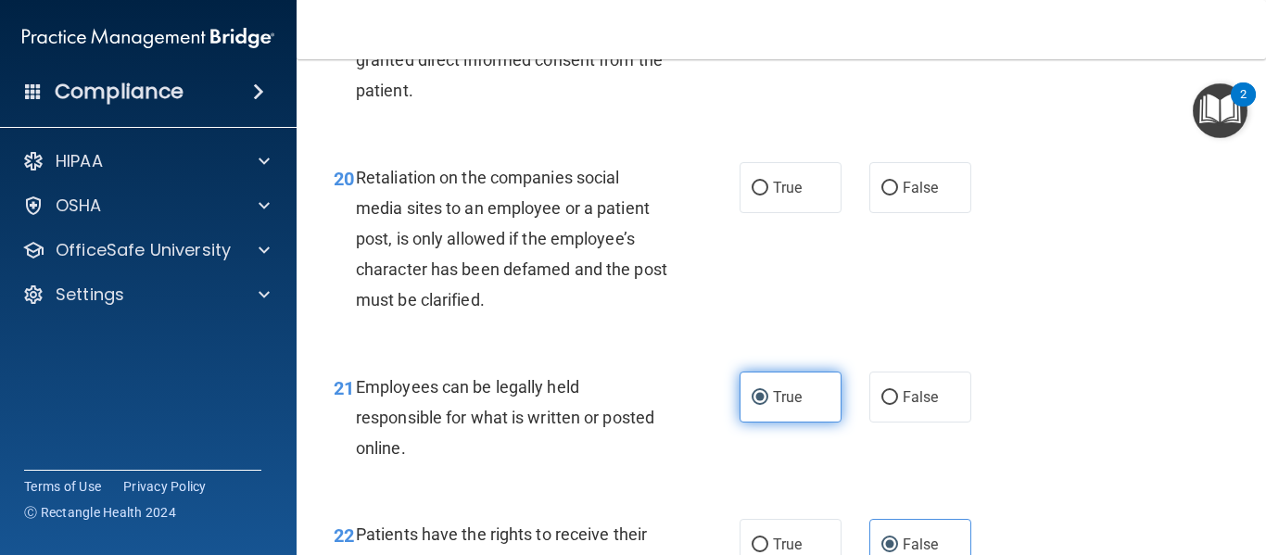
scroll to position [3874, 0]
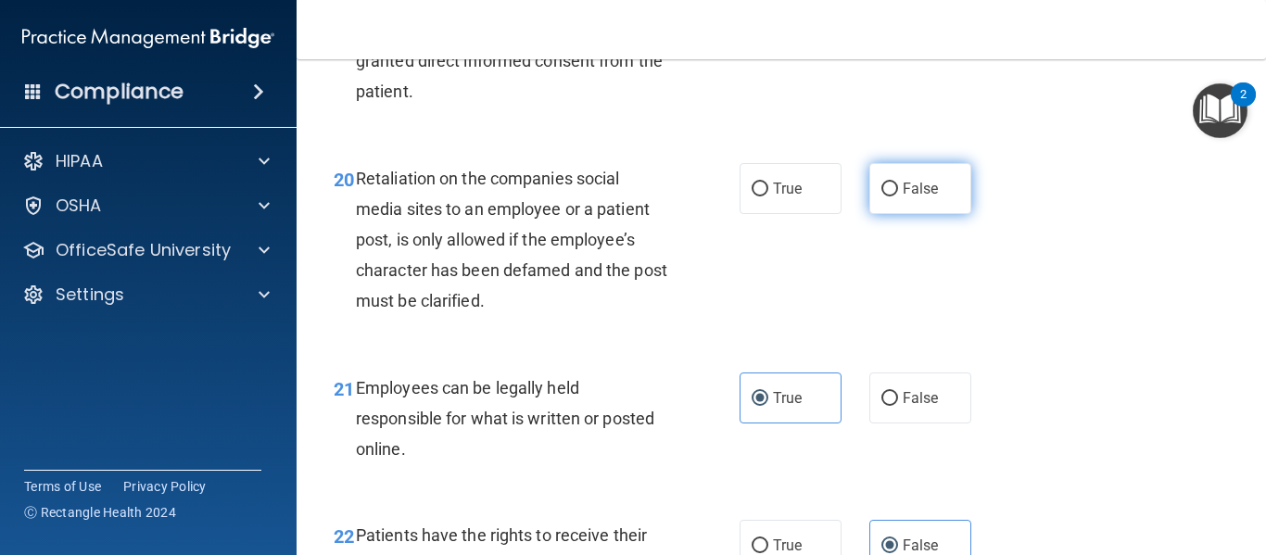
click at [957, 214] on label "False" at bounding box center [921, 188] width 102 height 51
click at [898, 197] on input "False" at bounding box center [890, 190] width 17 height 14
radio input "true"
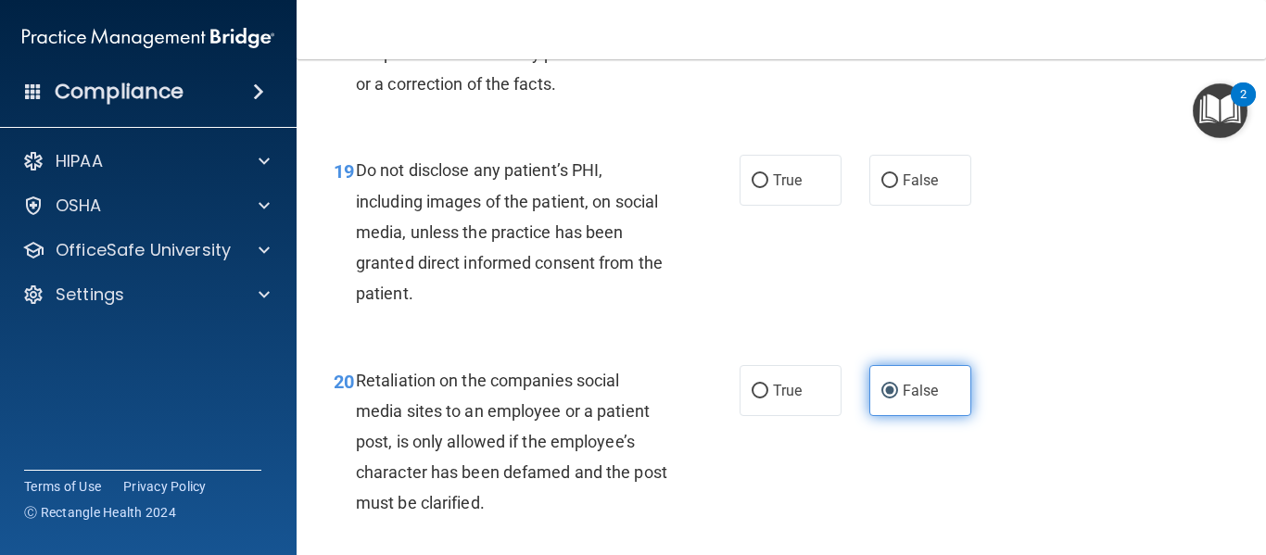
scroll to position [3669, 0]
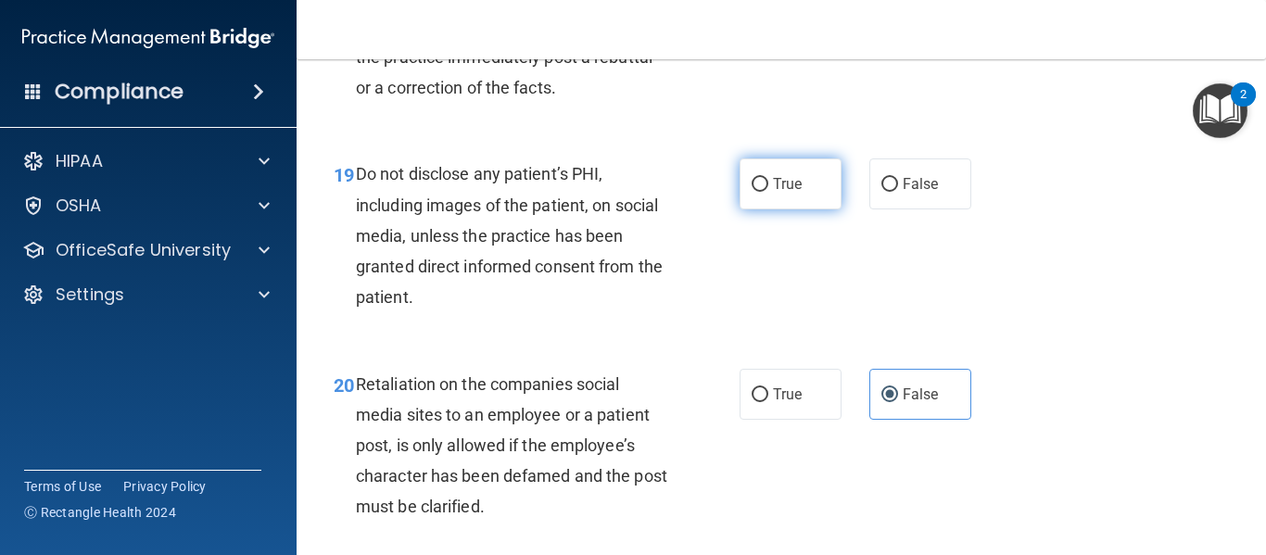
click at [759, 192] on input "True" at bounding box center [760, 185] width 17 height 14
radio input "true"
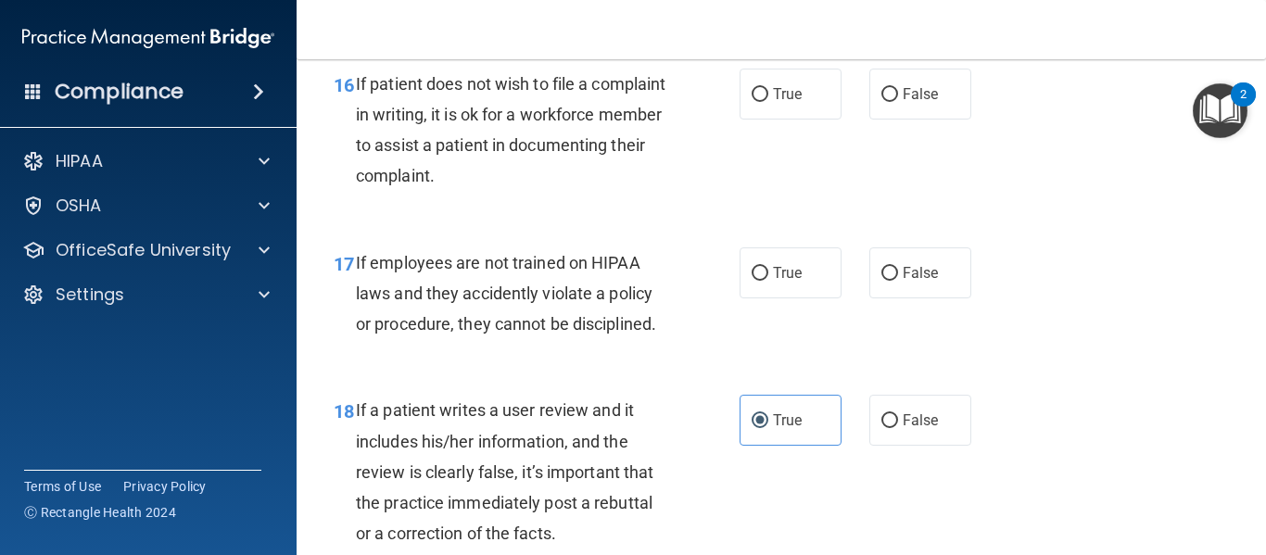
scroll to position [3219, 0]
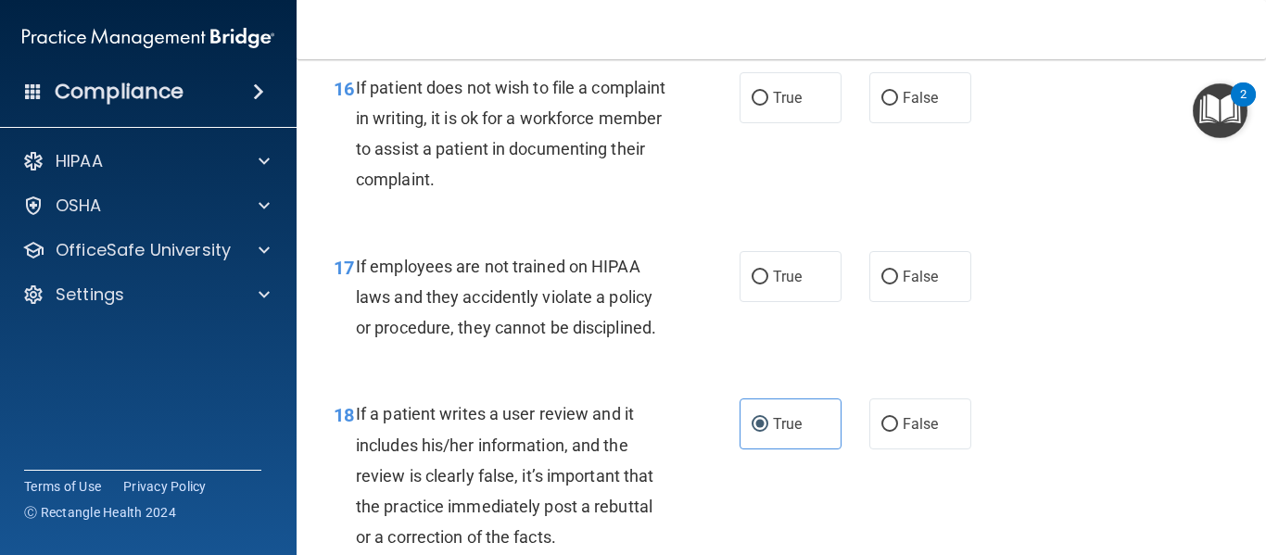
click at [1000, 336] on div "17 If employees are not trained on HIPAA laws and they accidently violate a pol…" at bounding box center [781, 302] width 923 height 148
click at [940, 302] on label "False" at bounding box center [921, 276] width 102 height 51
click at [898, 285] on input "False" at bounding box center [890, 278] width 17 height 14
radio input "true"
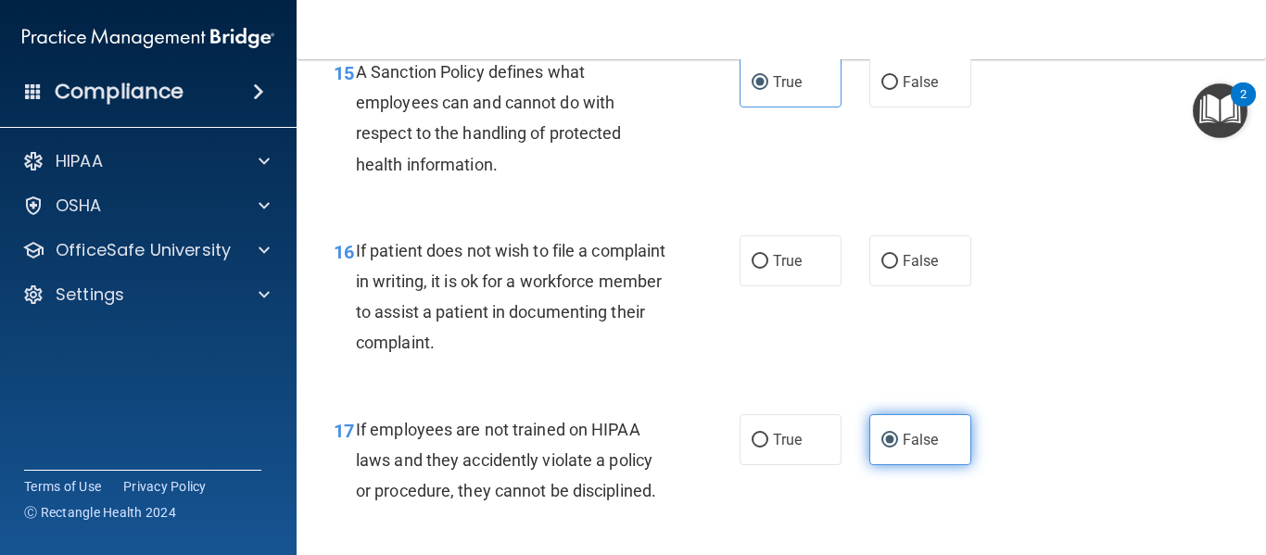
scroll to position [3054, 0]
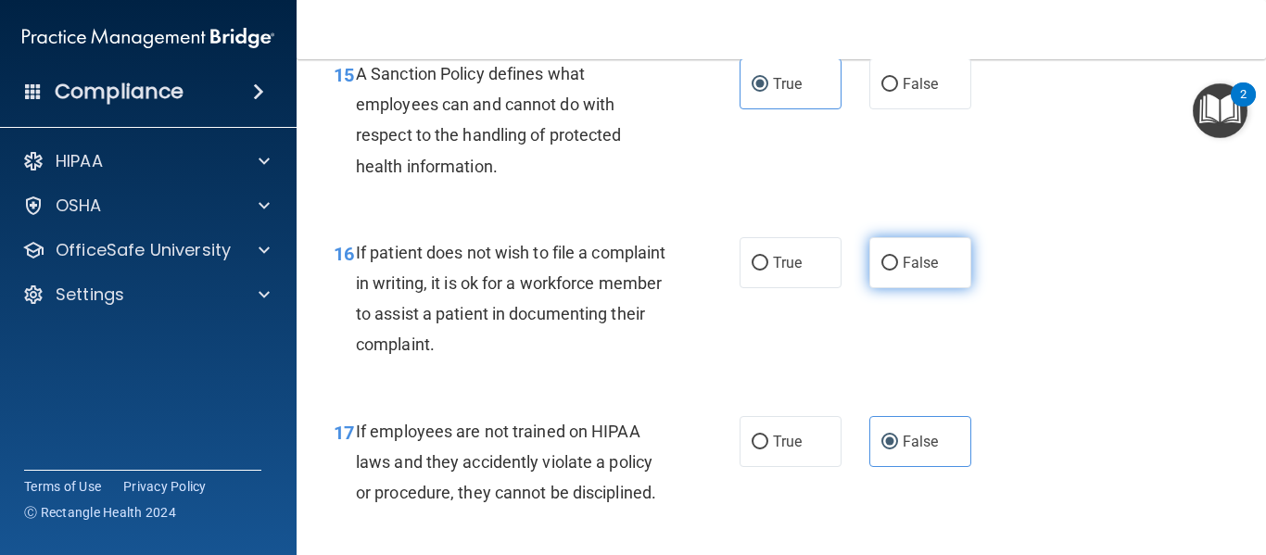
click at [891, 271] on input "False" at bounding box center [890, 264] width 17 height 14
radio input "true"
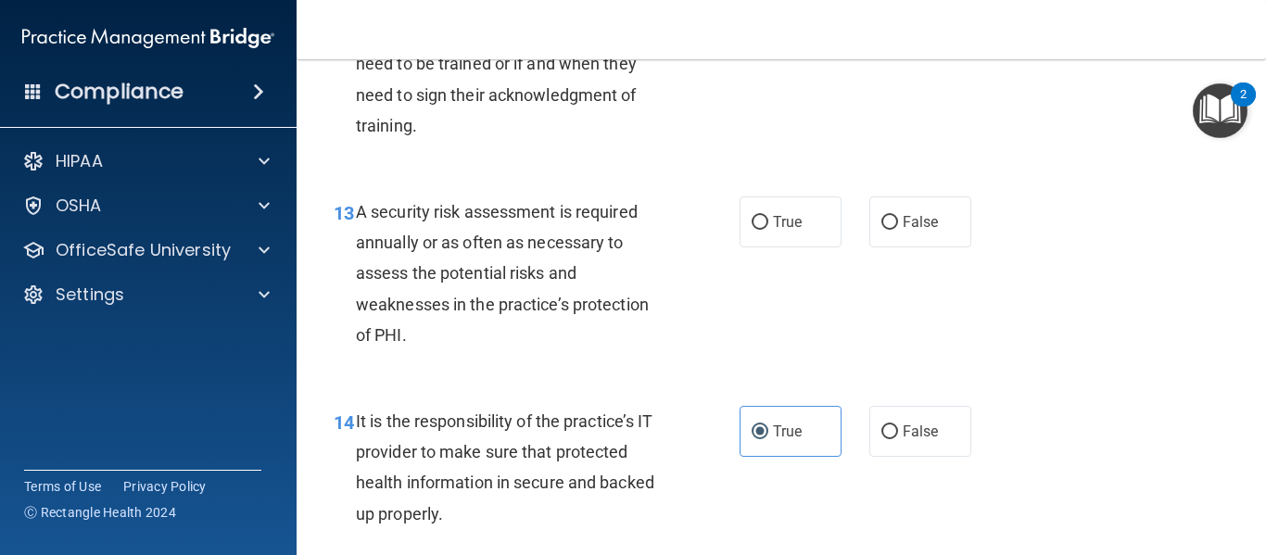
scroll to position [2521, 0]
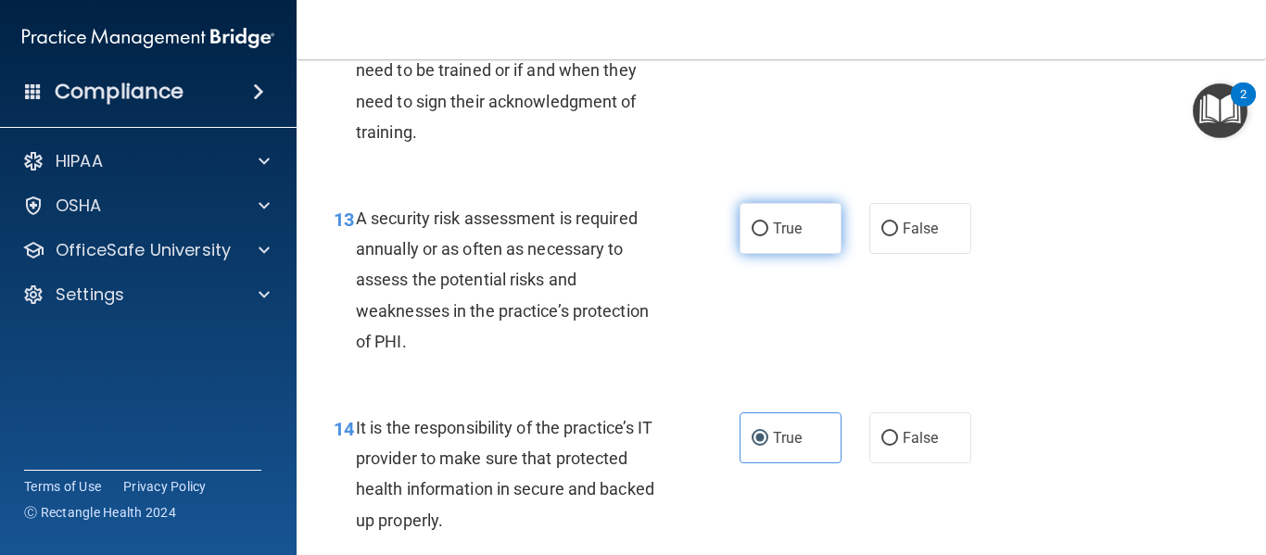
click at [744, 254] on label "True" at bounding box center [791, 228] width 102 height 51
click at [752, 236] on input "True" at bounding box center [760, 230] width 17 height 14
radio input "true"
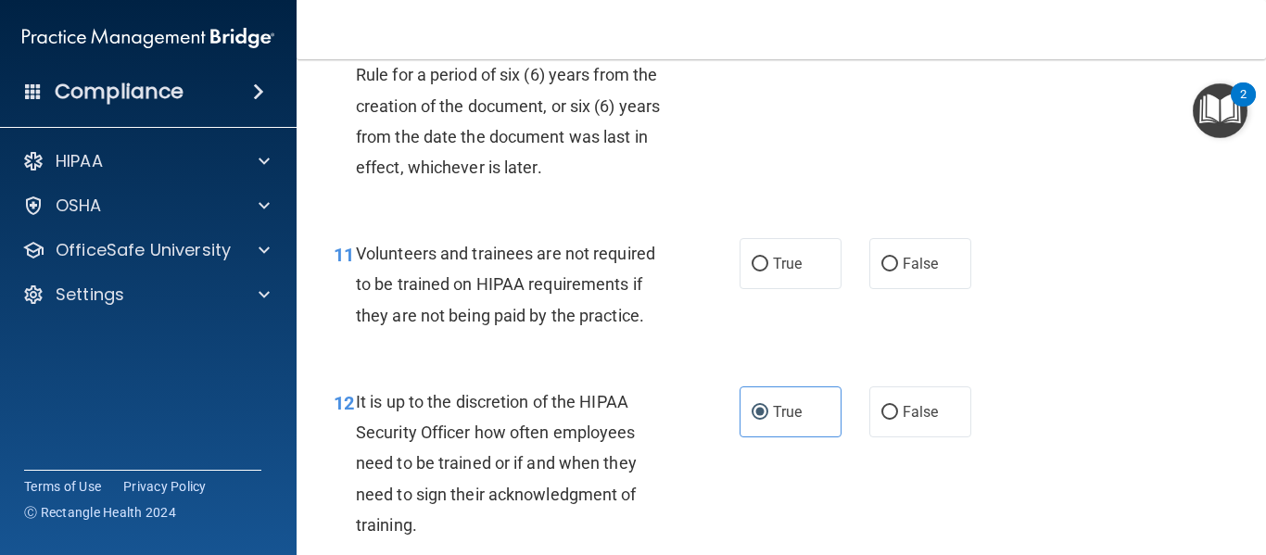
scroll to position [2124, 0]
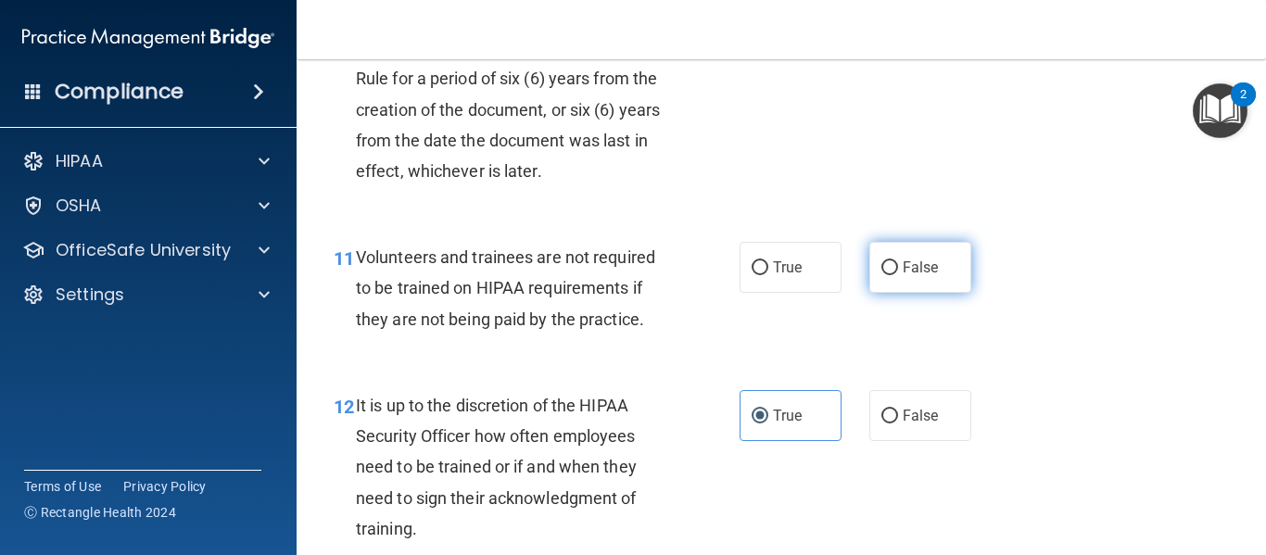
click at [923, 276] on span "False" at bounding box center [921, 268] width 36 height 18
click at [898, 275] on input "False" at bounding box center [890, 268] width 17 height 14
radio input "true"
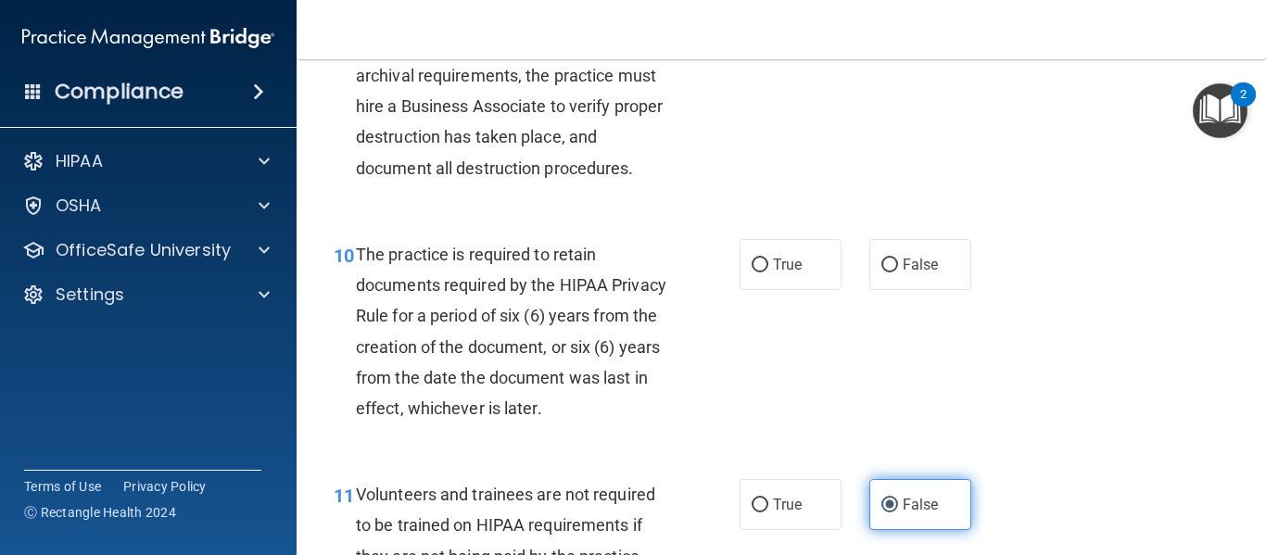
scroll to position [1886, 0]
click at [809, 259] on div "10 The practice is required to retain documents required by the HIPAA Privacy R…" at bounding box center [781, 337] width 923 height 240
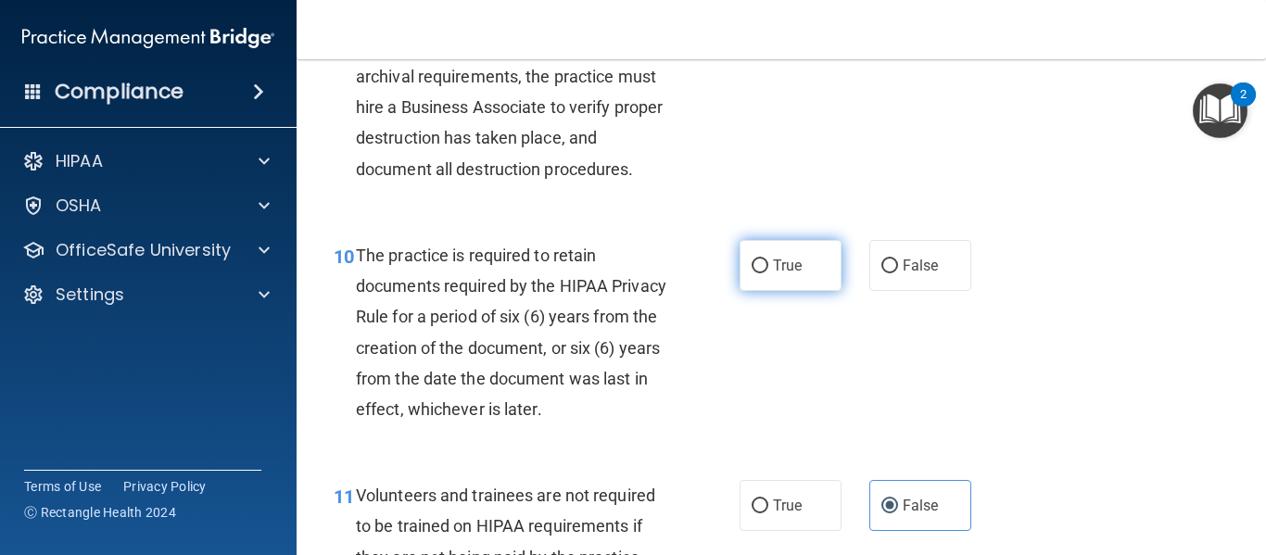
click at [795, 283] on label "True" at bounding box center [791, 265] width 102 height 51
click at [769, 274] on input "True" at bounding box center [760, 267] width 17 height 14
radio input "true"
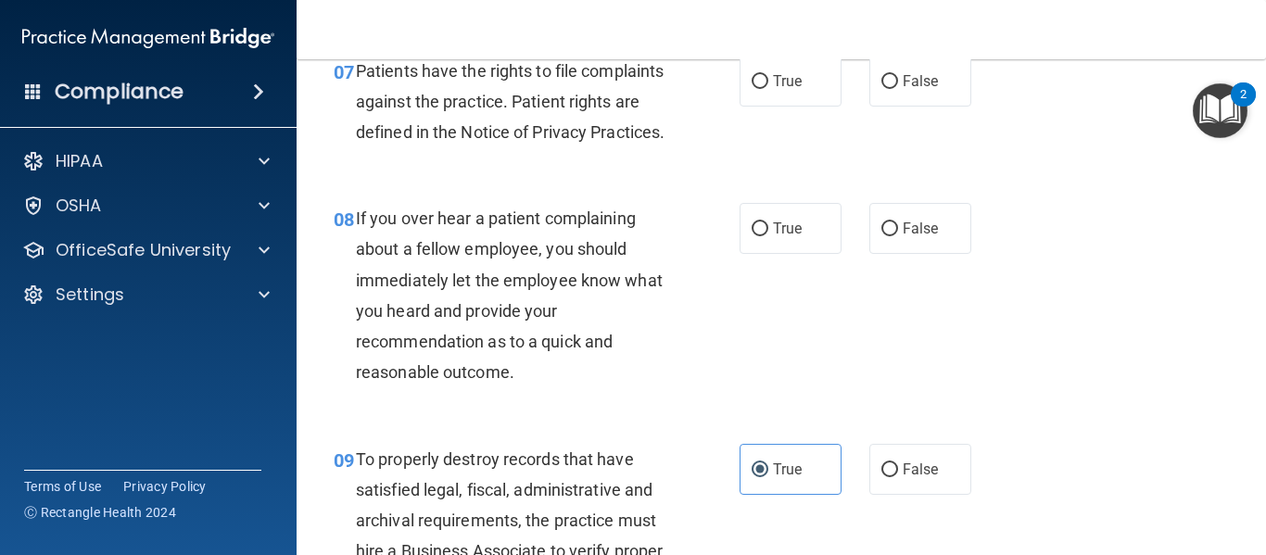
scroll to position [1432, 0]
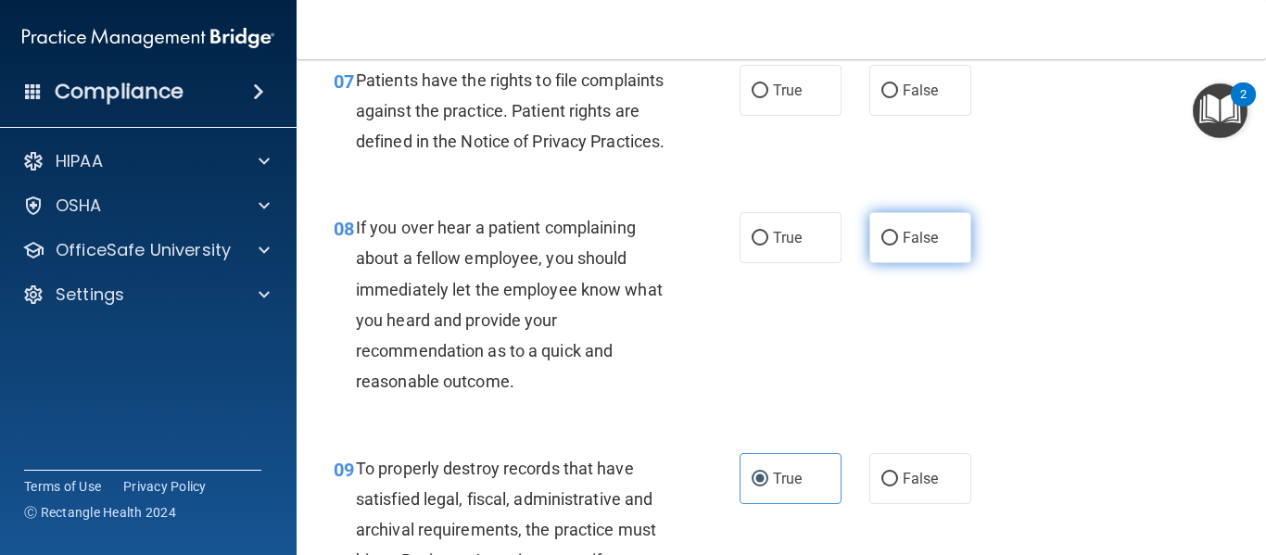
click at [911, 247] on span "False" at bounding box center [921, 238] width 36 height 18
click at [898, 246] on input "False" at bounding box center [890, 239] width 17 height 14
radio input "true"
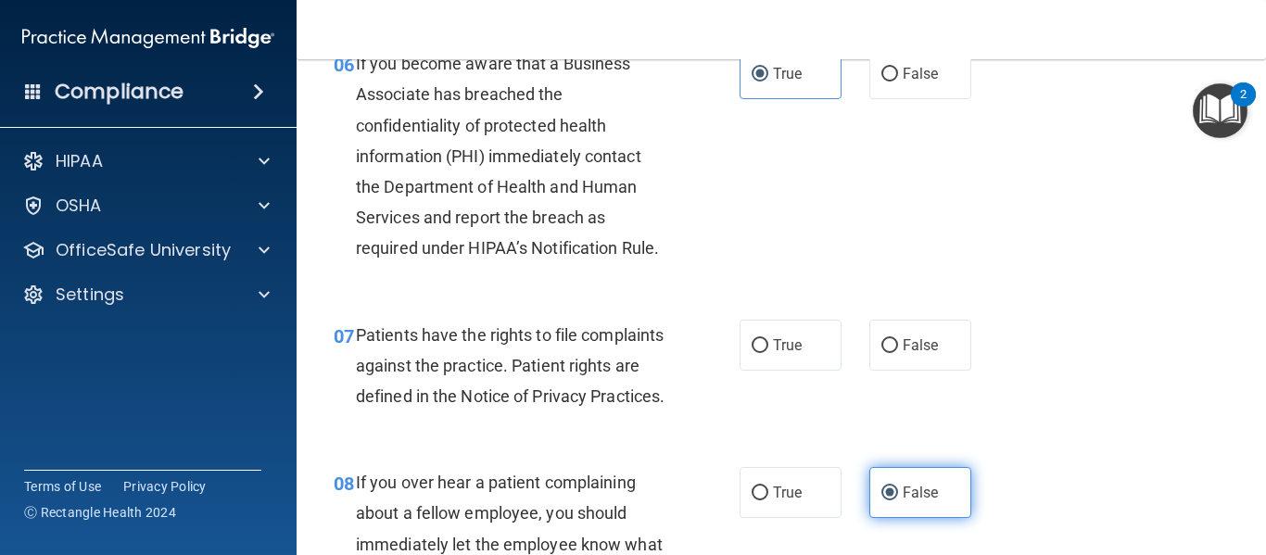
scroll to position [1171, 0]
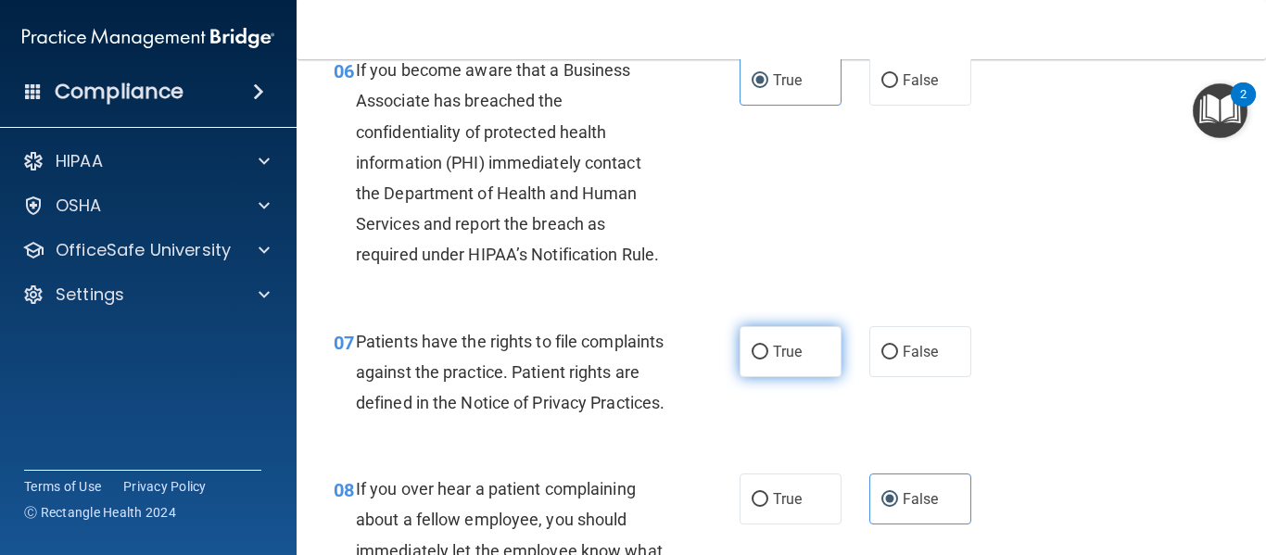
click at [760, 375] on label "True" at bounding box center [791, 351] width 102 height 51
click at [760, 360] on input "True" at bounding box center [760, 353] width 17 height 14
radio input "true"
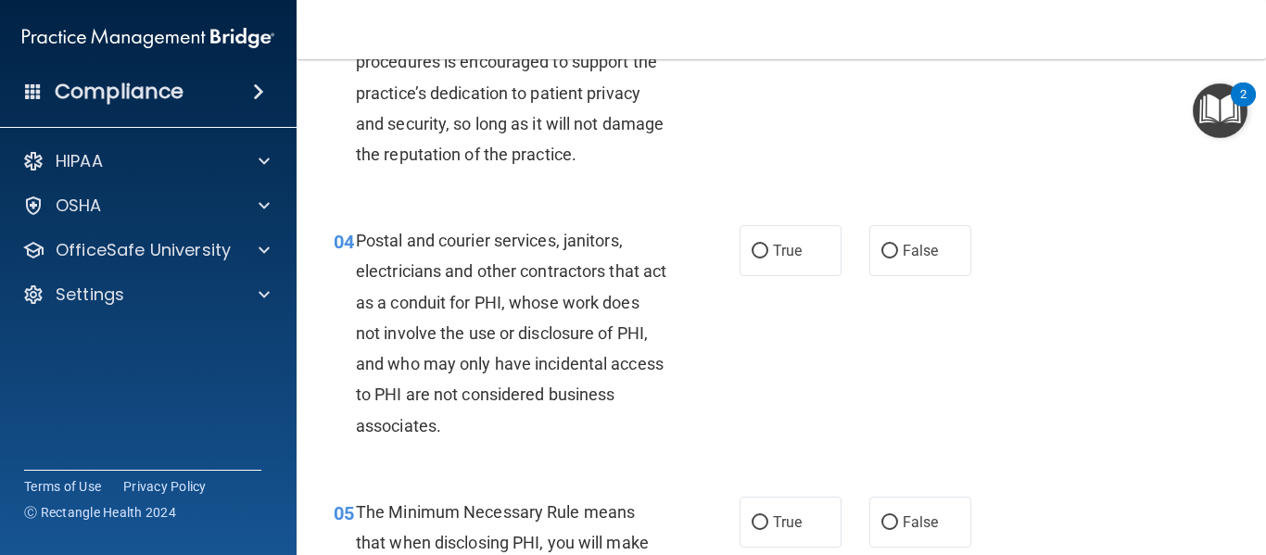
scroll to position [487, 0]
click at [830, 243] on label "True" at bounding box center [791, 252] width 102 height 51
click at [769, 247] on input "True" at bounding box center [760, 254] width 17 height 14
radio input "true"
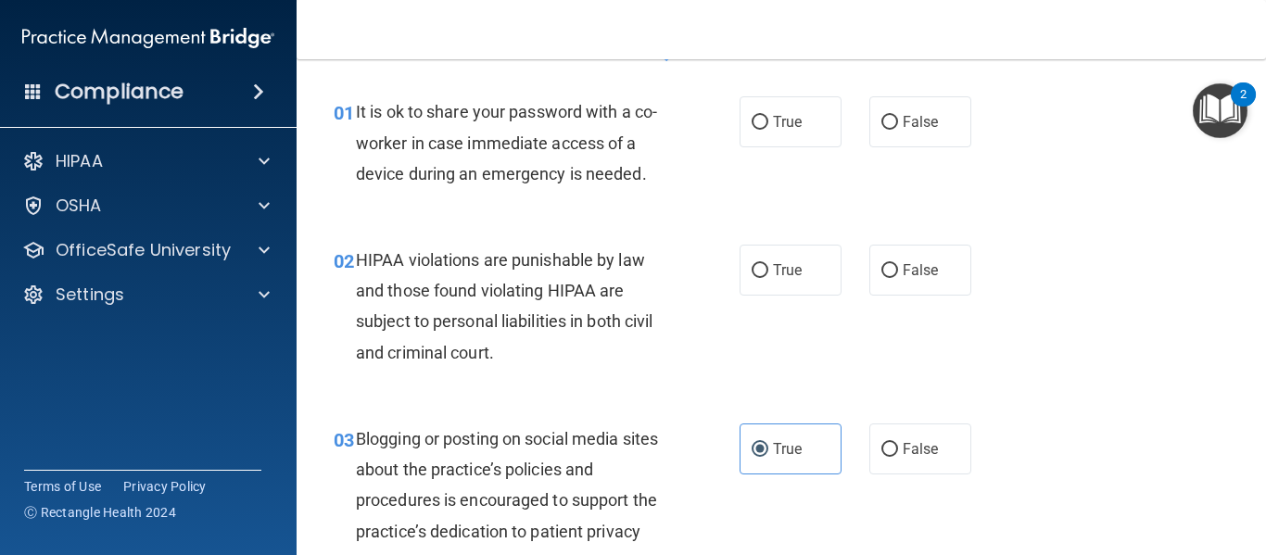
scroll to position [49, 0]
click at [810, 286] on label "True" at bounding box center [791, 271] width 102 height 51
click at [769, 279] on input "True" at bounding box center [760, 272] width 17 height 14
radio input "true"
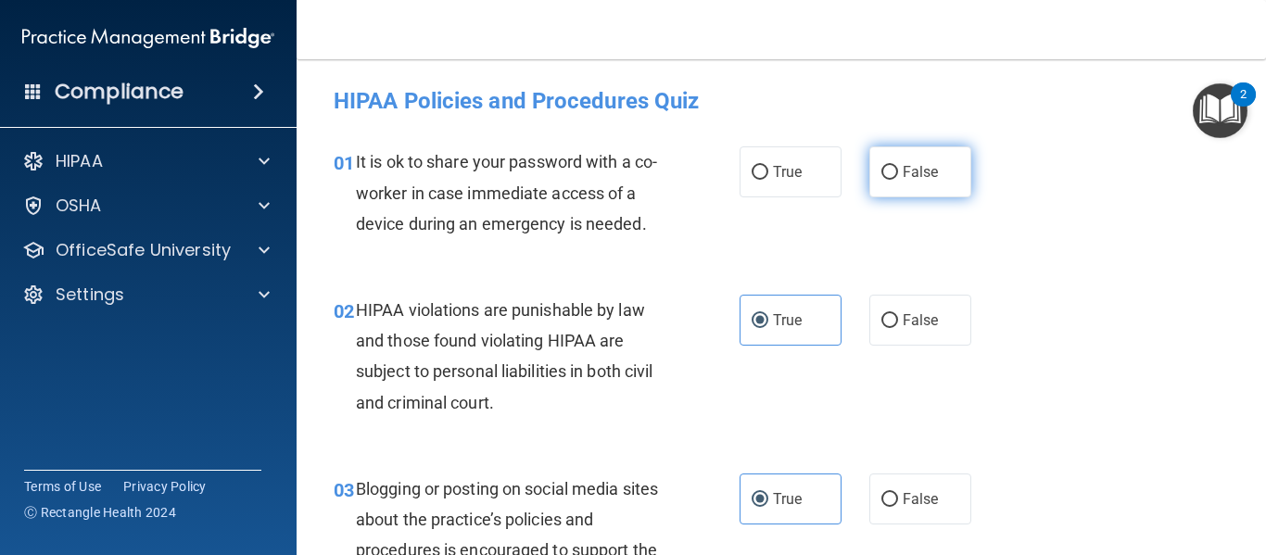
click at [957, 181] on label "False" at bounding box center [921, 171] width 102 height 51
click at [898, 180] on input "False" at bounding box center [890, 173] width 17 height 14
radio input "true"
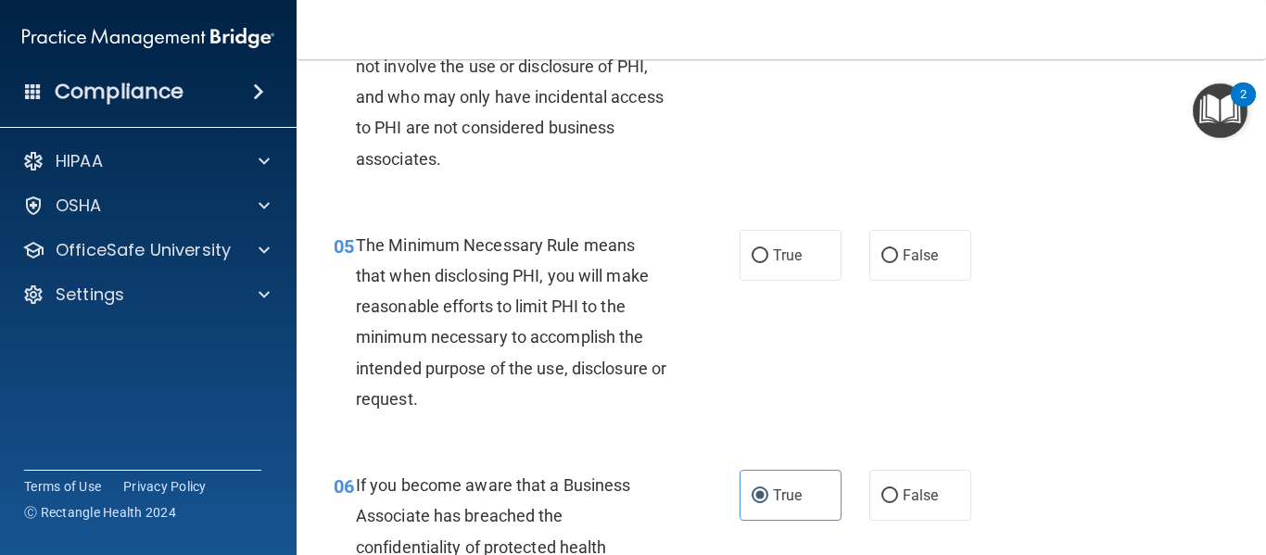
scroll to position [757, 0]
click at [917, 238] on label "False" at bounding box center [921, 254] width 102 height 51
click at [898, 248] on input "False" at bounding box center [890, 255] width 17 height 14
radio input "true"
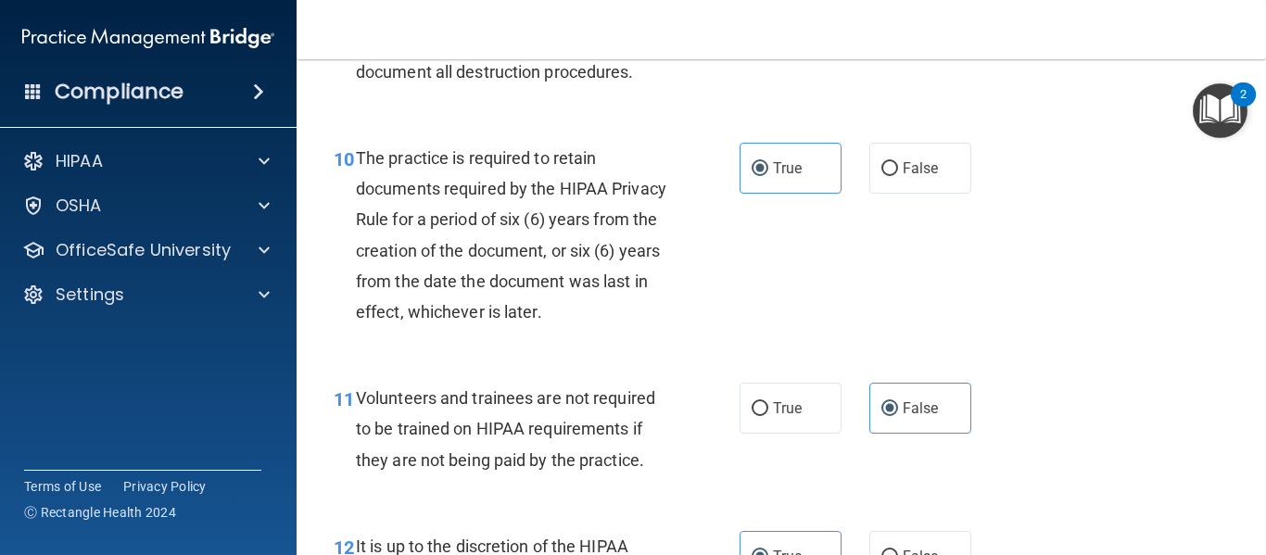
scroll to position [5608, 0]
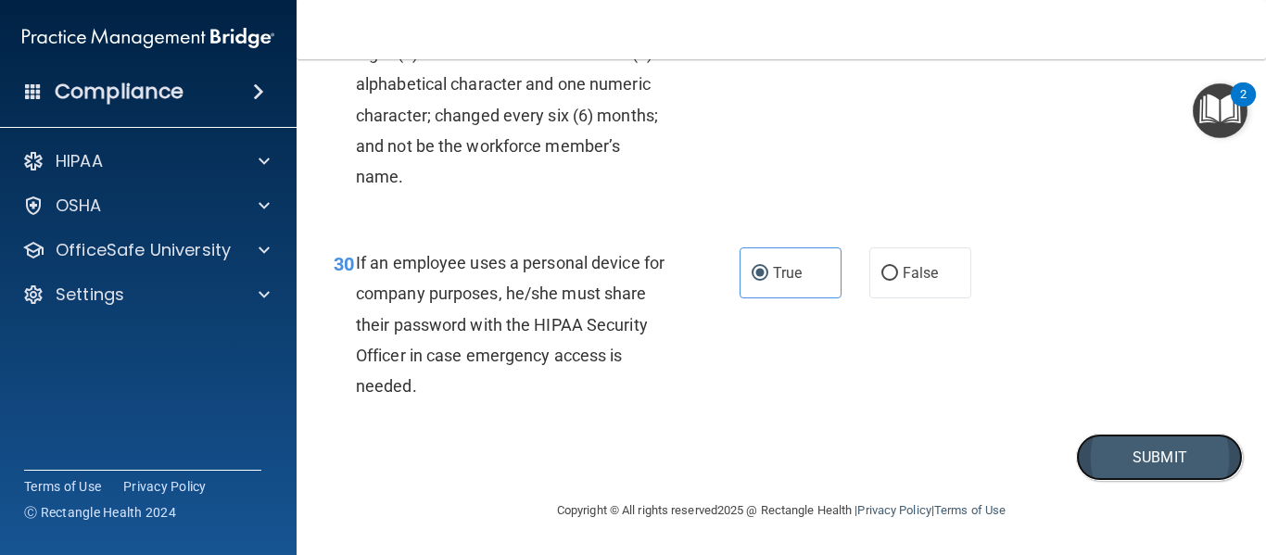
click at [1101, 439] on button "Submit" at bounding box center [1159, 457] width 167 height 47
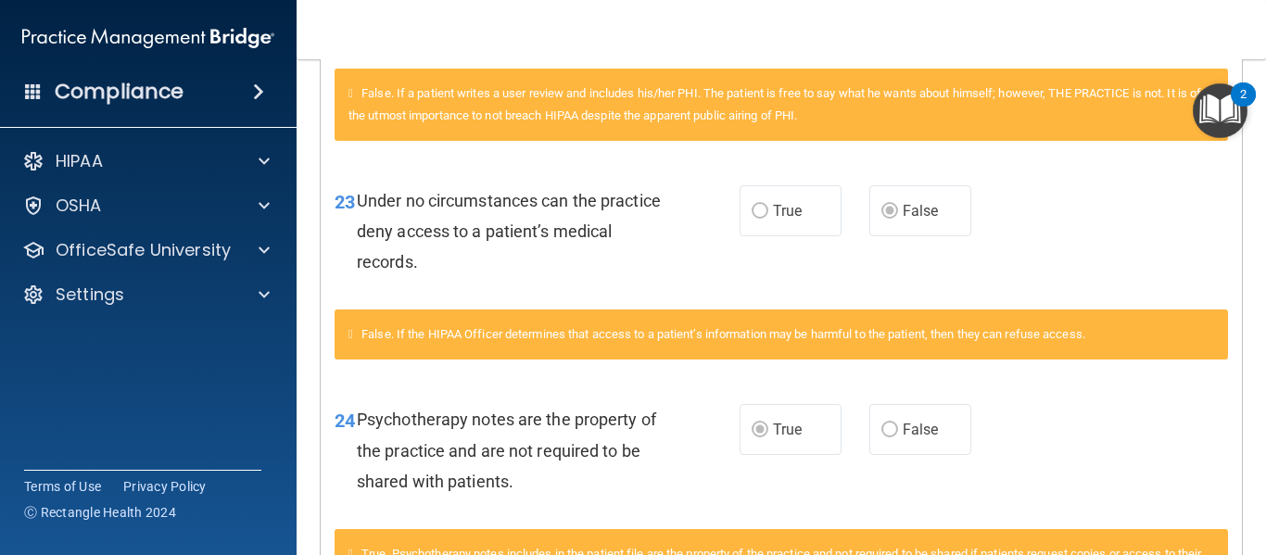
scroll to position [3066, 0]
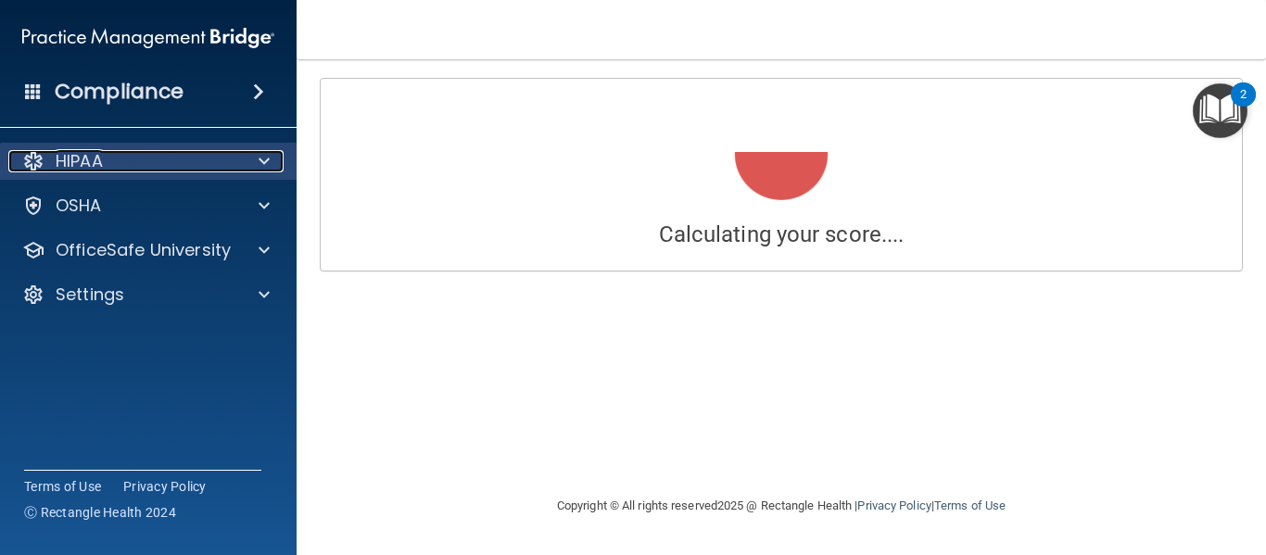
click at [146, 163] on div "HIPAA" at bounding box center [123, 161] width 230 height 22
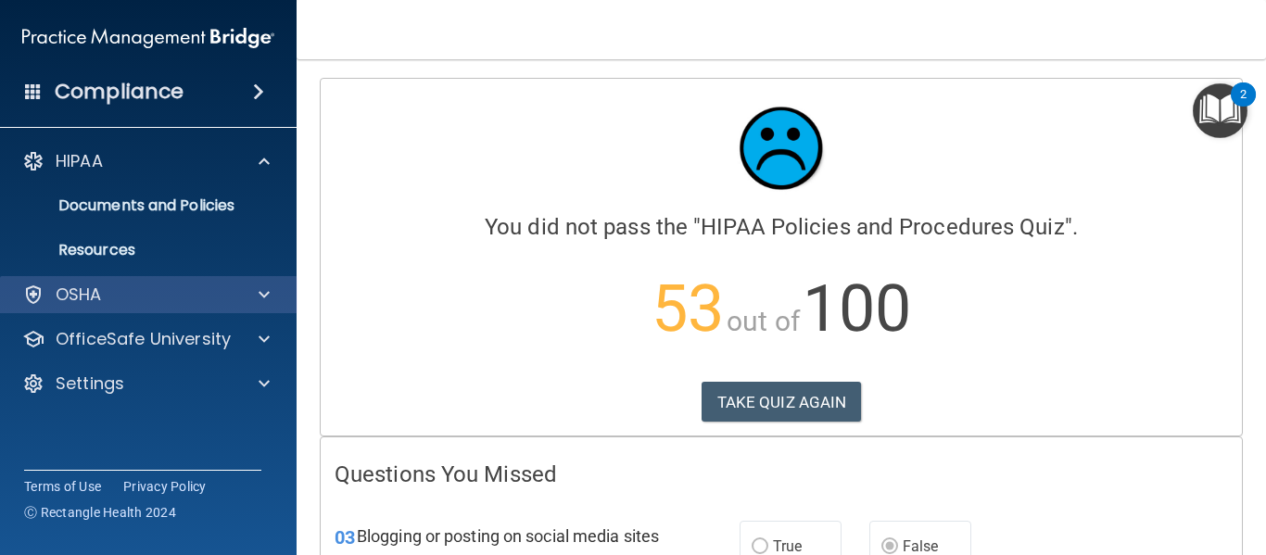
click at [129, 312] on div "OSHA" at bounding box center [149, 294] width 298 height 37
click at [284, 294] on div "OSHA" at bounding box center [149, 294] width 298 height 37
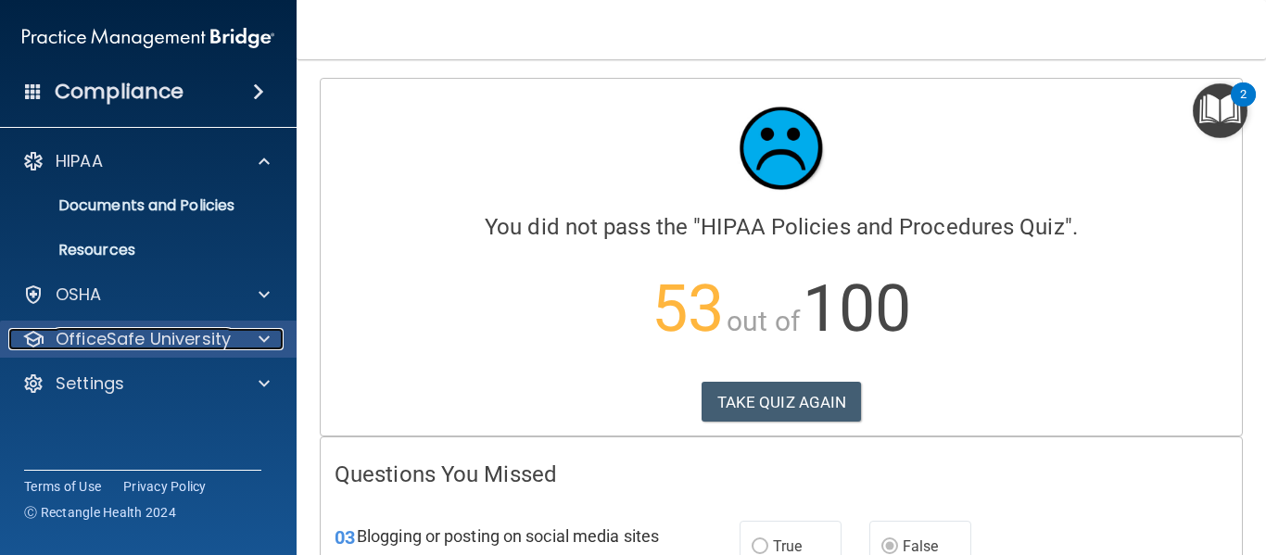
click at [261, 337] on span at bounding box center [264, 339] width 11 height 22
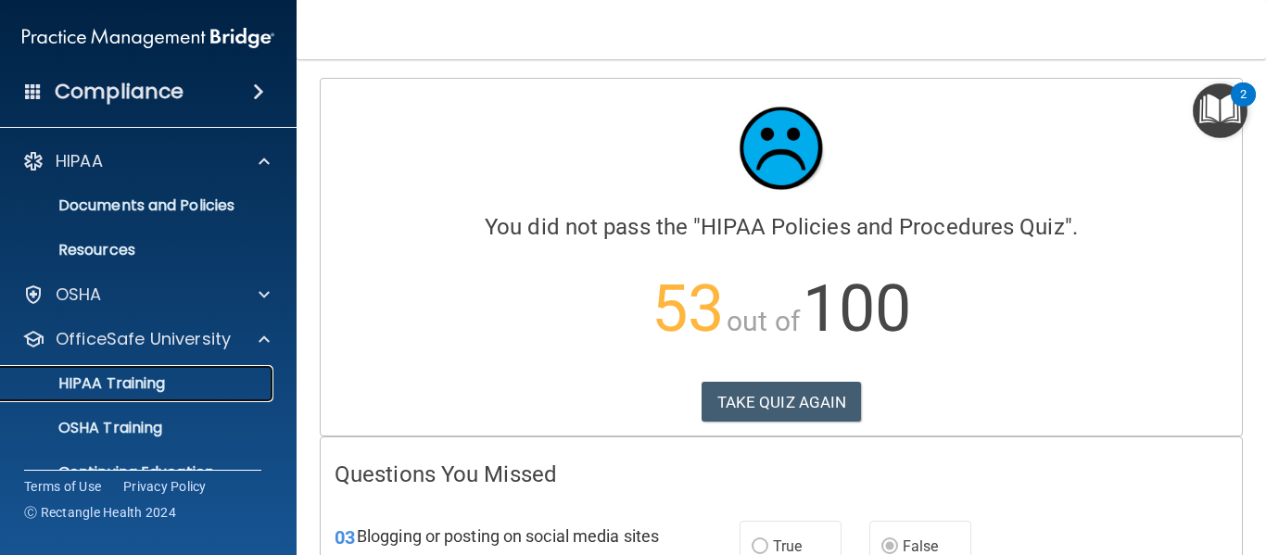
click at [169, 383] on div "HIPAA Training" at bounding box center [138, 384] width 253 height 19
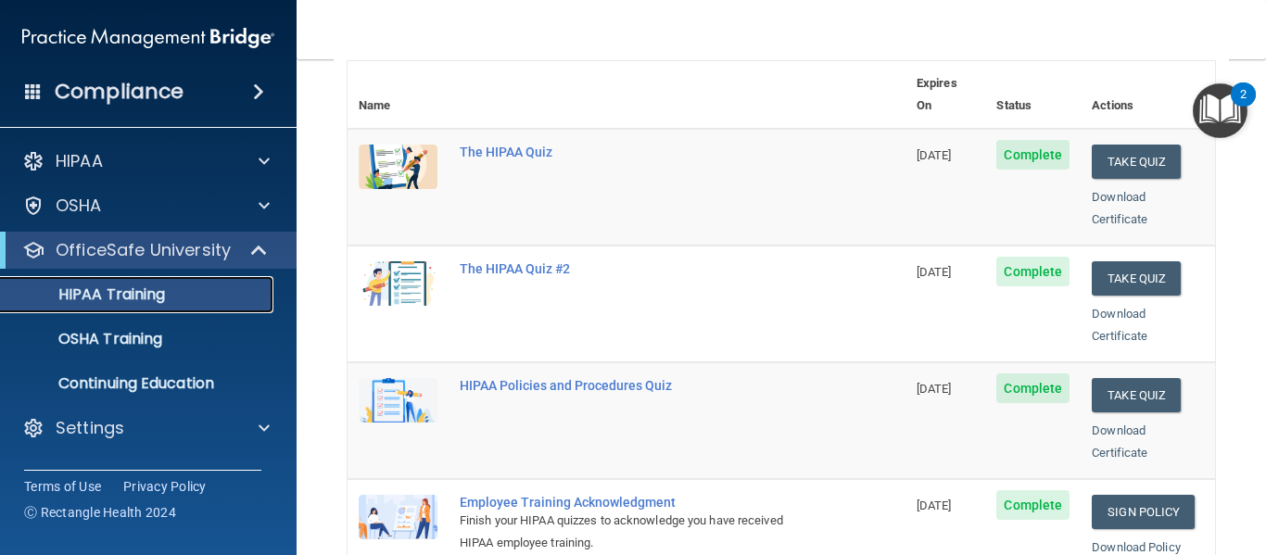
scroll to position [223, 0]
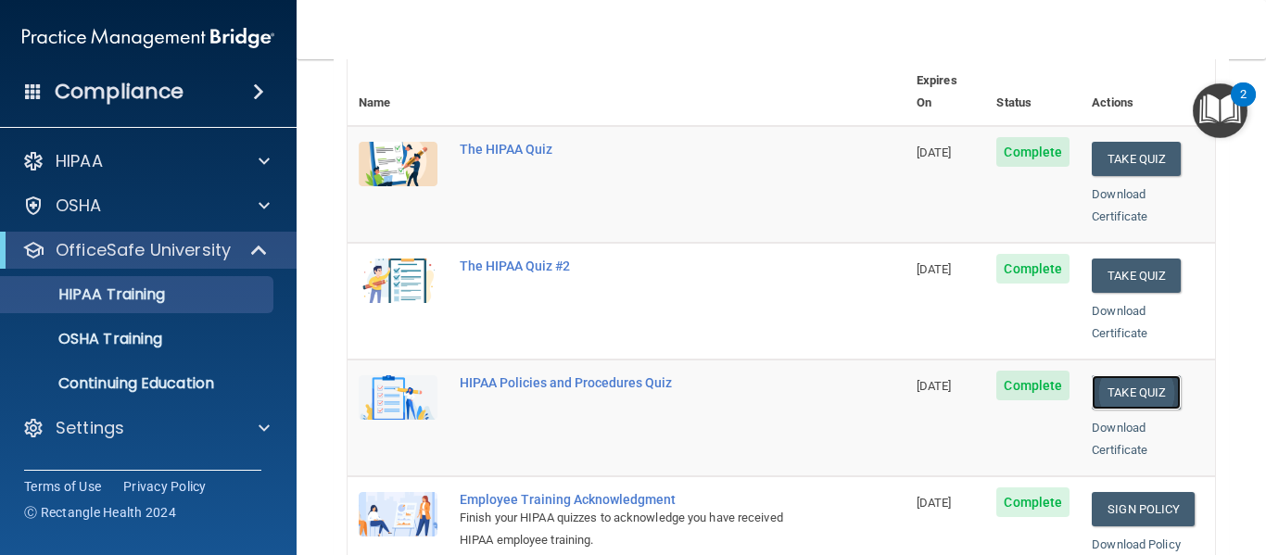
click at [1156, 375] on button "Take Quiz" at bounding box center [1136, 392] width 89 height 34
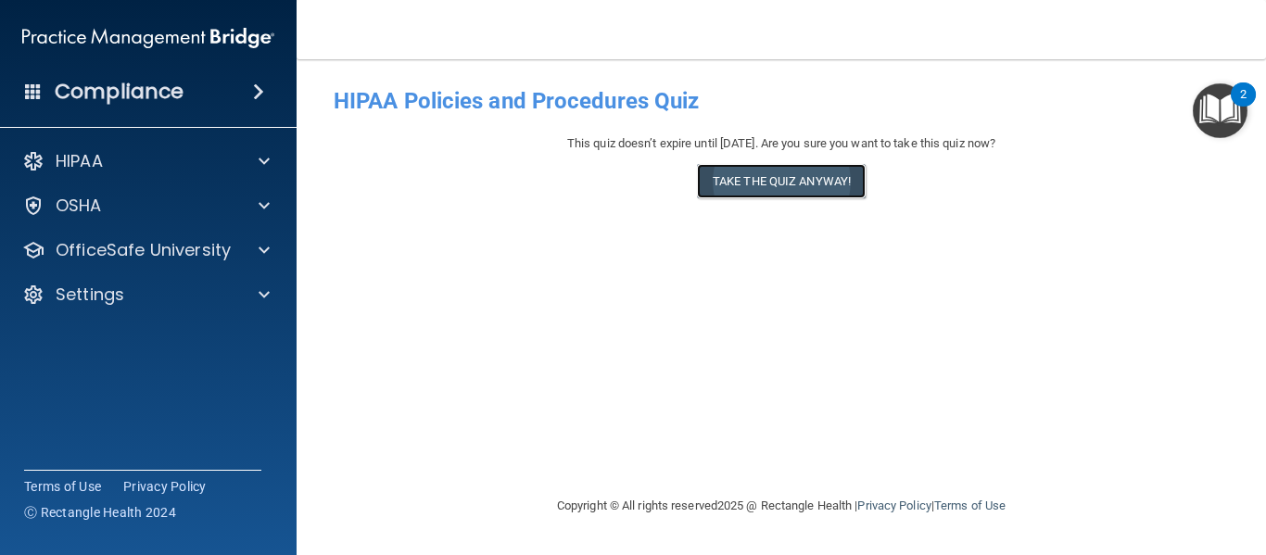
click at [784, 168] on button "Take the quiz anyway!" at bounding box center [781, 181] width 169 height 34
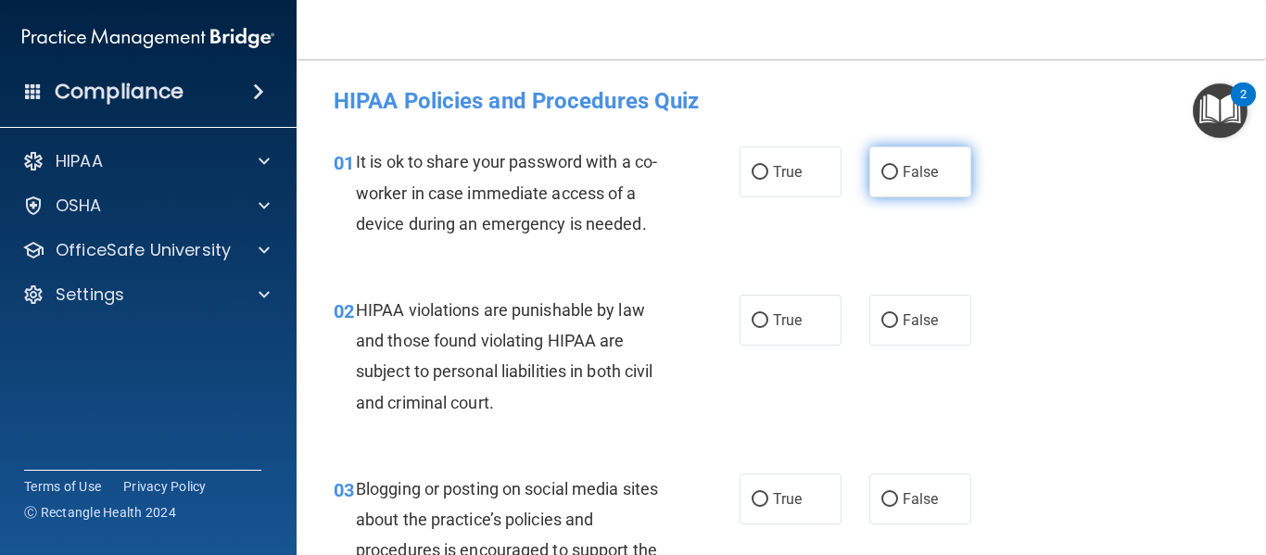
click at [937, 181] on label "False" at bounding box center [921, 171] width 102 height 51
click at [898, 180] on input "False" at bounding box center [890, 173] width 17 height 14
radio input "true"
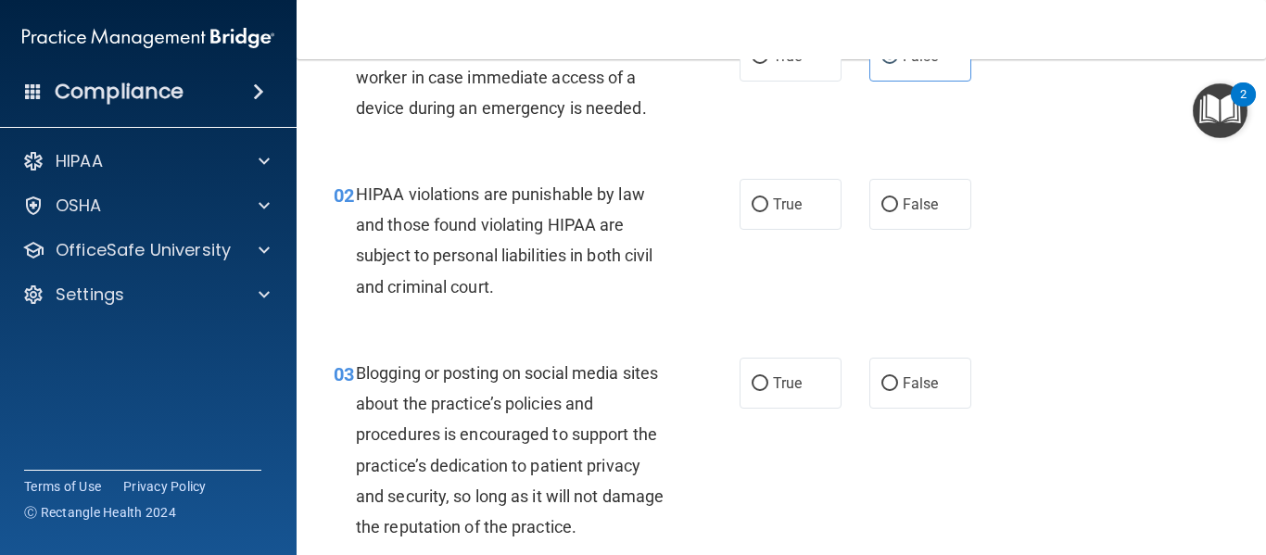
scroll to position [94, 0]
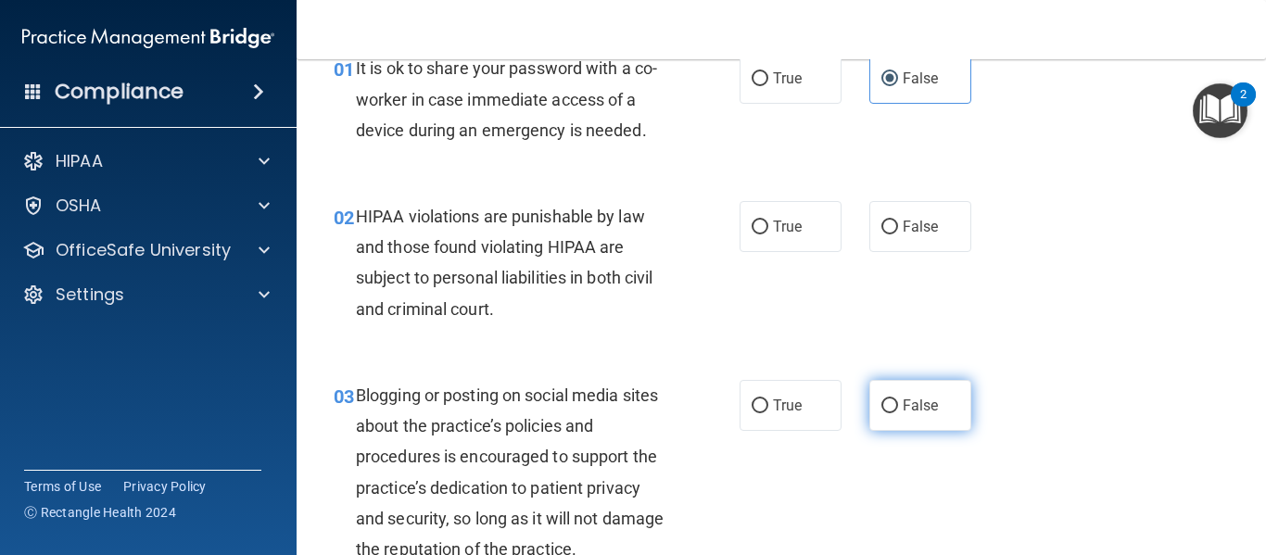
click at [917, 406] on span "False" at bounding box center [921, 406] width 36 height 18
click at [898, 406] on input "False" at bounding box center [890, 407] width 17 height 14
radio input "true"
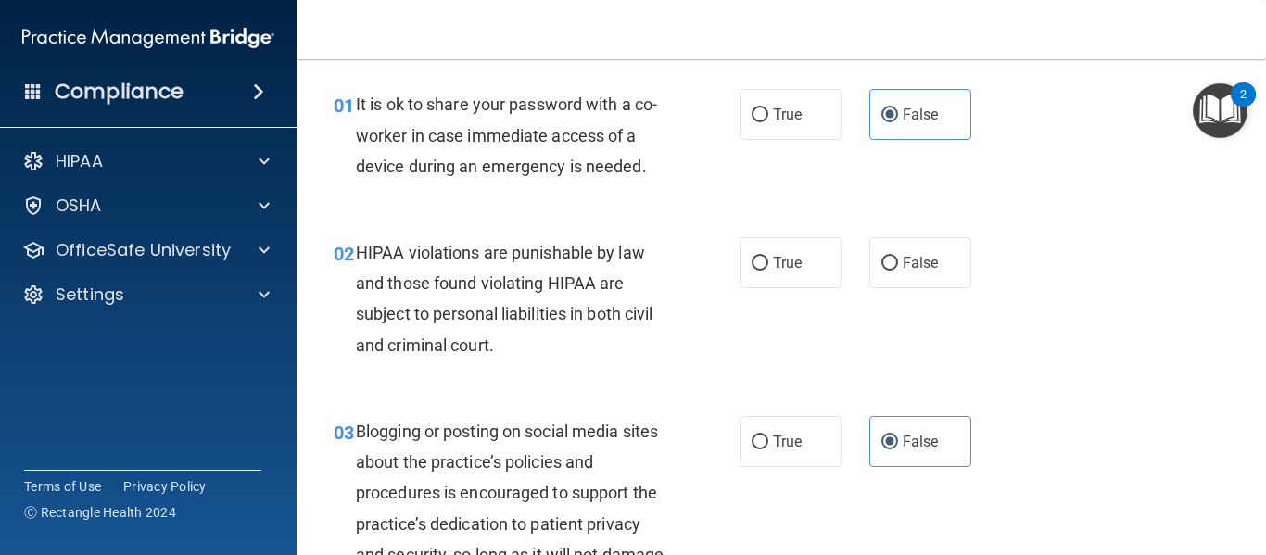
scroll to position [0, 0]
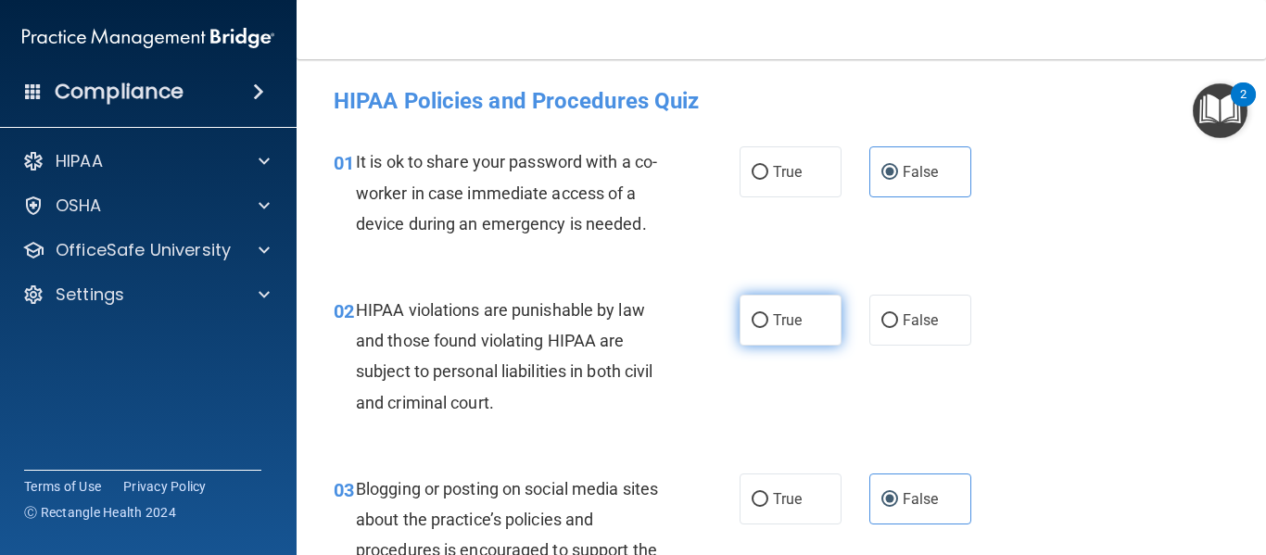
click at [815, 340] on label "True" at bounding box center [791, 320] width 102 height 51
click at [769, 328] on input "True" at bounding box center [760, 321] width 17 height 14
radio input "true"
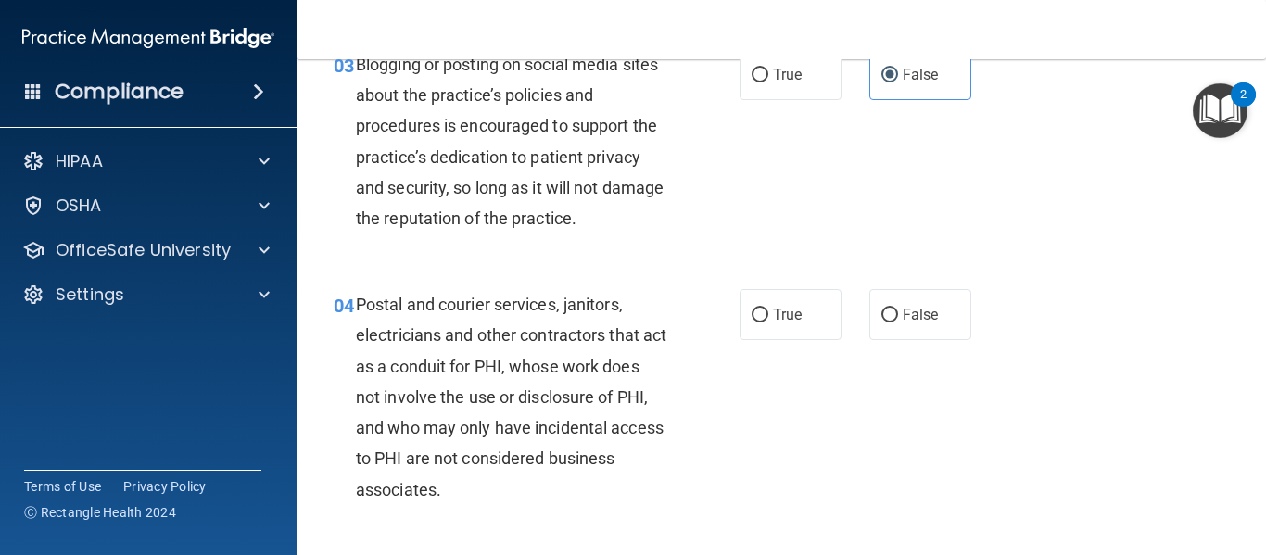
scroll to position [456, 0]
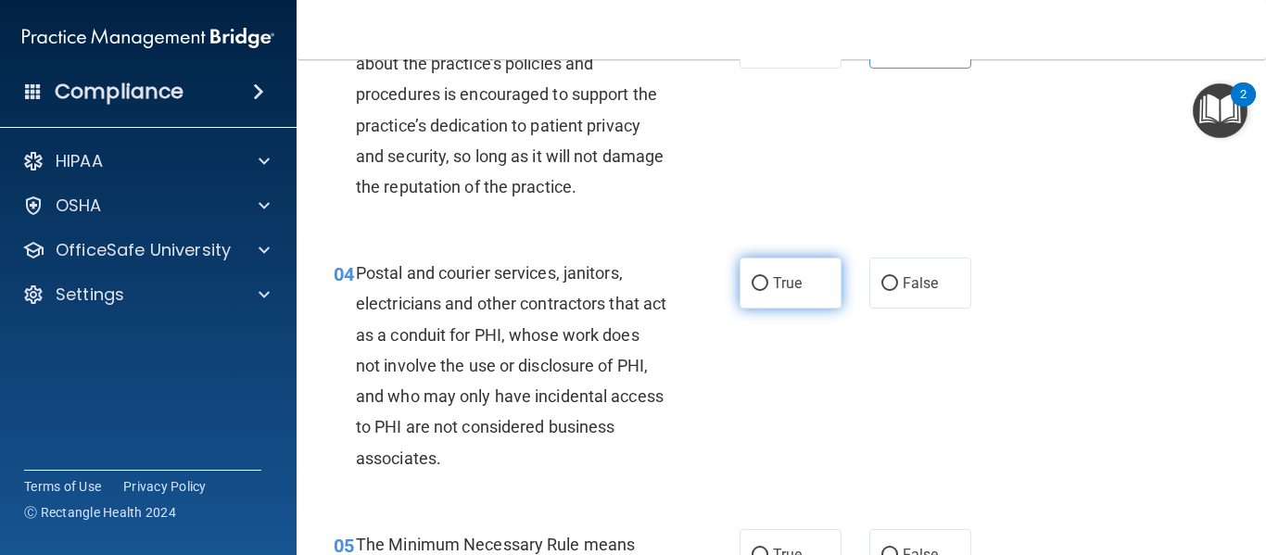
click at [795, 294] on label "True" at bounding box center [791, 283] width 102 height 51
click at [769, 291] on input "True" at bounding box center [760, 284] width 17 height 14
radio input "true"
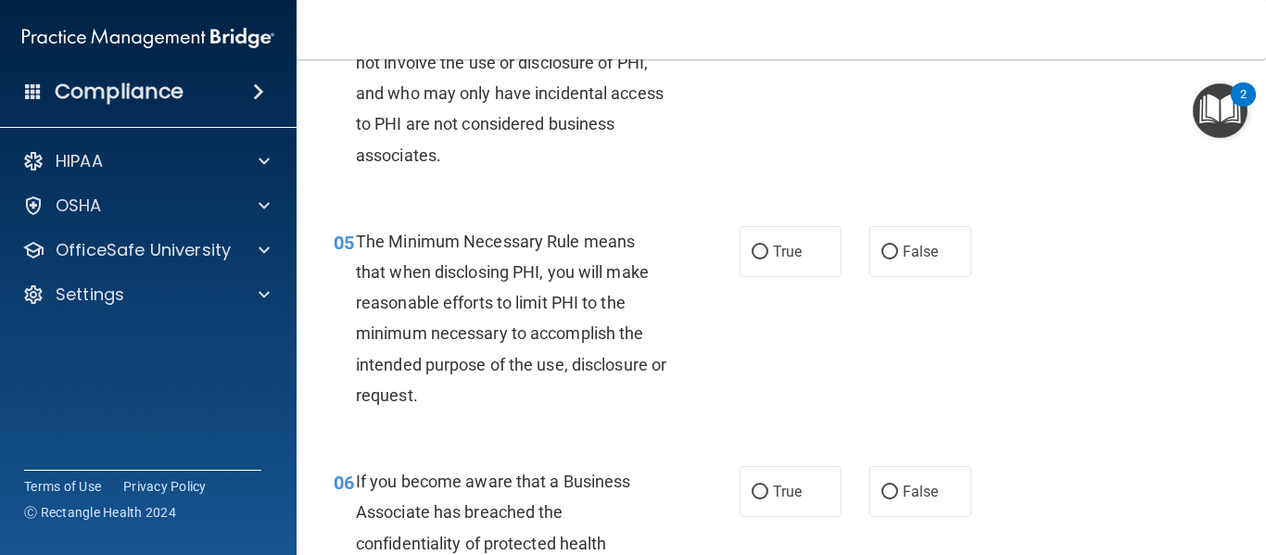
scroll to position [761, 0]
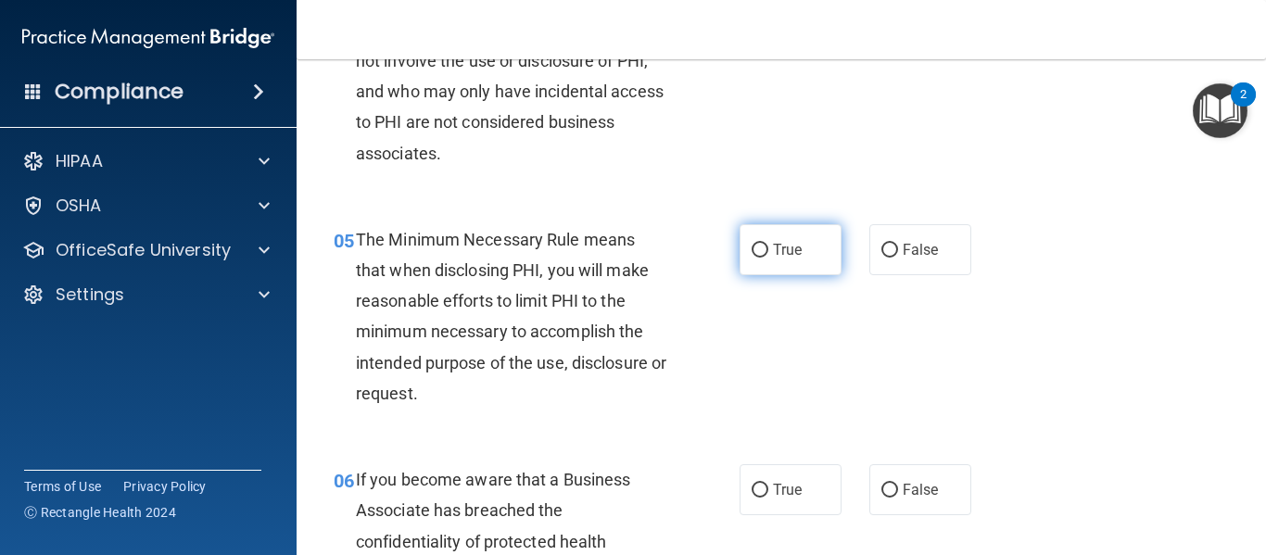
click at [771, 235] on label "True" at bounding box center [791, 249] width 102 height 51
click at [769, 244] on input "True" at bounding box center [760, 251] width 17 height 14
radio input "true"
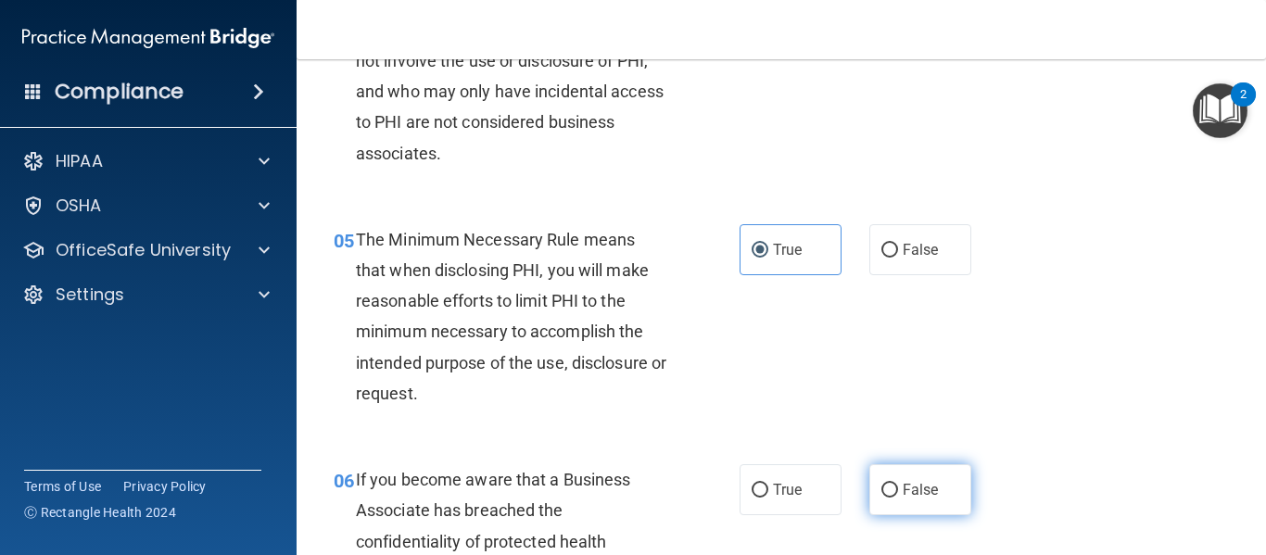
click at [941, 500] on label "False" at bounding box center [921, 489] width 102 height 51
click at [898, 498] on input "False" at bounding box center [890, 491] width 17 height 14
radio input "true"
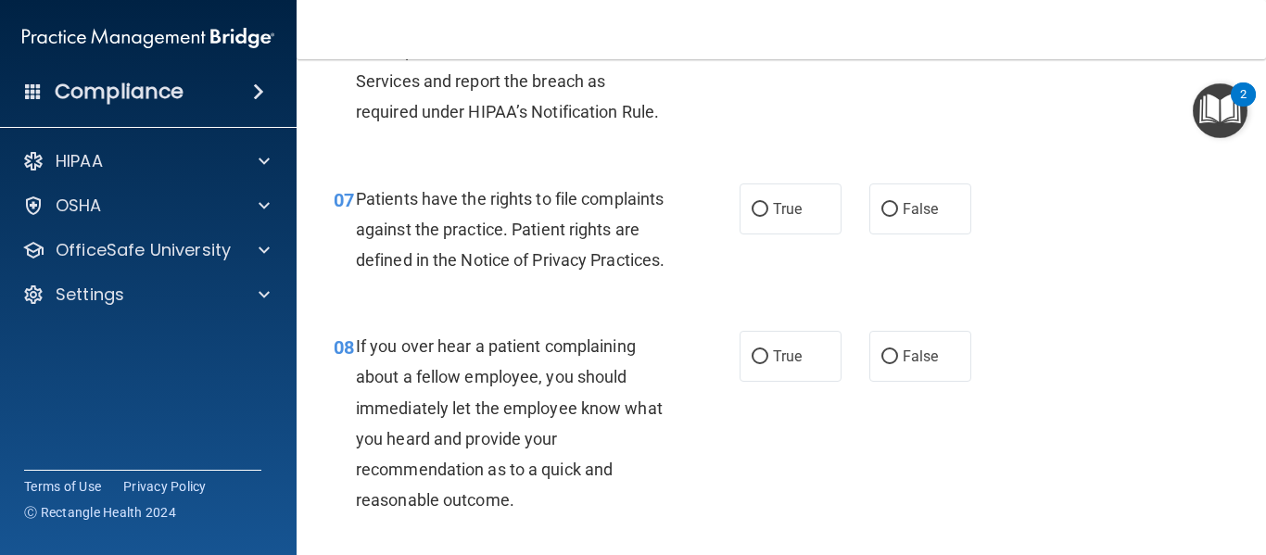
scroll to position [1316, 0]
click at [859, 182] on div at bounding box center [856, 182] width 28 height 1
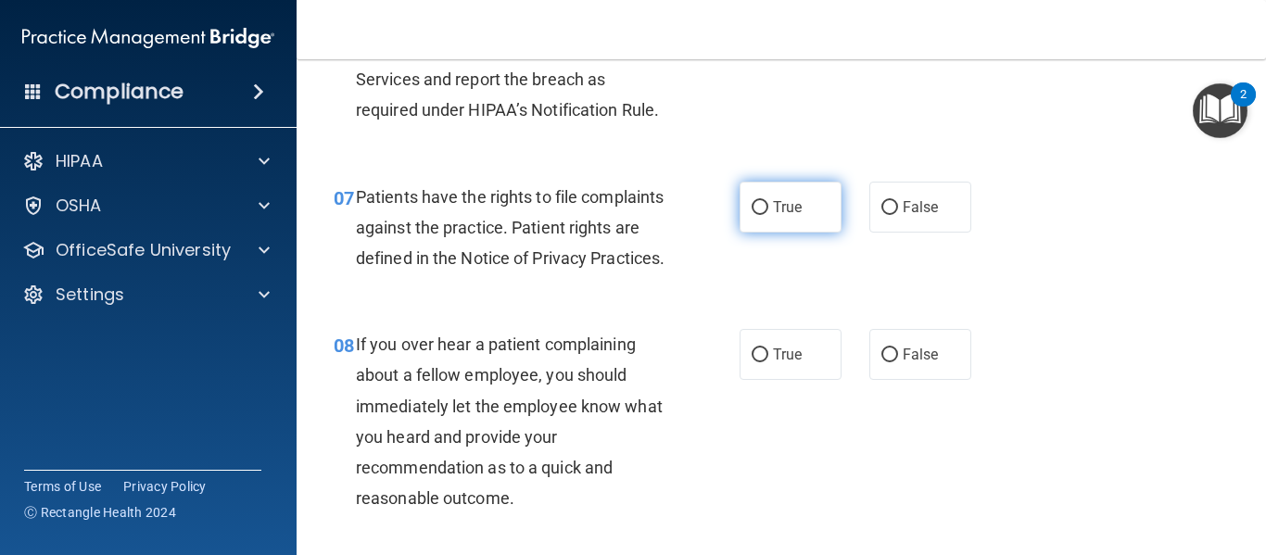
click at [827, 197] on label "True" at bounding box center [791, 207] width 102 height 51
click at [769, 201] on input "True" at bounding box center [760, 208] width 17 height 14
radio input "true"
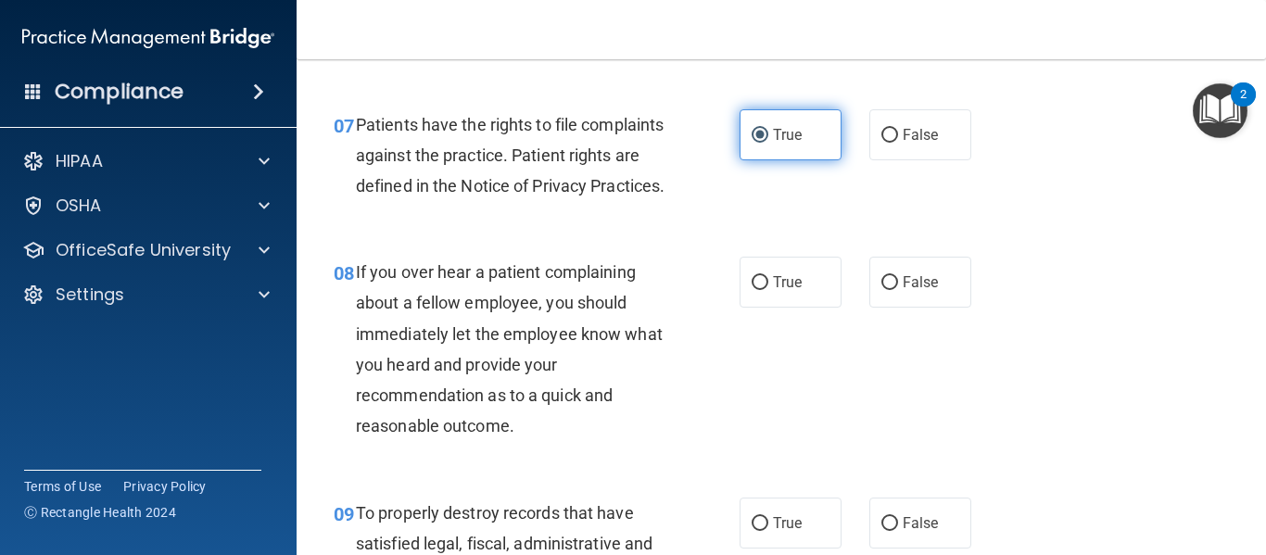
scroll to position [1427, 0]
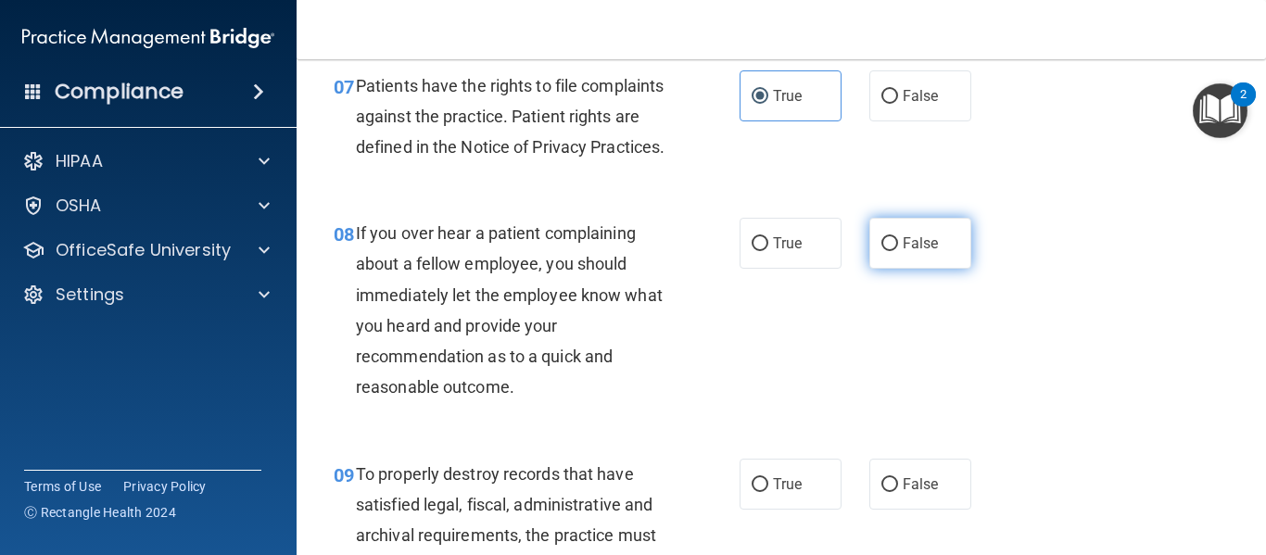
click at [893, 263] on label "False" at bounding box center [921, 243] width 102 height 51
click at [893, 251] on input "False" at bounding box center [890, 244] width 17 height 14
radio input "true"
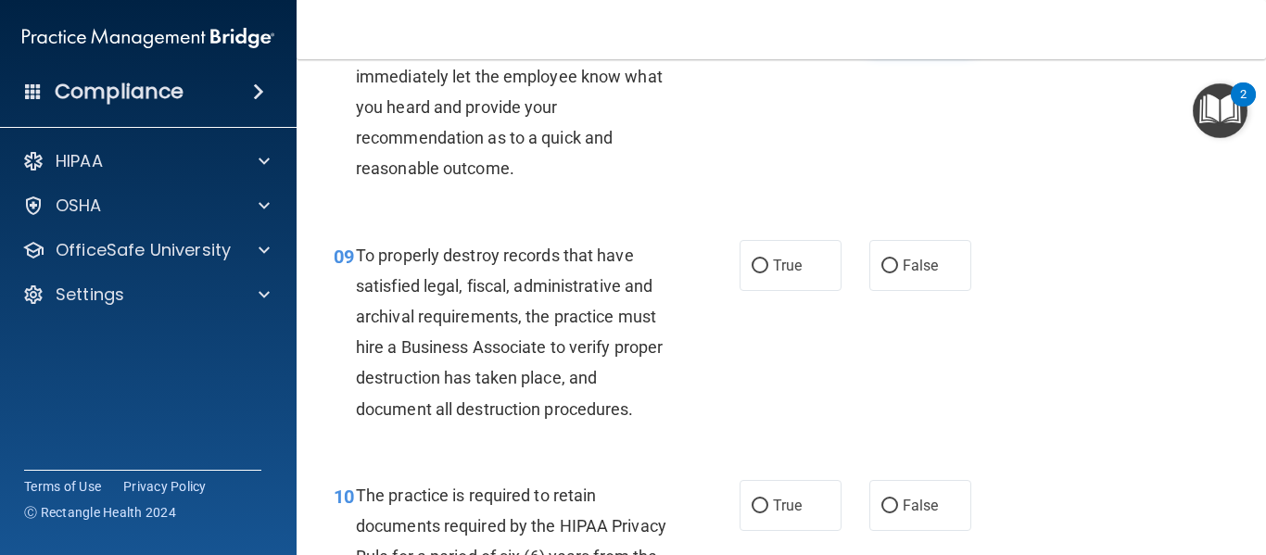
scroll to position [1648, 0]
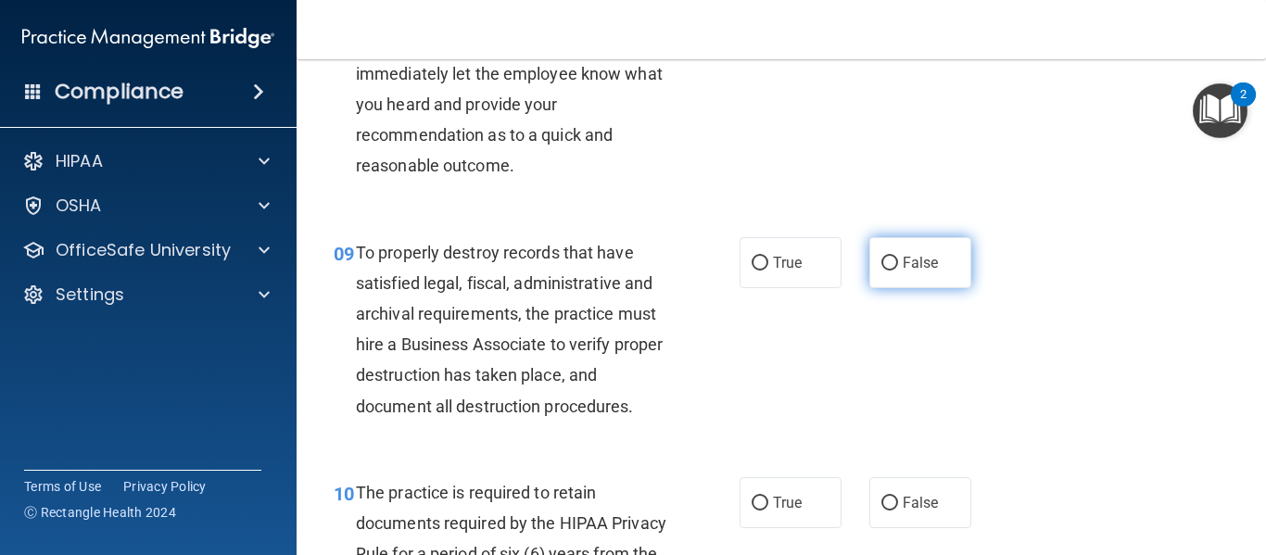
click at [907, 288] on label "False" at bounding box center [921, 262] width 102 height 51
click at [898, 271] on input "False" at bounding box center [890, 264] width 17 height 14
radio input "true"
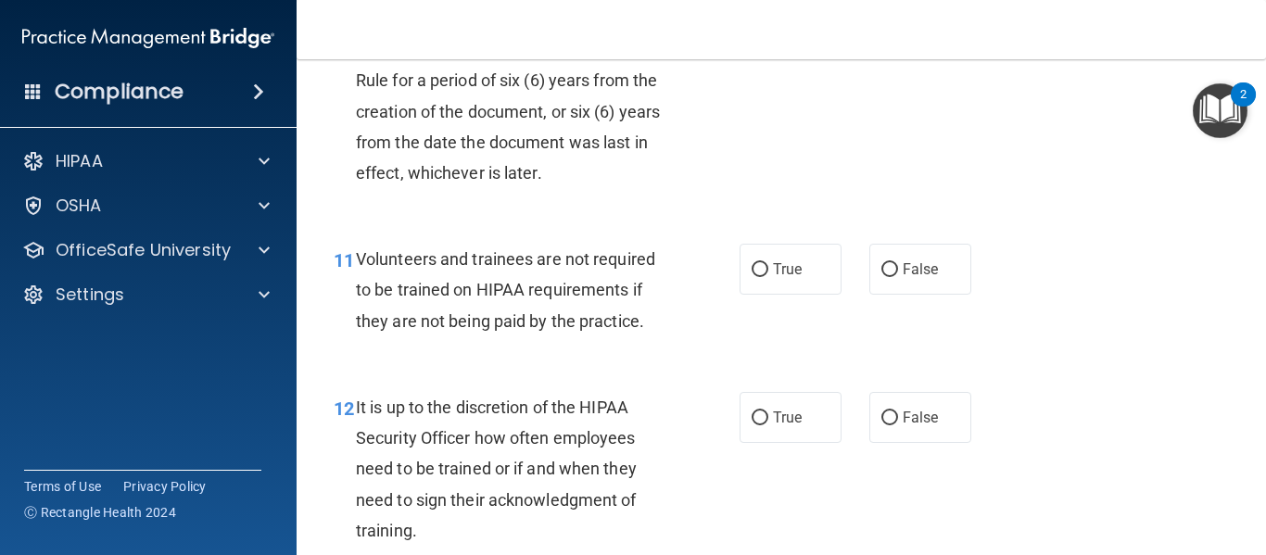
scroll to position [2125, 0]
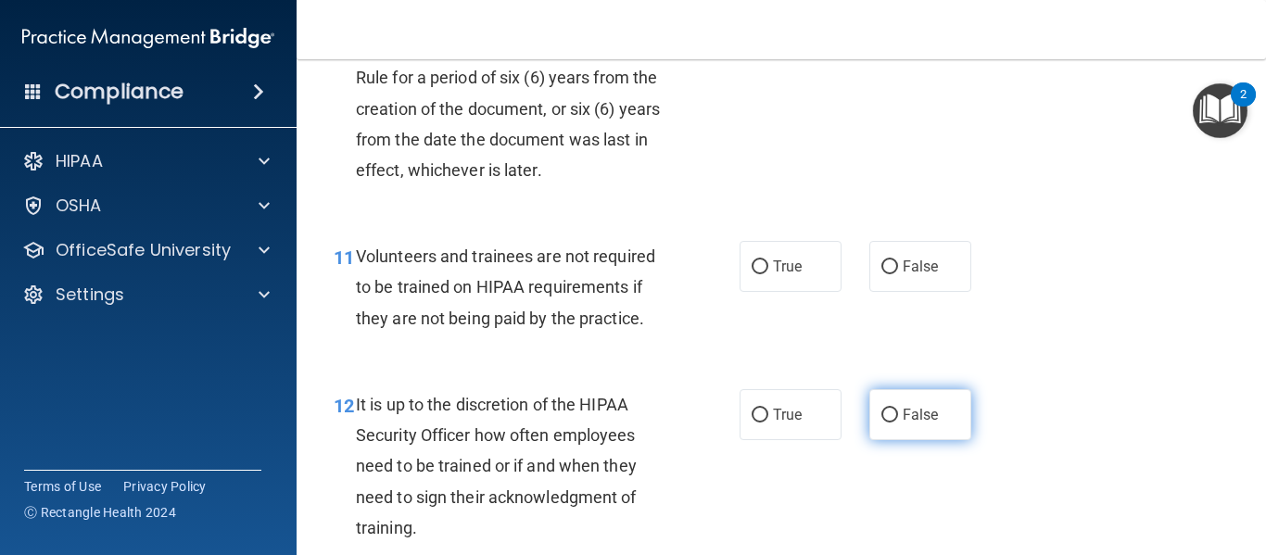
click at [902, 429] on label "False" at bounding box center [921, 414] width 102 height 51
click at [898, 423] on input "False" at bounding box center [890, 416] width 17 height 14
radio input "true"
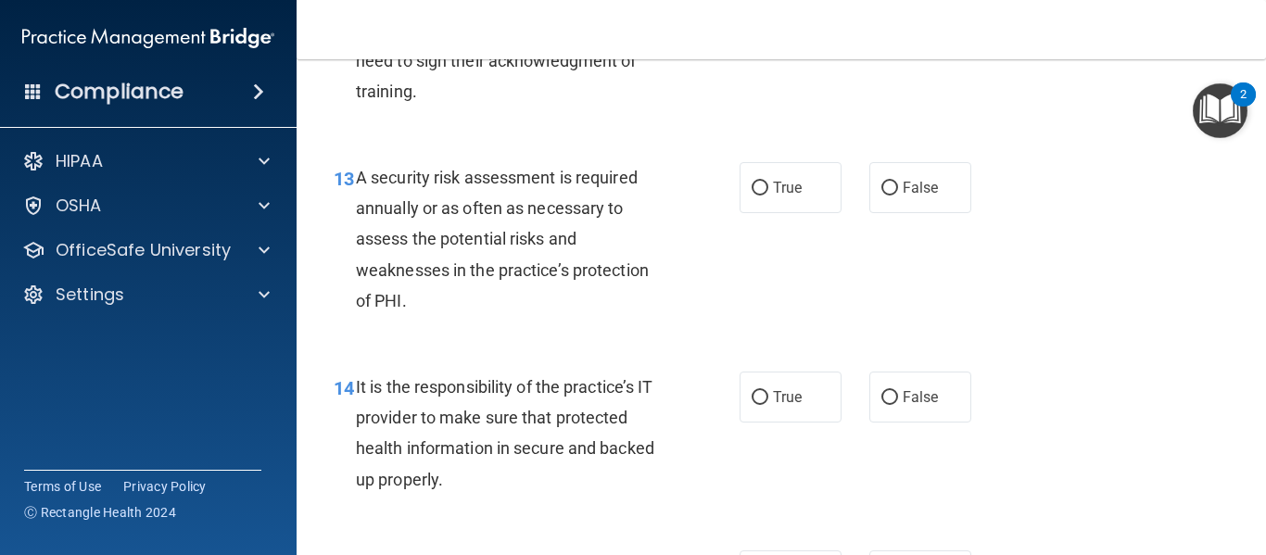
scroll to position [2565, 0]
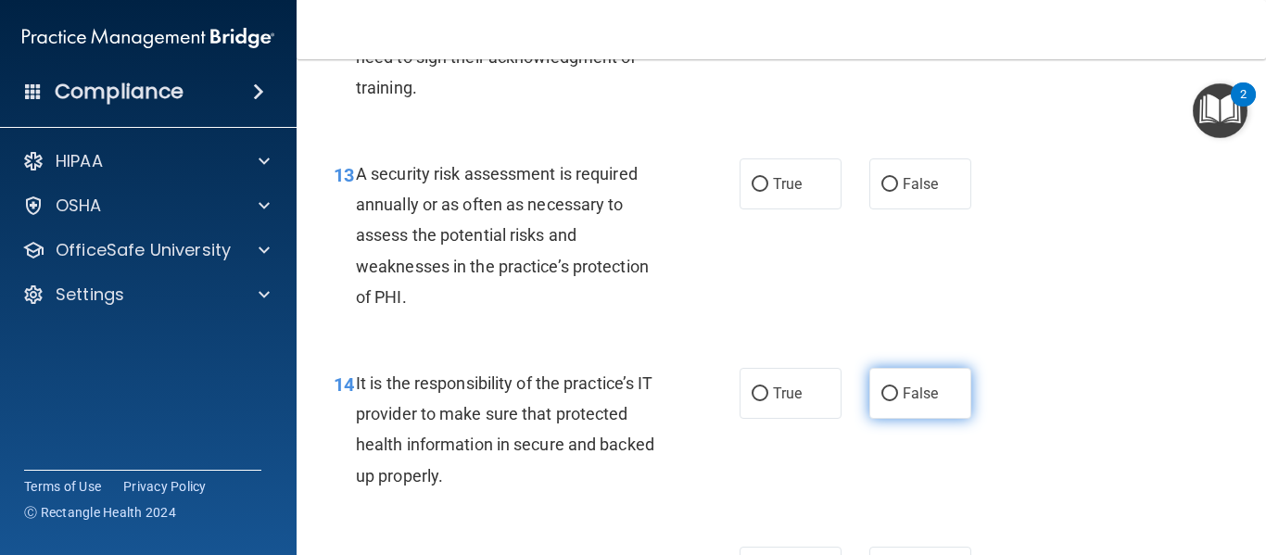
click at [932, 402] on span "False" at bounding box center [921, 394] width 36 height 18
click at [898, 401] on input "False" at bounding box center [890, 395] width 17 height 14
radio input "true"
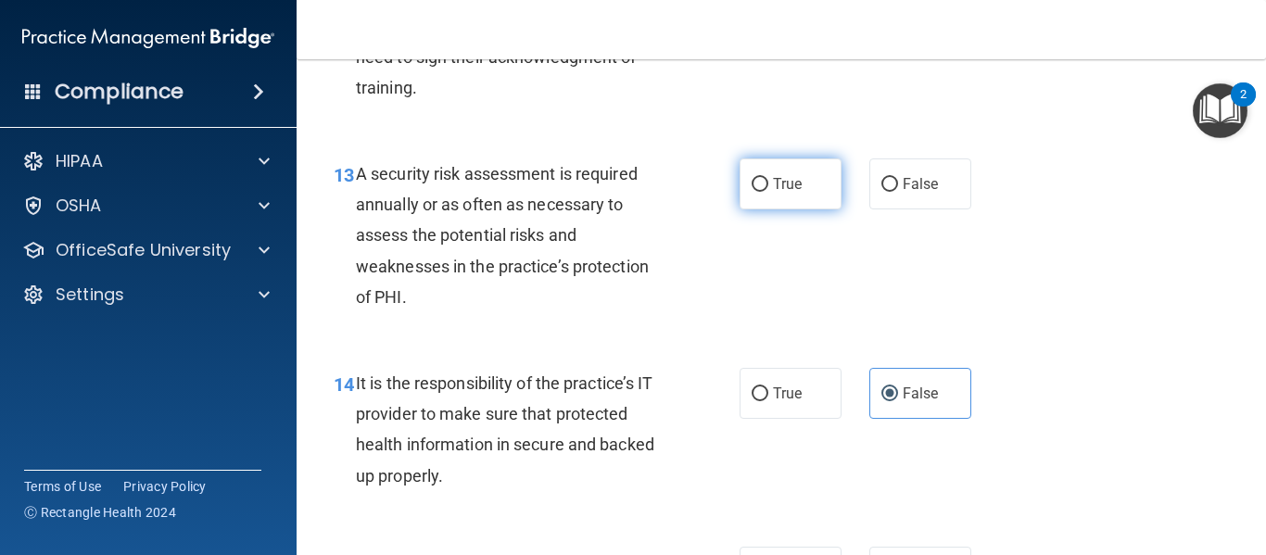
click at [743, 210] on label "True" at bounding box center [791, 184] width 102 height 51
click at [752, 192] on input "True" at bounding box center [760, 185] width 17 height 14
radio input "true"
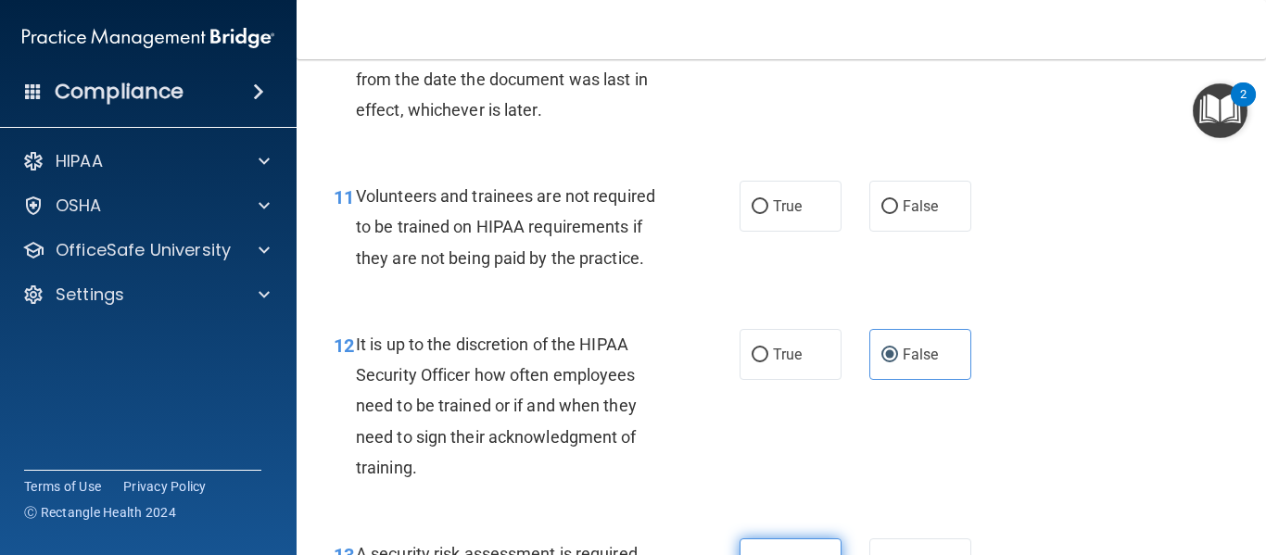
scroll to position [2181, 0]
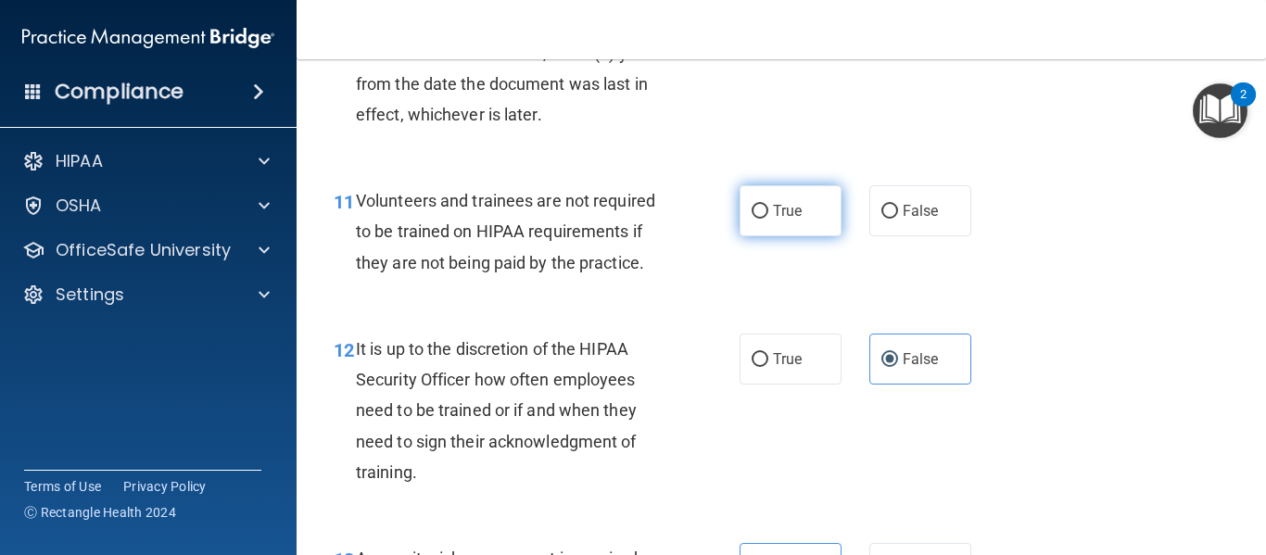
click at [769, 236] on label "True" at bounding box center [791, 210] width 102 height 51
click at [769, 219] on input "True" at bounding box center [760, 212] width 17 height 14
radio input "true"
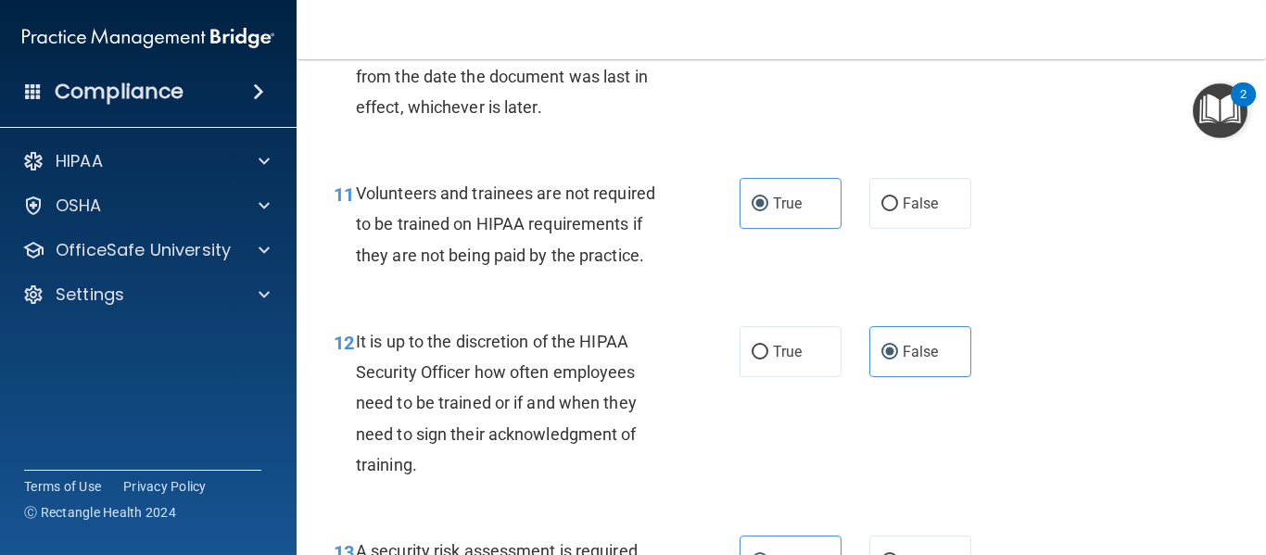
click at [910, 206] on div "11 Volunteers and trainees are not required to be trained on HIPAA requirements…" at bounding box center [781, 229] width 923 height 148
click at [904, 218] on label "False" at bounding box center [921, 203] width 102 height 51
click at [898, 211] on input "False" at bounding box center [890, 204] width 17 height 14
radio input "true"
radio input "false"
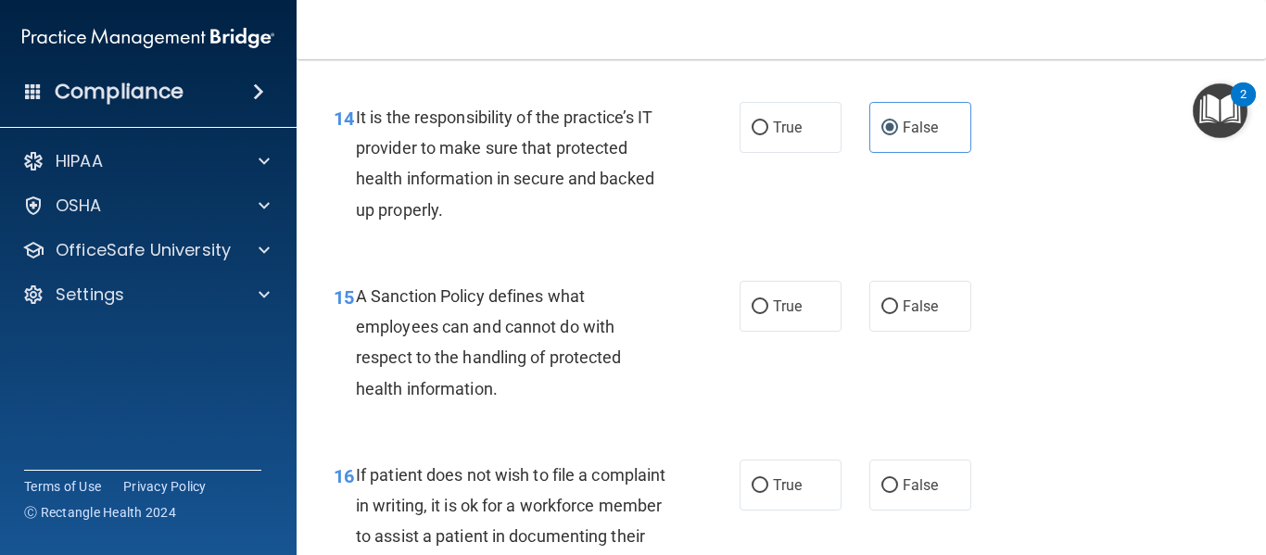
scroll to position [2831, 0]
click at [973, 333] on div "True False" at bounding box center [862, 307] width 245 height 51
click at [941, 333] on label "False" at bounding box center [921, 307] width 102 height 51
click at [898, 315] on input "False" at bounding box center [890, 308] width 17 height 14
radio input "true"
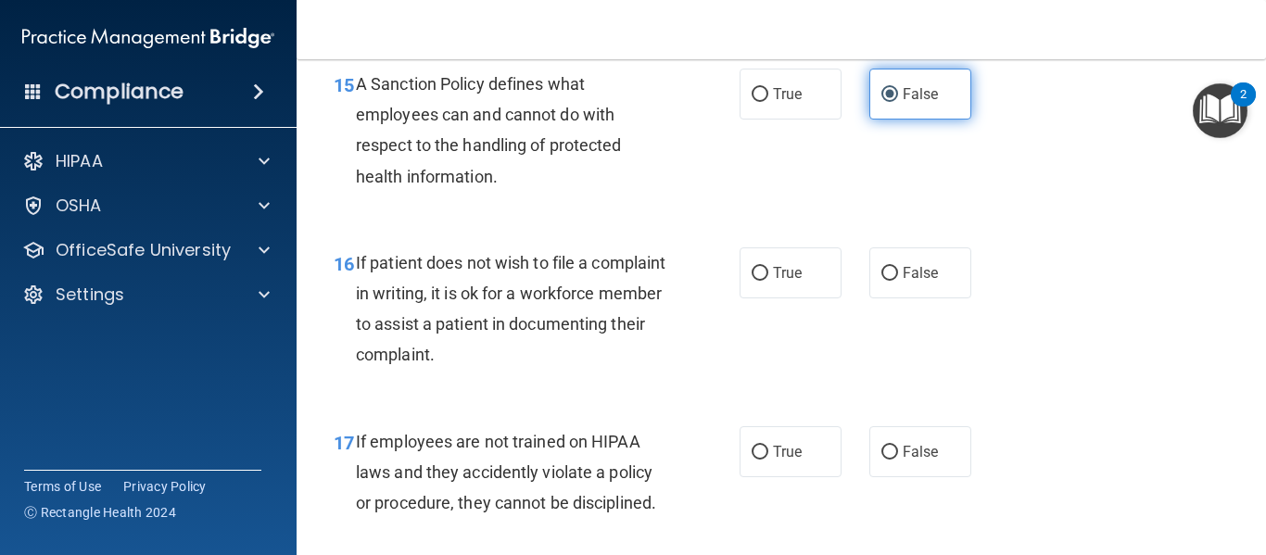
scroll to position [3046, 0]
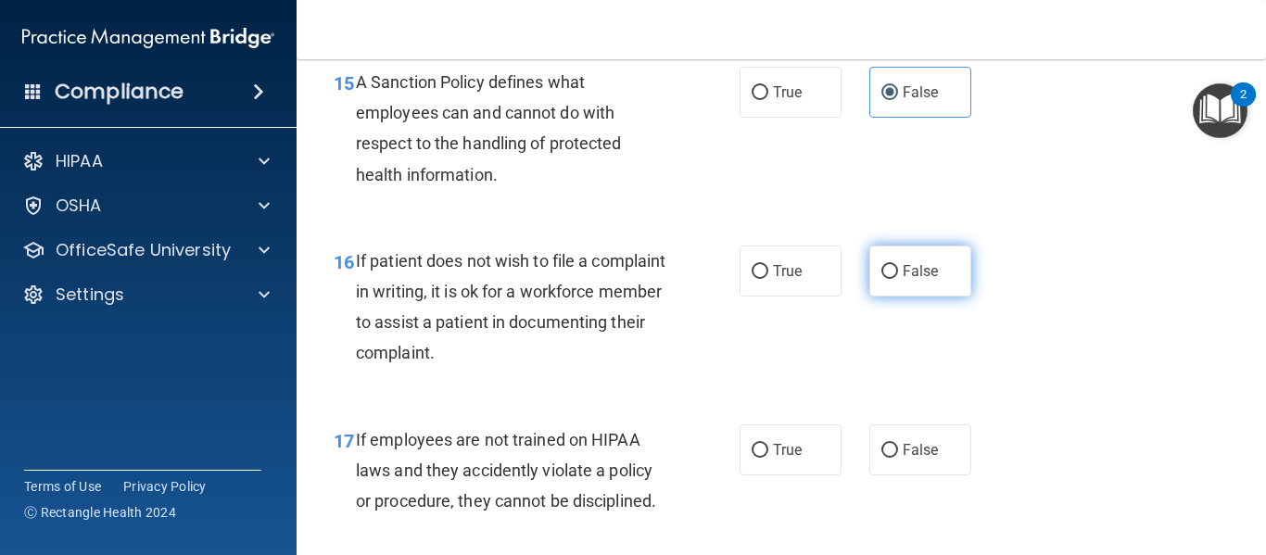
click at [928, 280] on span "False" at bounding box center [921, 271] width 36 height 18
click at [898, 279] on input "False" at bounding box center [890, 272] width 17 height 14
radio input "true"
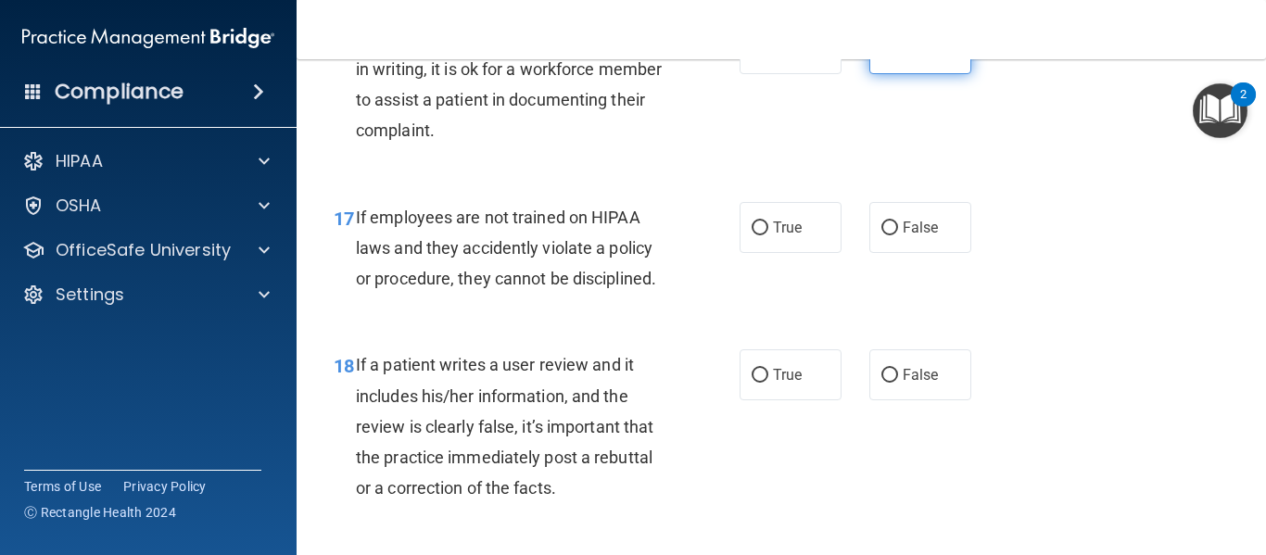
scroll to position [3276, 0]
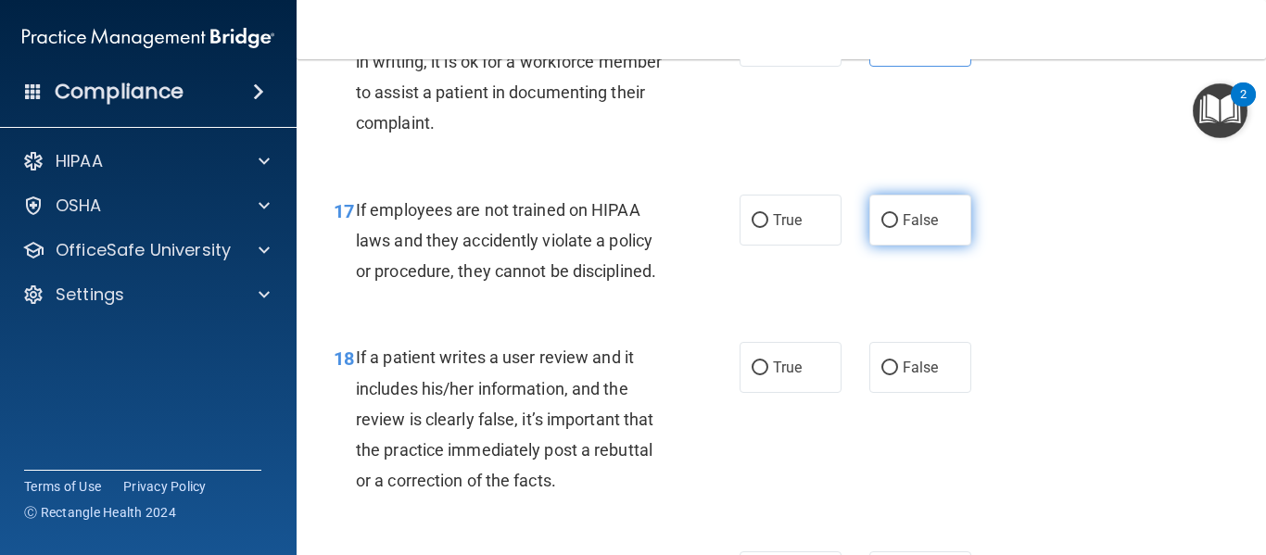
click at [959, 246] on label "False" at bounding box center [921, 220] width 102 height 51
click at [898, 228] on input "False" at bounding box center [890, 221] width 17 height 14
radio input "true"
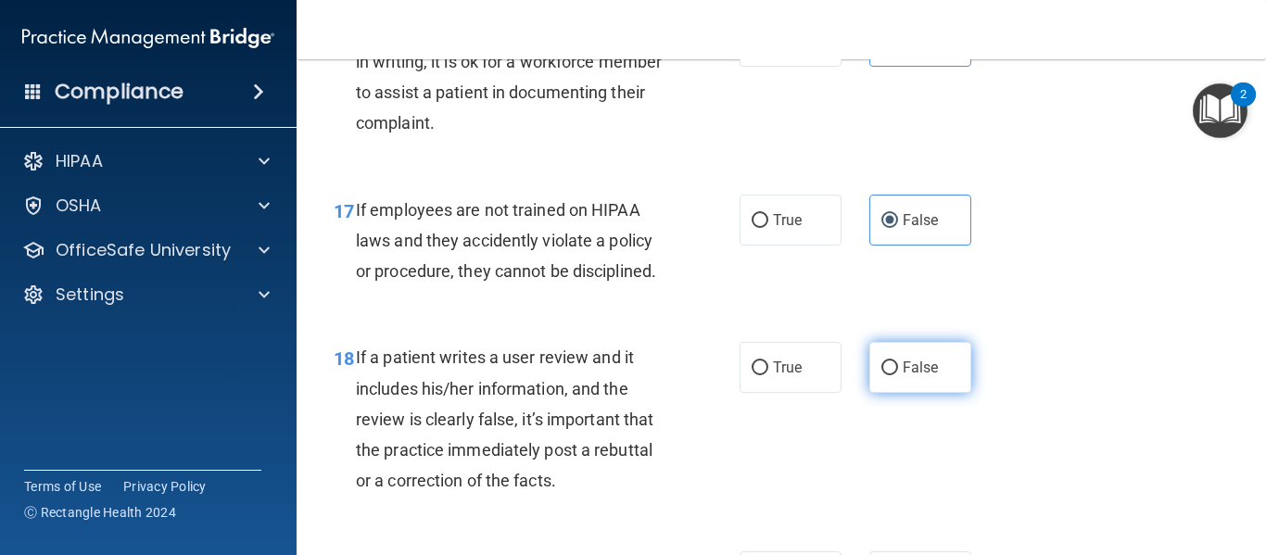
click at [910, 376] on span "False" at bounding box center [921, 368] width 36 height 18
click at [898, 375] on input "False" at bounding box center [890, 369] width 17 height 14
radio input "true"
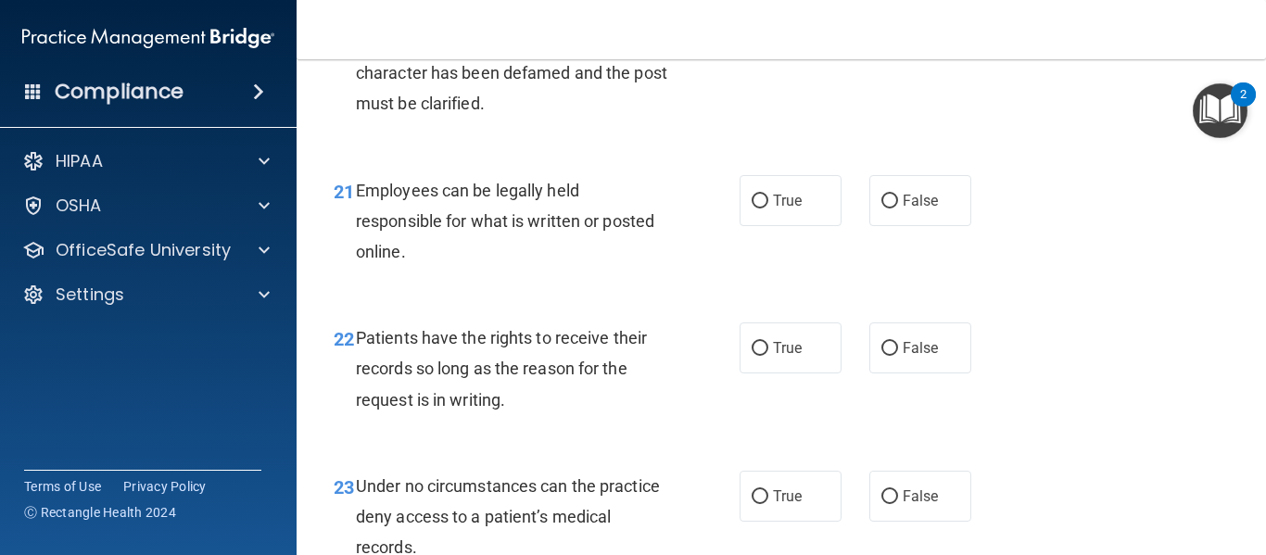
scroll to position [4132, 0]
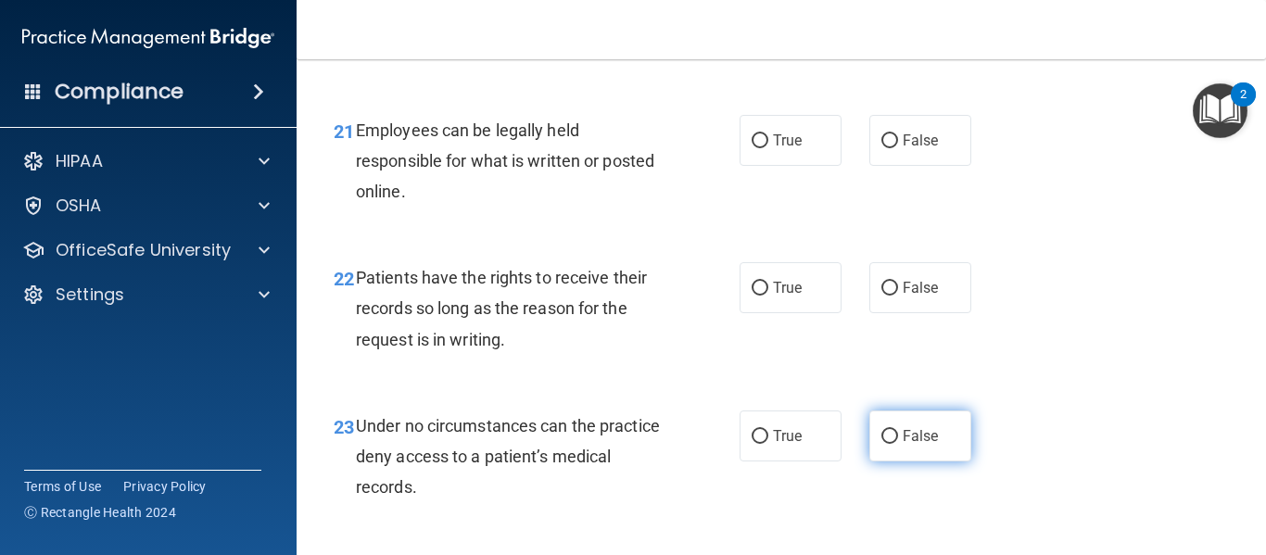
click at [883, 444] on input "False" at bounding box center [890, 437] width 17 height 14
radio input "true"
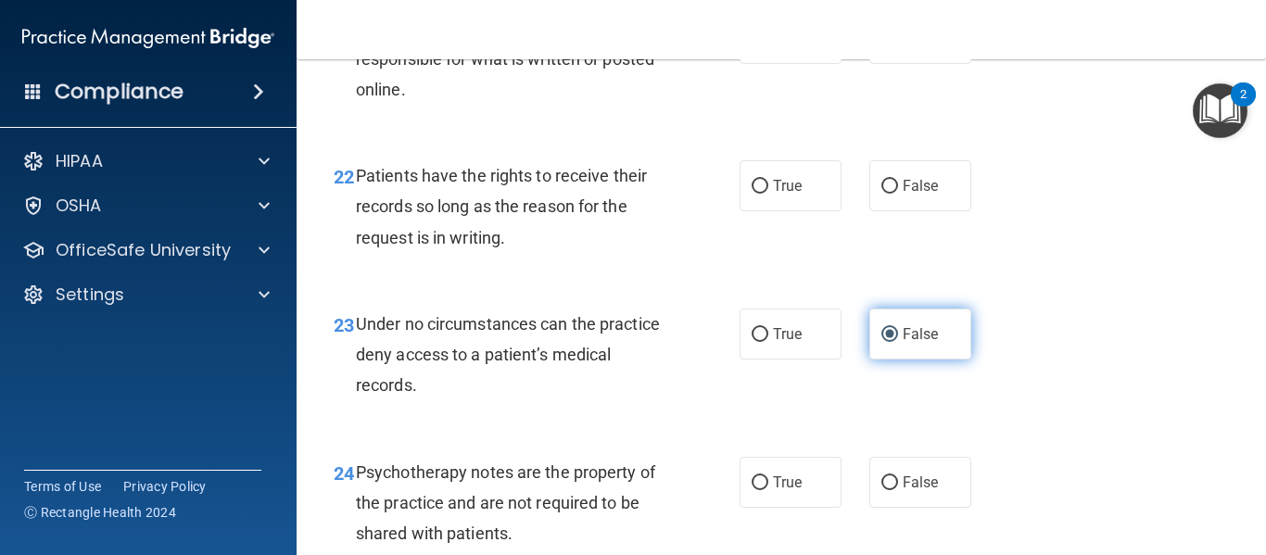
scroll to position [4238, 0]
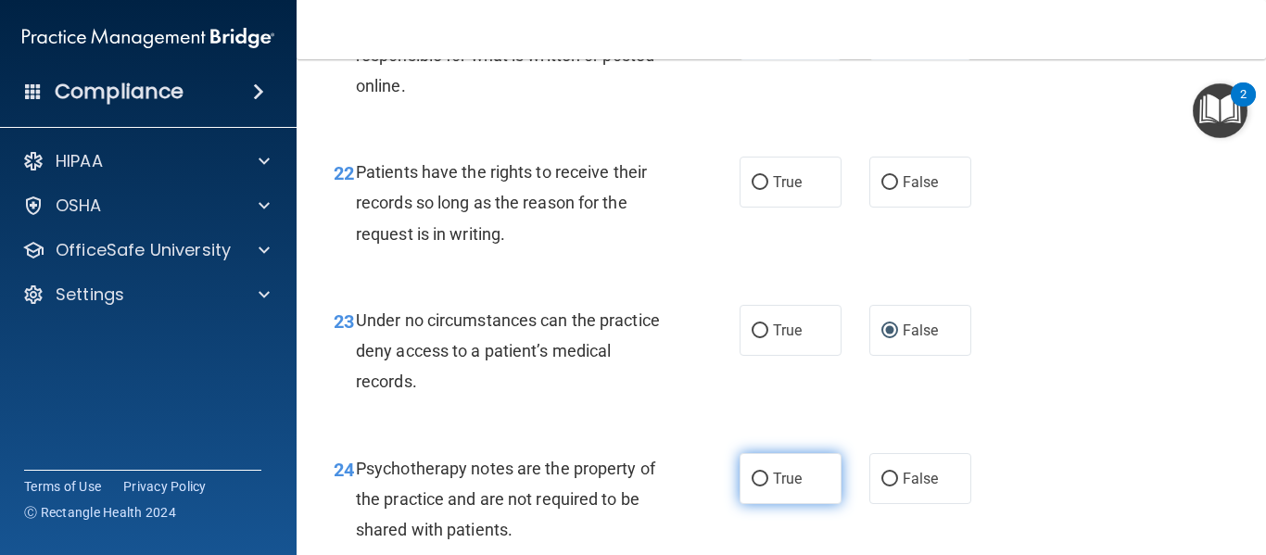
click at [799, 493] on label "True" at bounding box center [791, 478] width 102 height 51
click at [769, 487] on input "True" at bounding box center [760, 480] width 17 height 14
radio input "true"
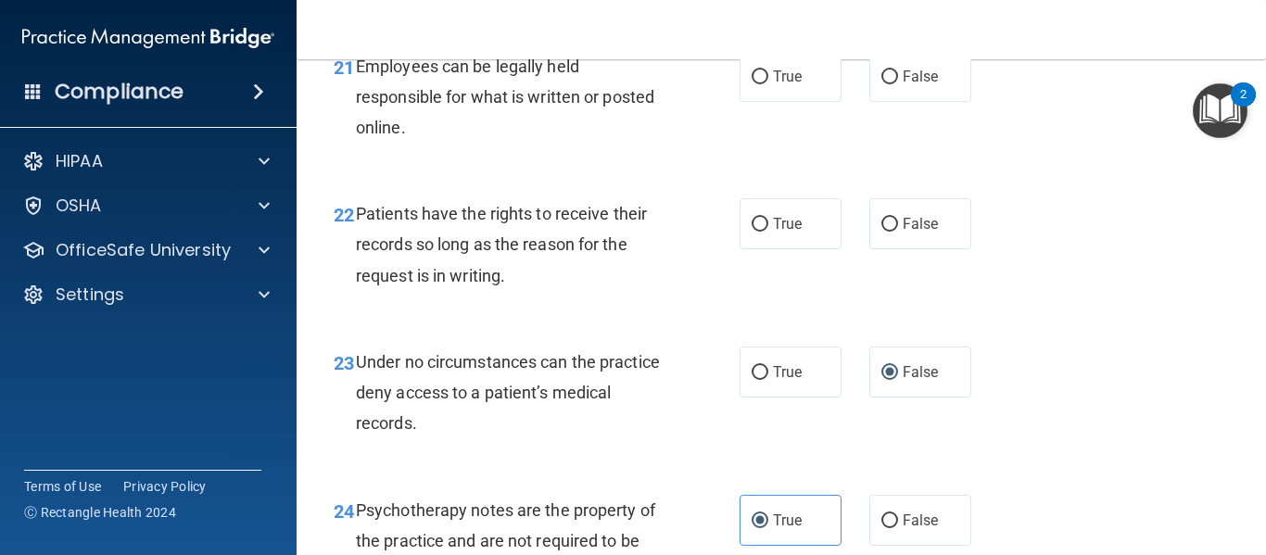
scroll to position [4189, 0]
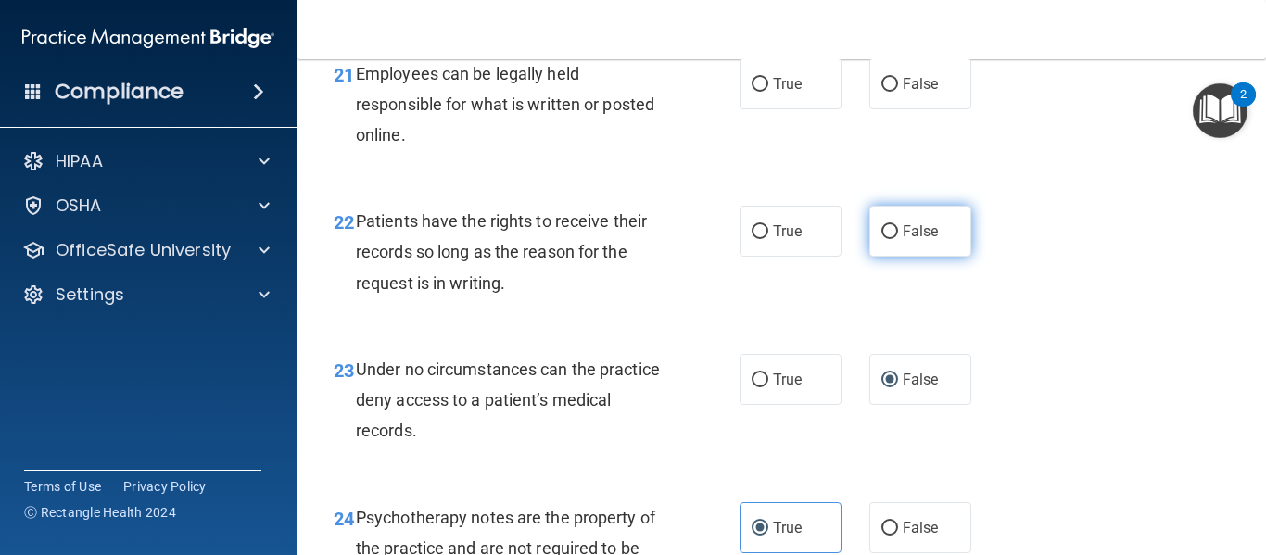
click at [924, 248] on label "False" at bounding box center [921, 231] width 102 height 51
click at [898, 239] on input "False" at bounding box center [890, 232] width 17 height 14
radio input "true"
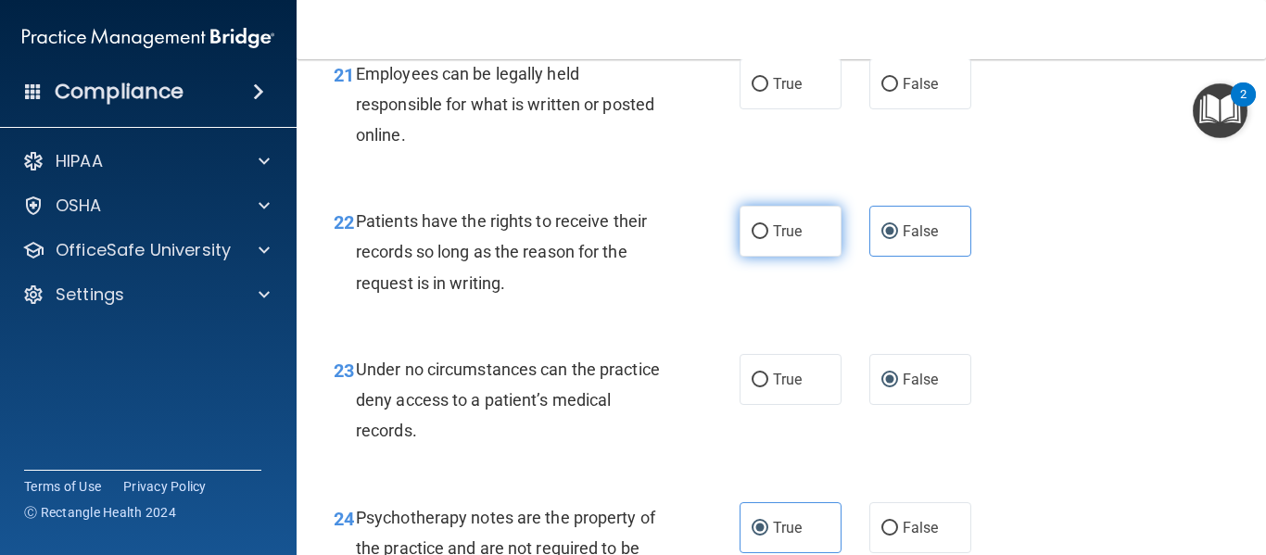
click at [814, 257] on label "True" at bounding box center [791, 231] width 102 height 51
click at [769, 239] on input "True" at bounding box center [760, 232] width 17 height 14
radio input "true"
radio input "false"
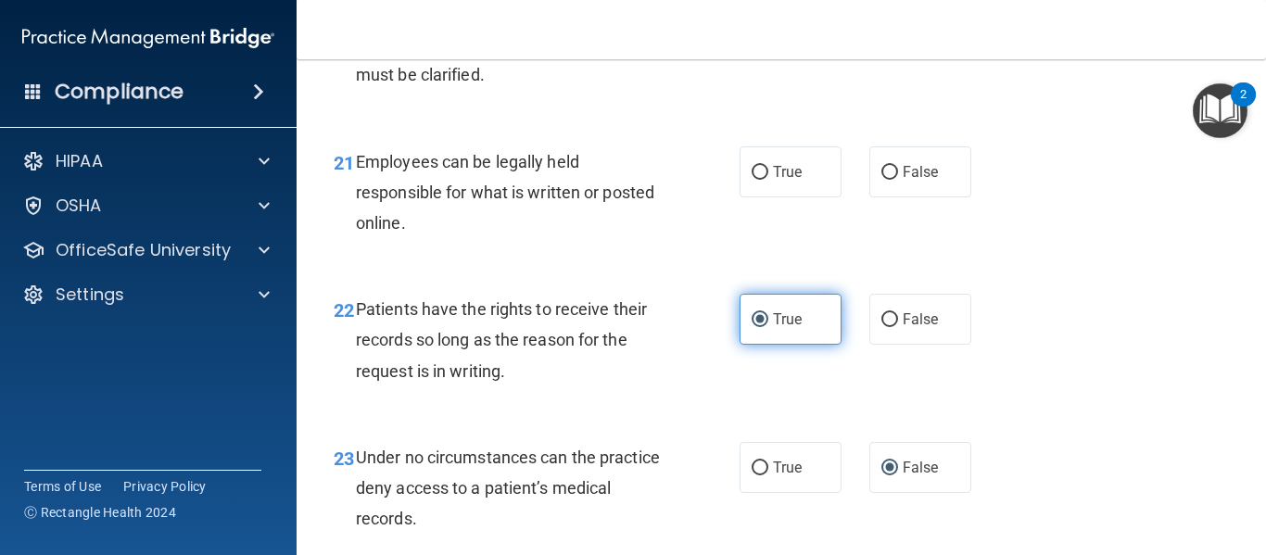
click at [814, 260] on div "21 Employees can be legally held responsible for what is written or posted onli…" at bounding box center [781, 197] width 923 height 148
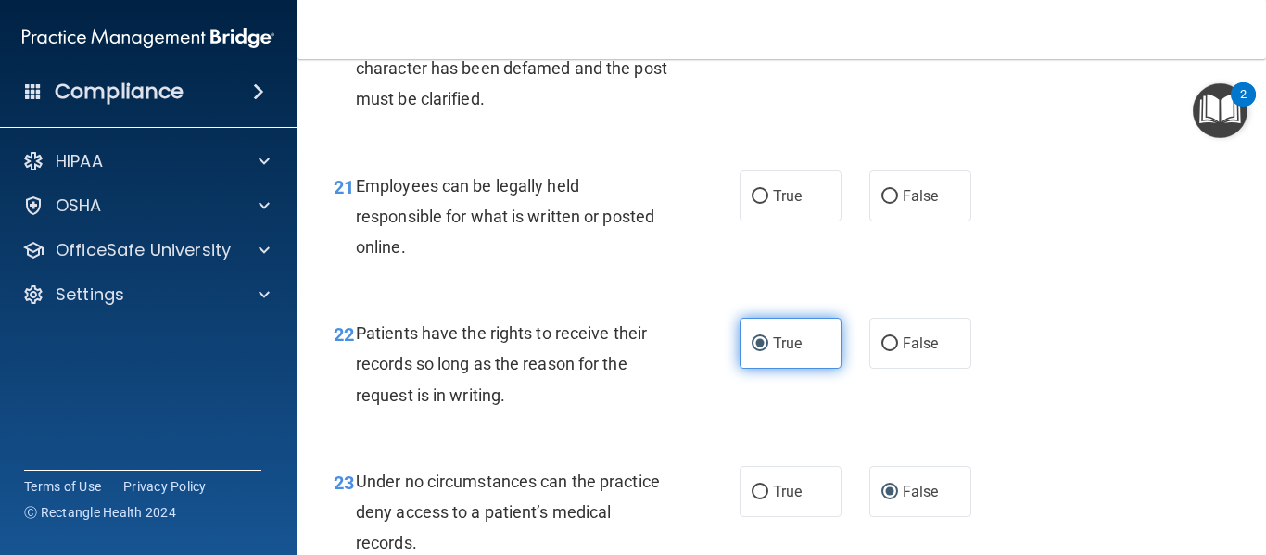
scroll to position [4069, 0]
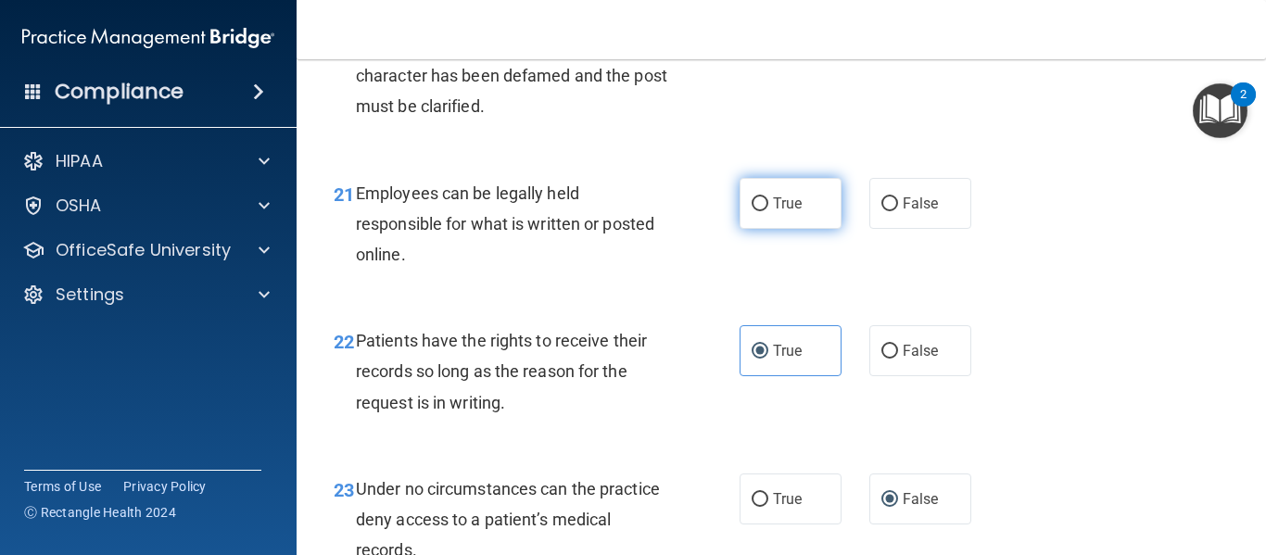
click at [784, 212] on span "True" at bounding box center [787, 204] width 29 height 18
click at [769, 211] on input "True" at bounding box center [760, 204] width 17 height 14
radio input "true"
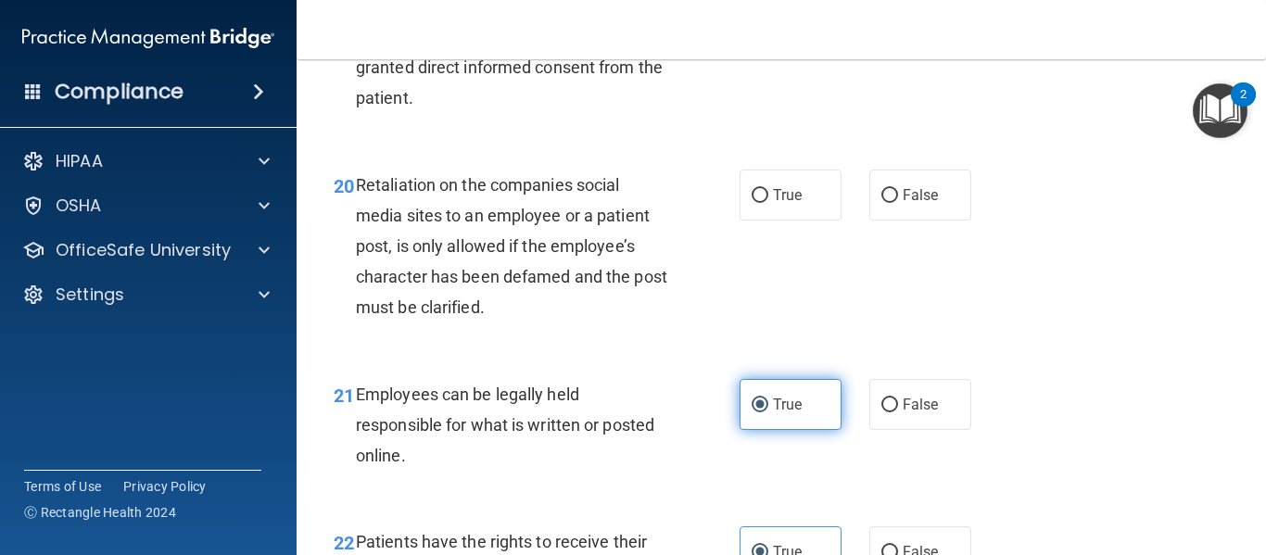
scroll to position [3864, 0]
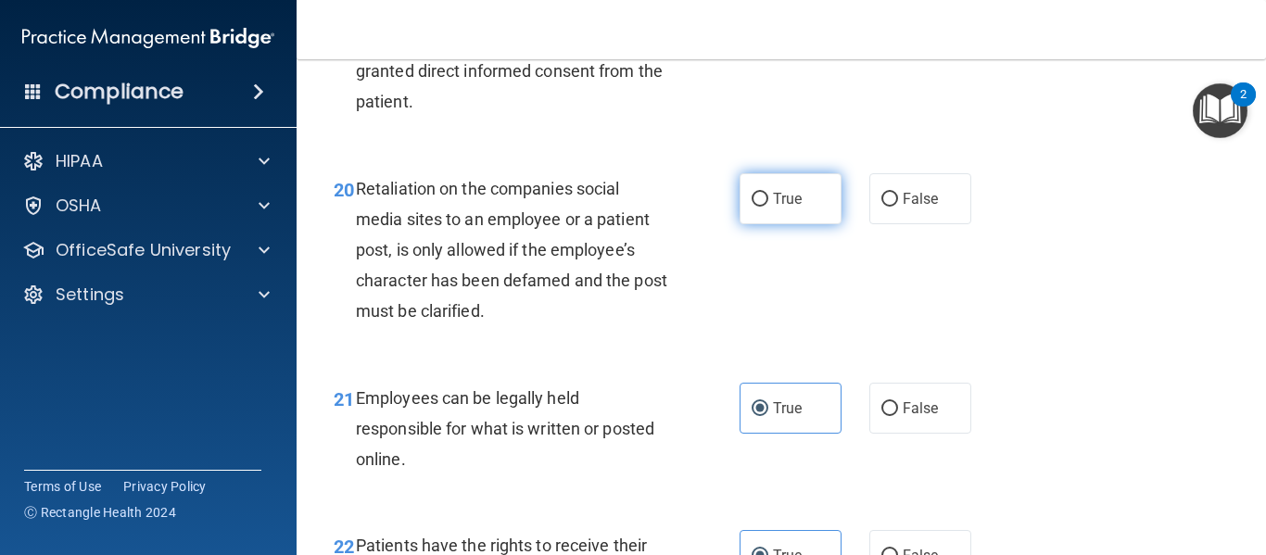
click at [788, 208] on span "True" at bounding box center [787, 199] width 29 height 18
click at [769, 207] on input "True" at bounding box center [760, 200] width 17 height 14
radio input "true"
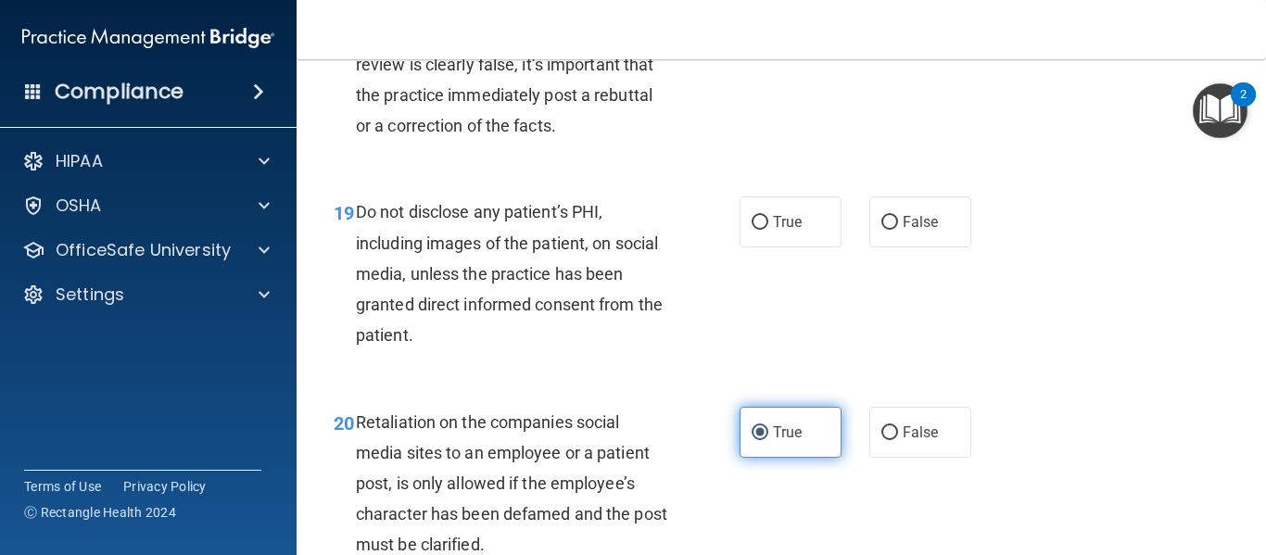
scroll to position [3625, 0]
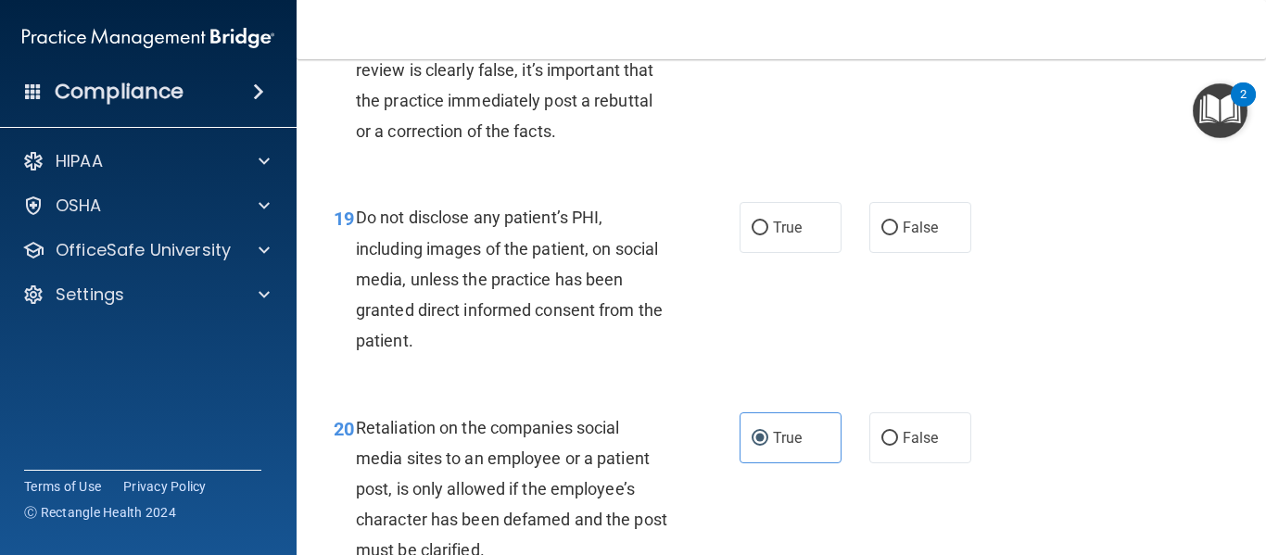
click at [849, 253] on div "True False" at bounding box center [862, 227] width 245 height 51
click at [812, 253] on label "True" at bounding box center [791, 227] width 102 height 51
click at [769, 235] on input "True" at bounding box center [760, 229] width 17 height 14
radio input "true"
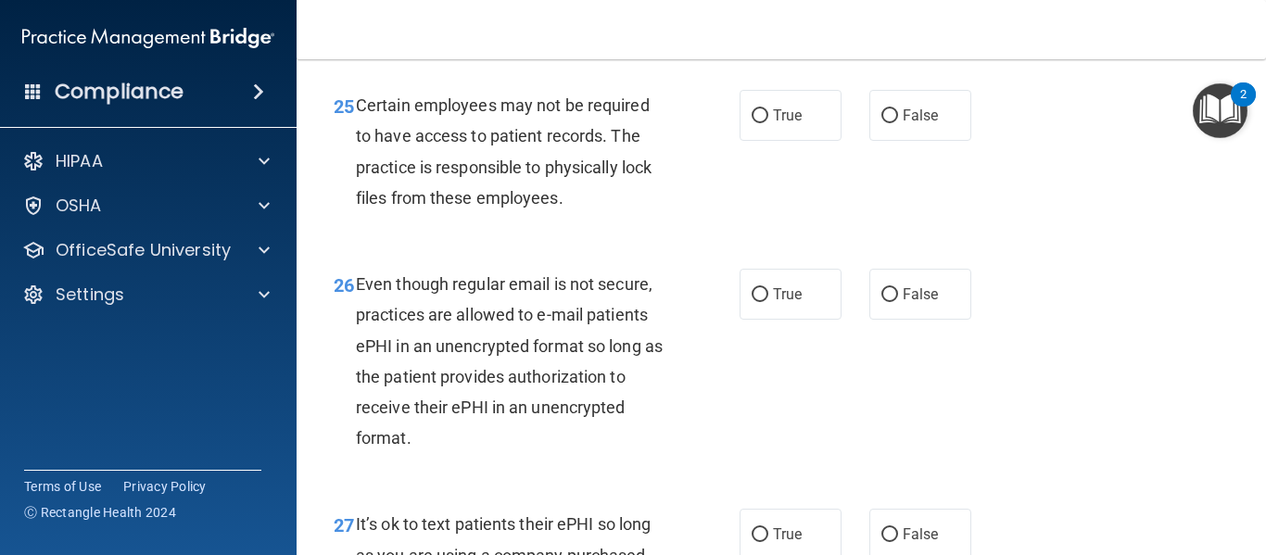
scroll to position [4752, 0]
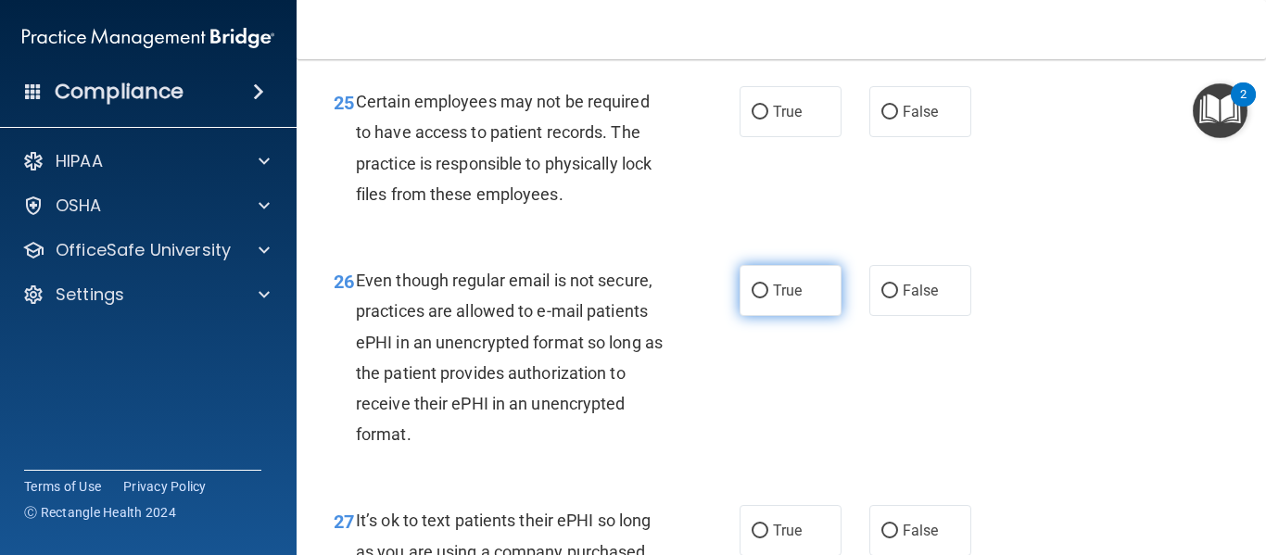
click at [777, 316] on label "True" at bounding box center [791, 290] width 102 height 51
click at [769, 299] on input "True" at bounding box center [760, 292] width 17 height 14
radio input "true"
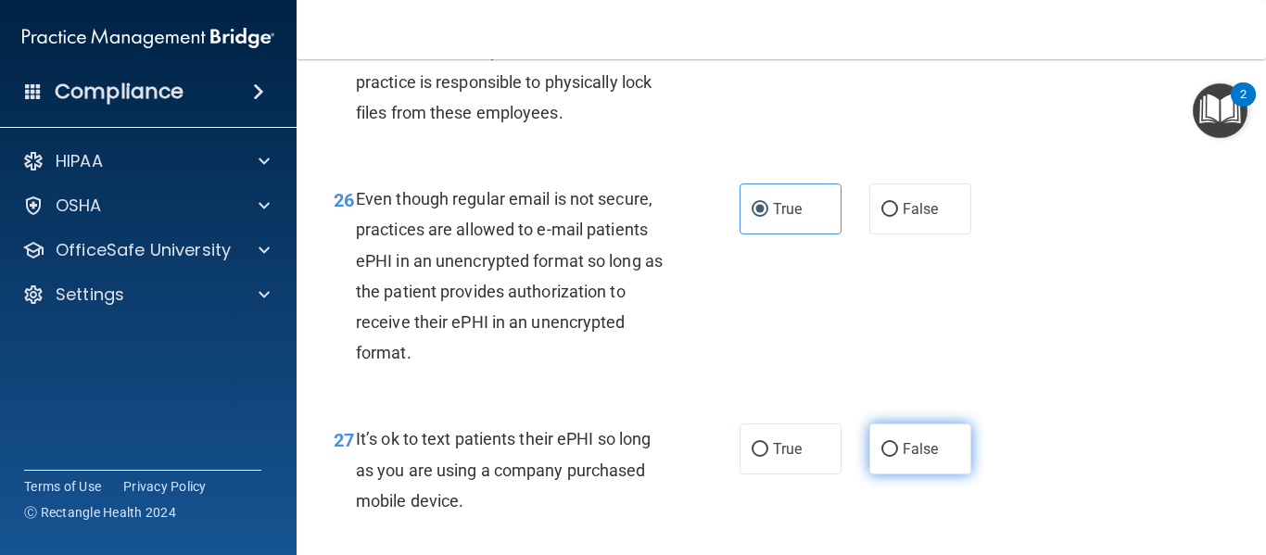
click at [925, 475] on label "False" at bounding box center [921, 449] width 102 height 51
click at [898, 457] on input "False" at bounding box center [890, 450] width 17 height 14
radio input "true"
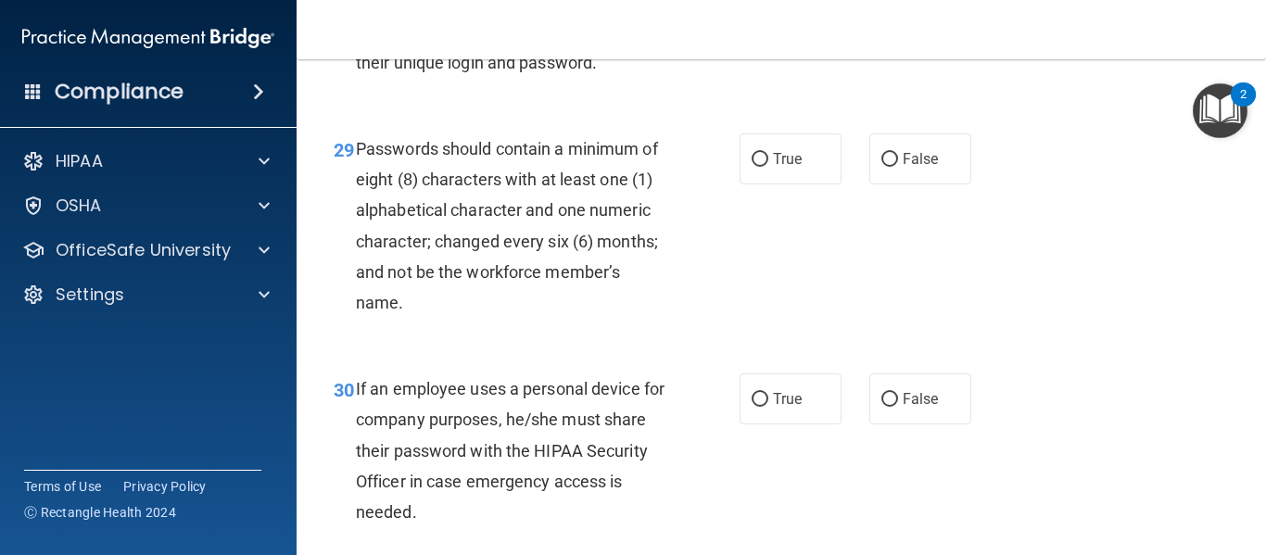
scroll to position [5447, 0]
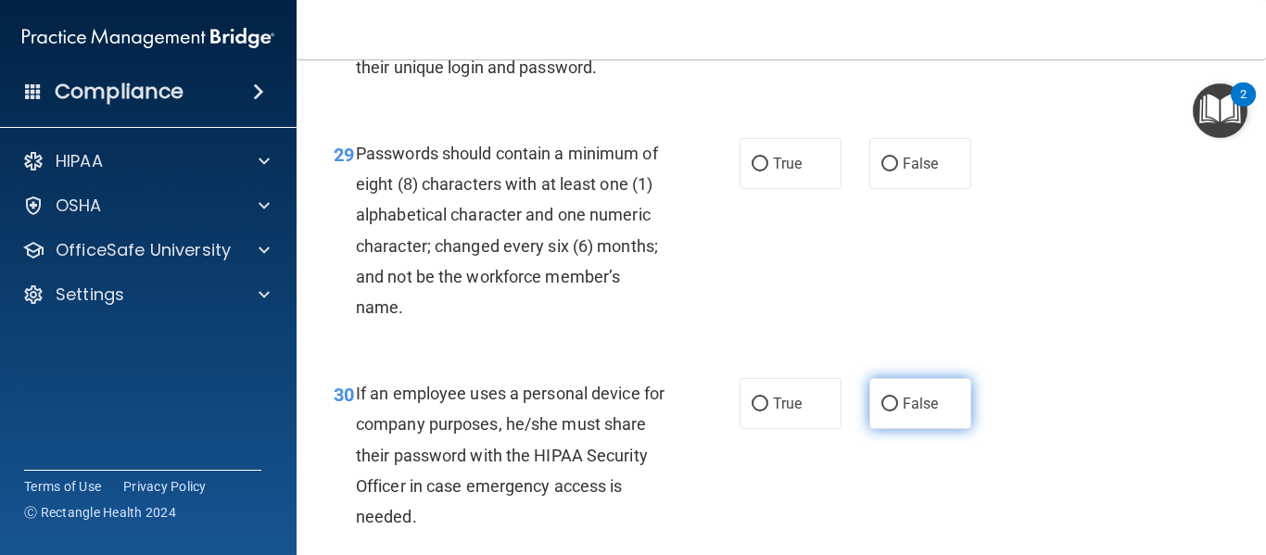
click at [923, 413] on span "False" at bounding box center [921, 404] width 36 height 18
click at [898, 412] on input "False" at bounding box center [890, 405] width 17 height 14
radio input "true"
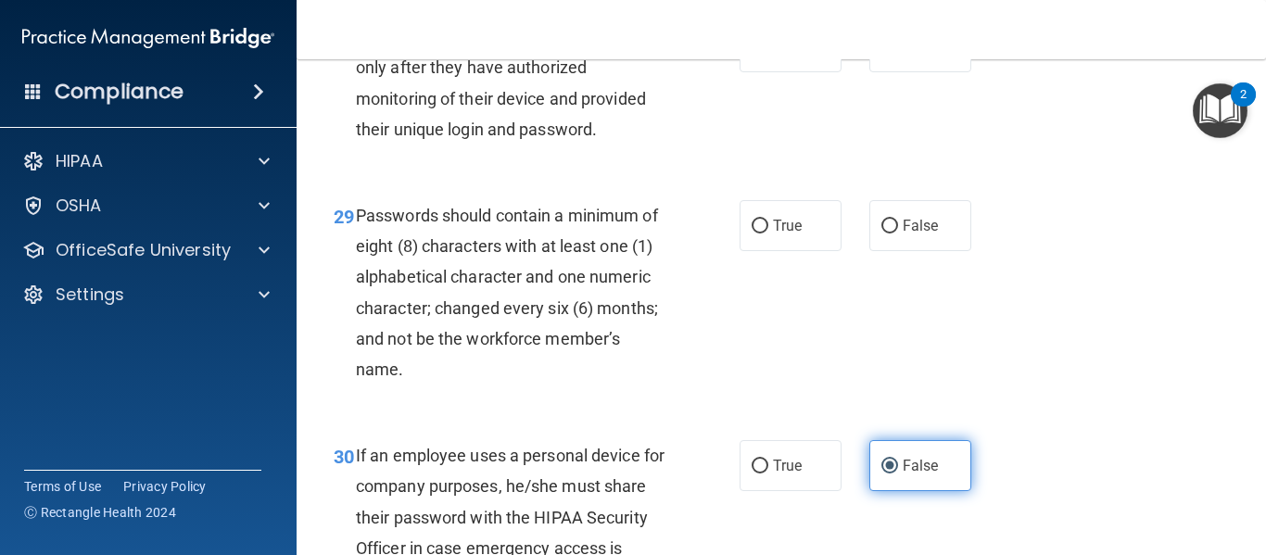
scroll to position [5371, 0]
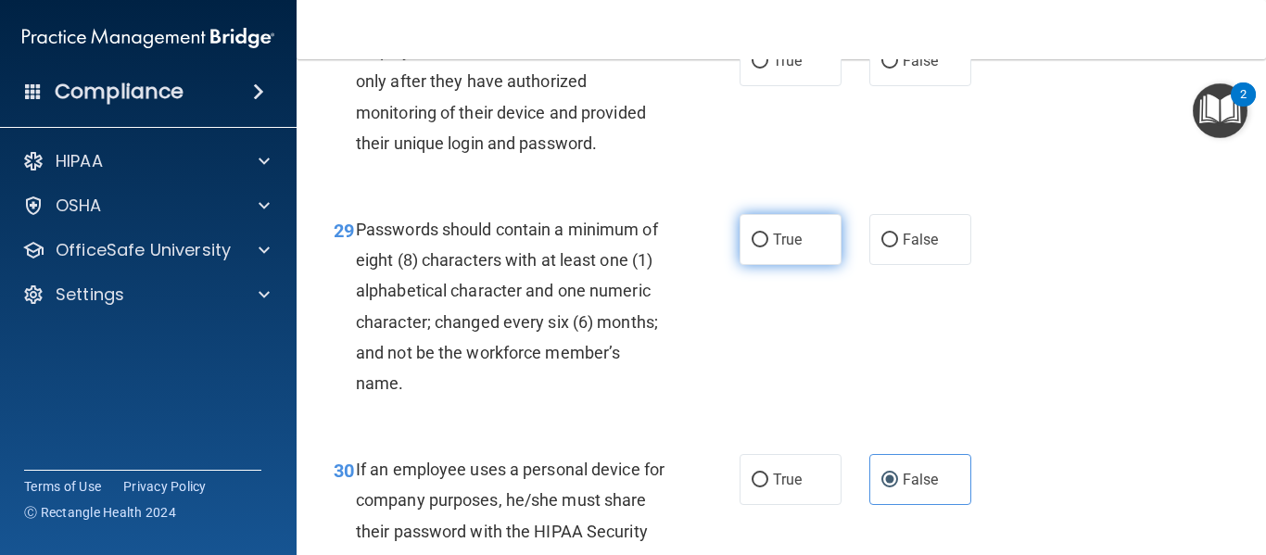
click at [760, 248] on input "True" at bounding box center [760, 241] width 17 height 14
radio input "true"
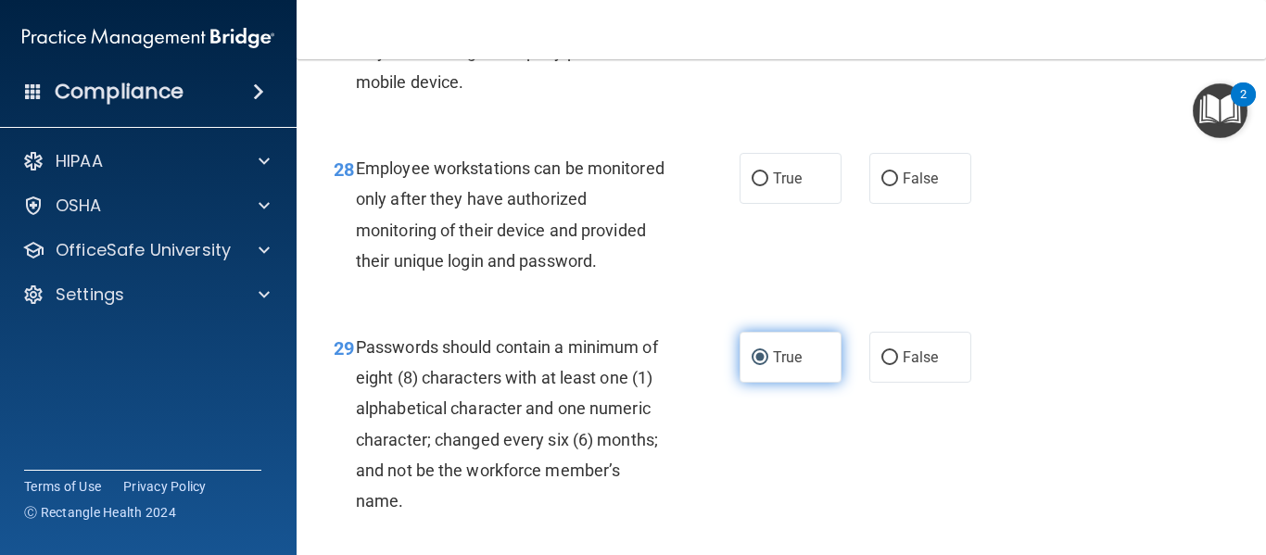
scroll to position [5248, 0]
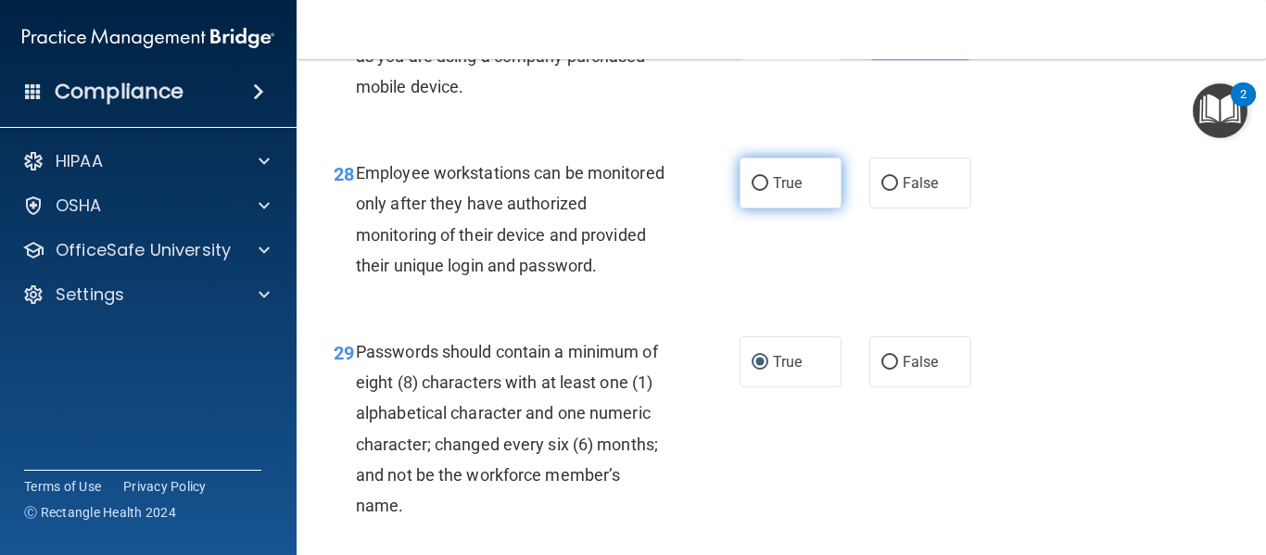
click at [788, 192] on span "True" at bounding box center [787, 183] width 29 height 18
click at [769, 191] on input "True" at bounding box center [760, 184] width 17 height 14
radio input "true"
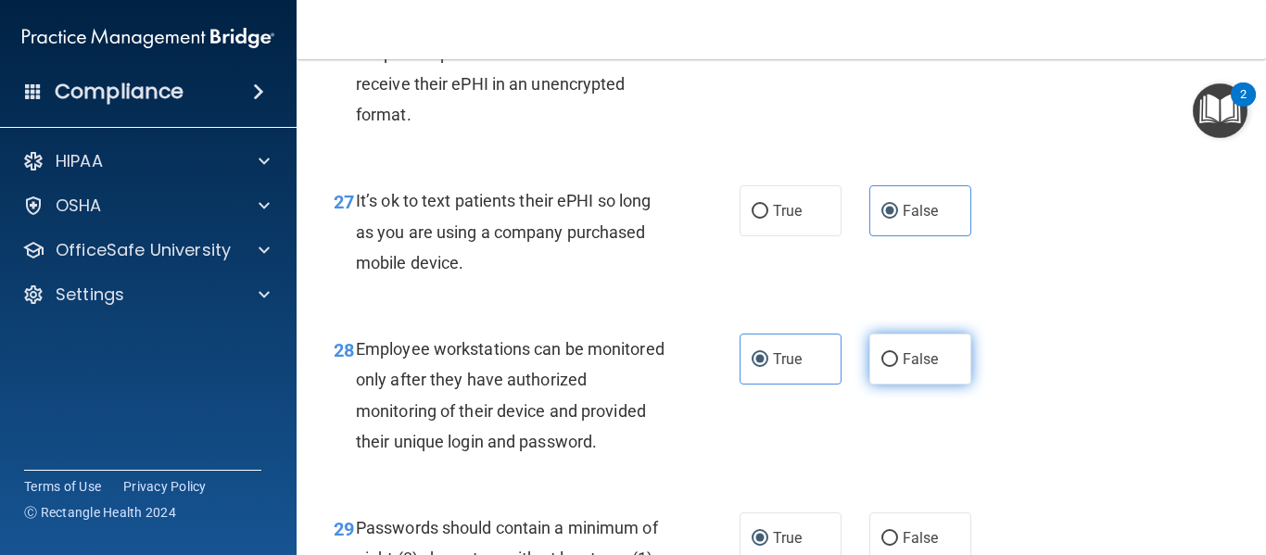
scroll to position [5070, 0]
click at [885, 387] on label "False" at bounding box center [921, 361] width 102 height 51
click at [885, 369] on input "False" at bounding box center [890, 362] width 17 height 14
radio input "true"
radio input "false"
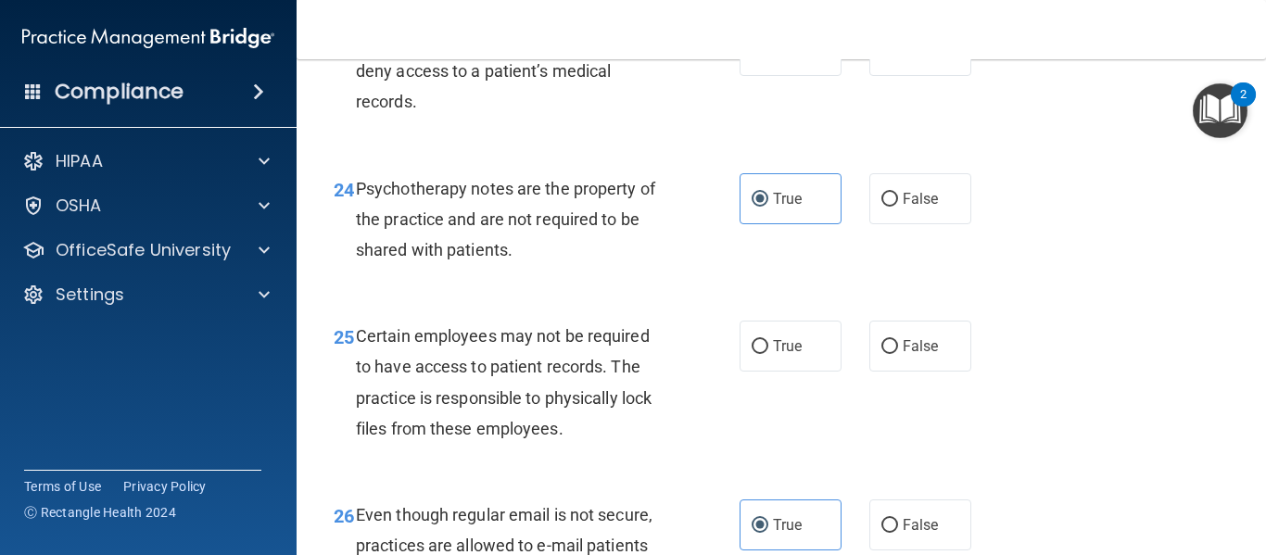
scroll to position [4500, 0]
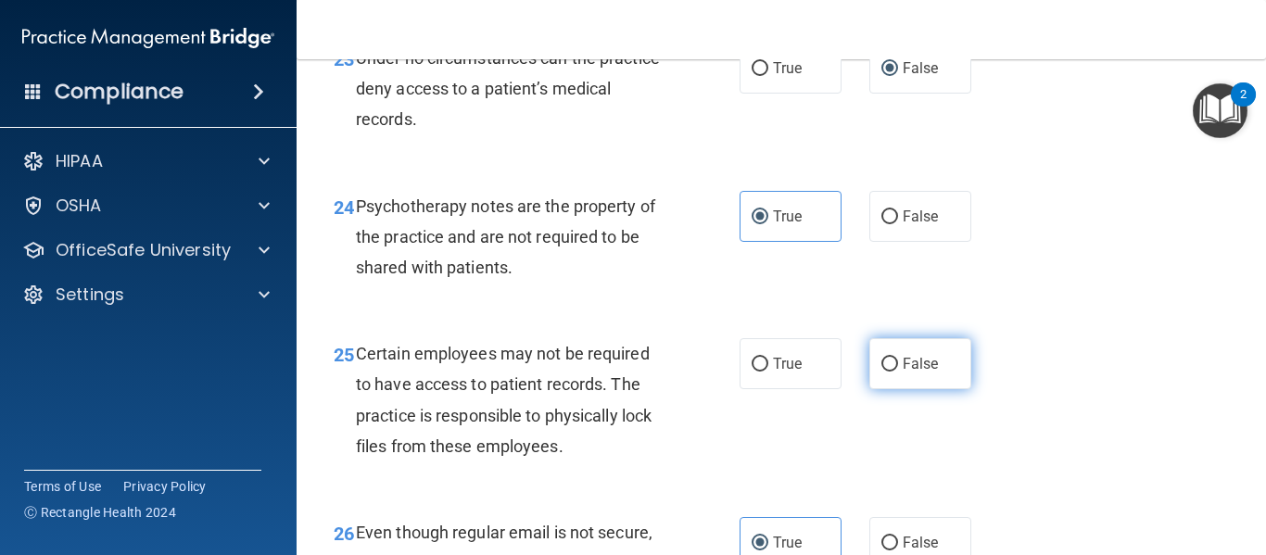
click at [907, 373] on span "False" at bounding box center [921, 364] width 36 height 18
click at [898, 372] on input "False" at bounding box center [890, 365] width 17 height 14
radio input "true"
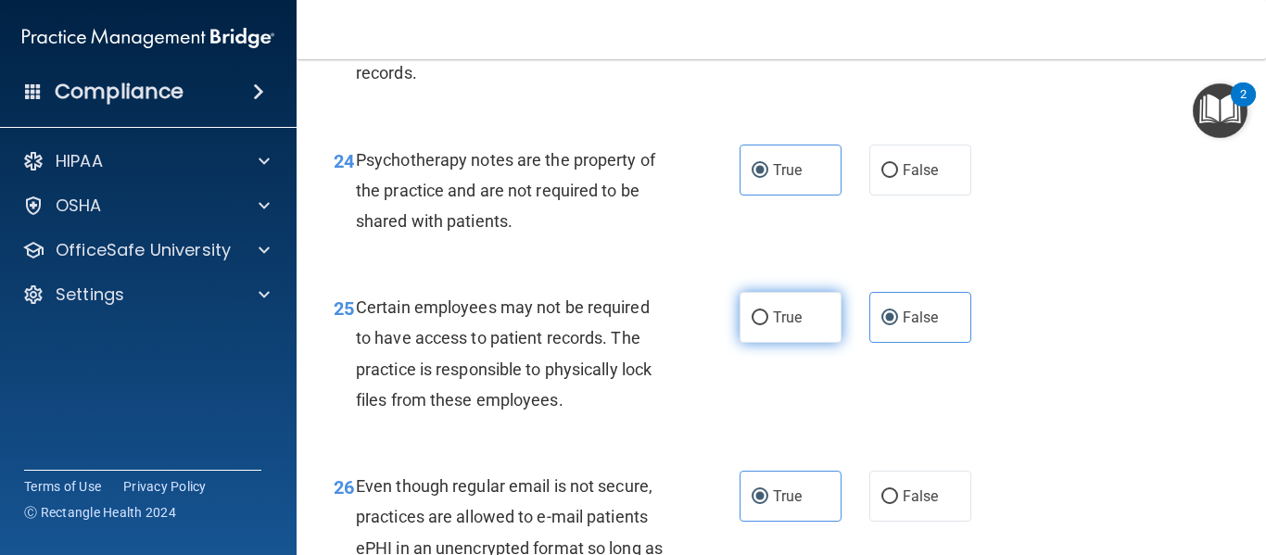
click at [761, 325] on input "True" at bounding box center [760, 319] width 17 height 14
radio input "true"
radio input "false"
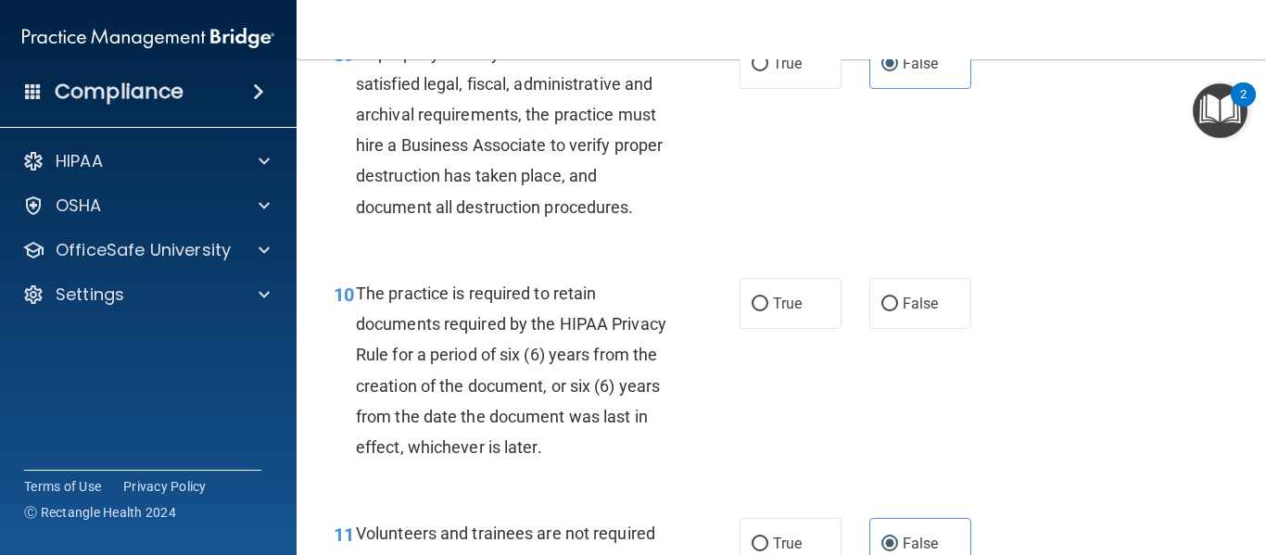
scroll to position [1883, 0]
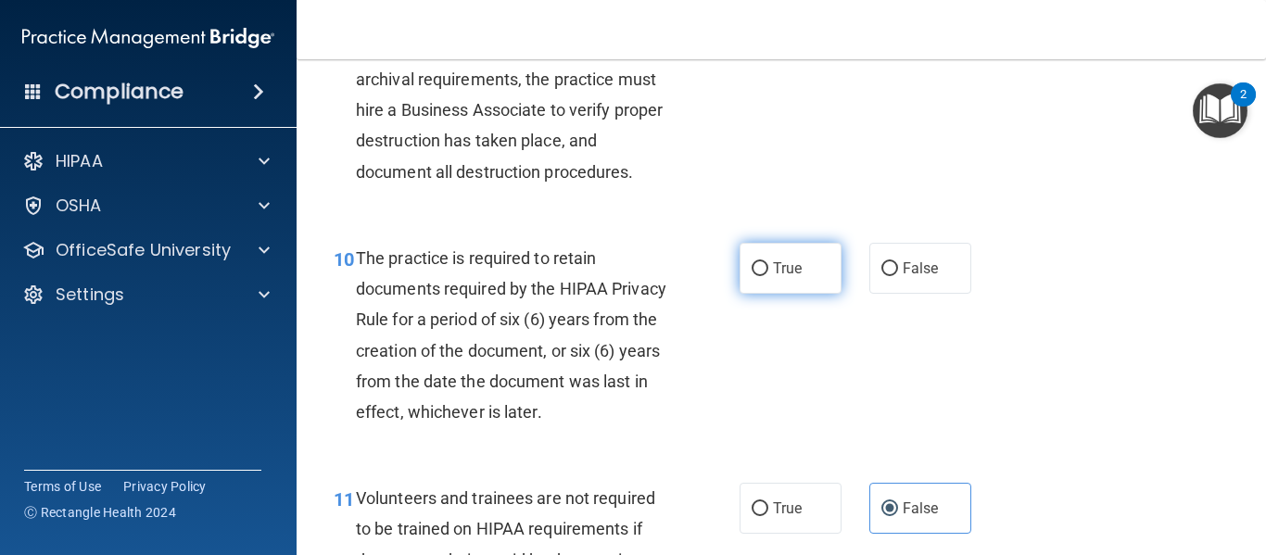
click at [793, 277] on span "True" at bounding box center [787, 269] width 29 height 18
click at [769, 276] on input "True" at bounding box center [760, 269] width 17 height 14
radio input "true"
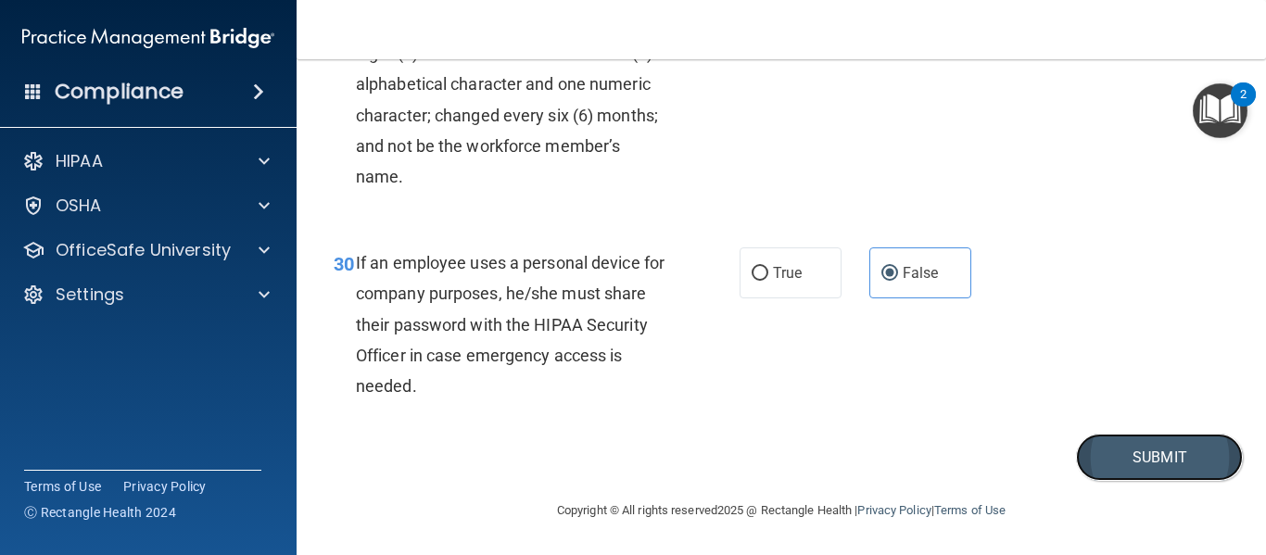
click at [1125, 470] on button "Submit" at bounding box center [1159, 457] width 167 height 47
